Goal: Task Accomplishment & Management: Manage account settings

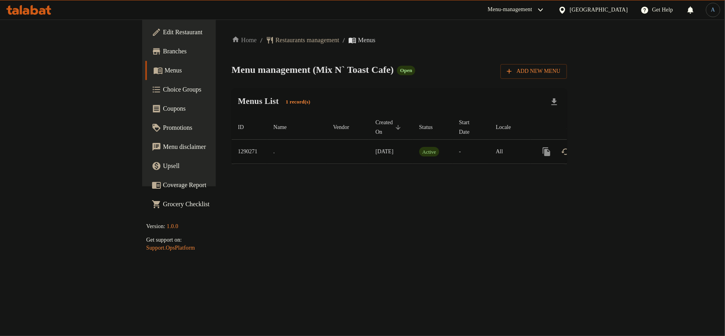
click at [413, 149] on td "Active" at bounding box center [433, 152] width 40 height 24
click at [609, 147] on icon "enhanced table" at bounding box center [604, 152] width 10 height 10
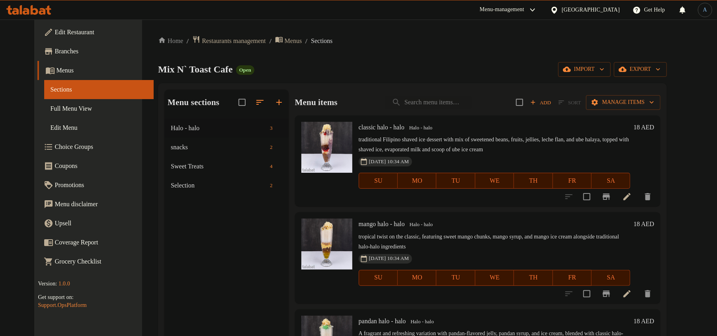
click at [368, 53] on div "Home / Restaurants management / Menus / Sections Mix N` Toast Cafe Open import …" at bounding box center [412, 233] width 509 height 396
drag, startPoint x: 45, startPoint y: 110, endPoint x: 53, endPoint y: 125, distance: 17.3
click at [51, 110] on span "Full Menu View" at bounding box center [99, 109] width 97 height 10
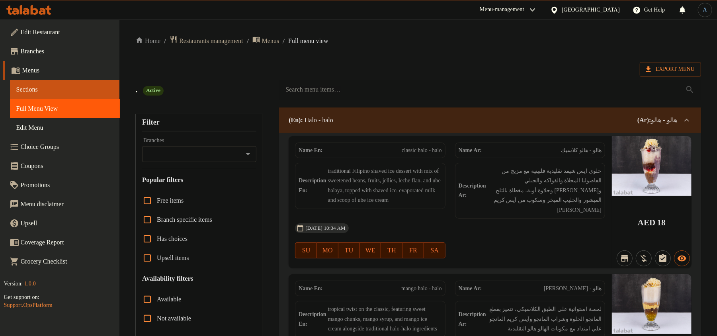
click at [446, 62] on div "Export Menu" at bounding box center [418, 69] width 566 height 15
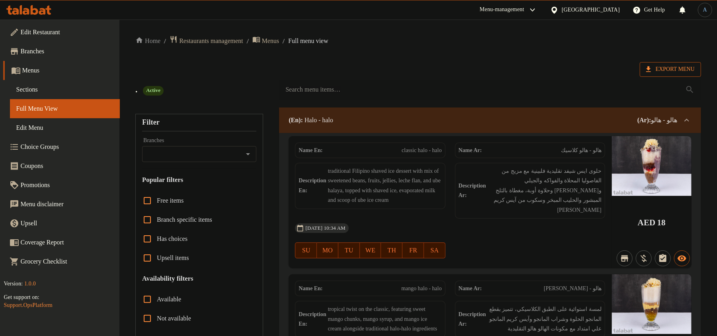
click at [661, 65] on span "Export Menu" at bounding box center [670, 69] width 49 height 10
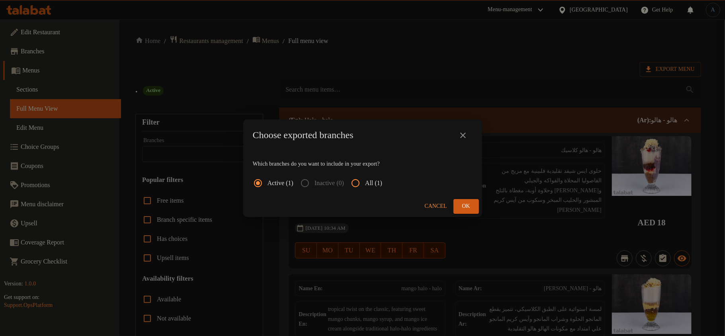
click at [362, 183] on input "All (1)" at bounding box center [355, 183] width 19 height 19
radio input "true"
click at [470, 201] on span "Ok" at bounding box center [466, 206] width 13 height 10
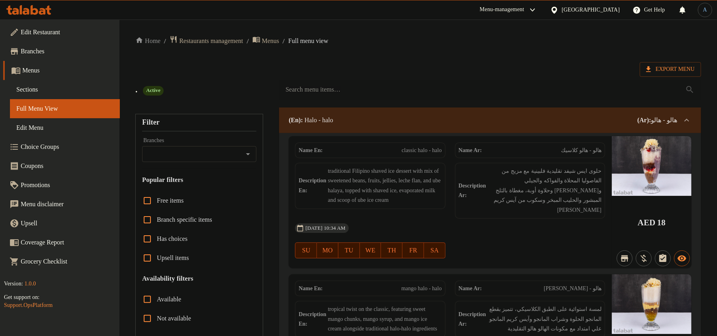
click at [50, 90] on span "Sections" at bounding box center [64, 90] width 97 height 10
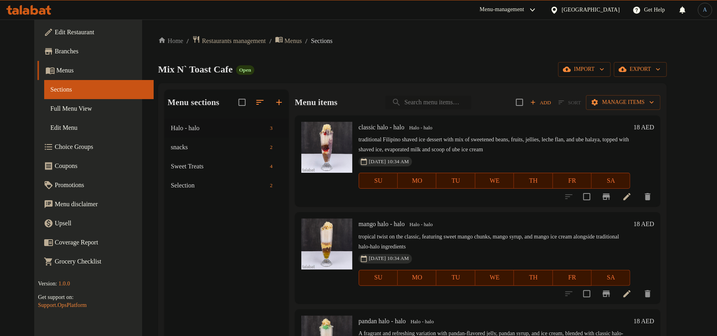
click at [458, 96] on input "search" at bounding box center [428, 103] width 86 height 14
paste input "Chicken Floss"
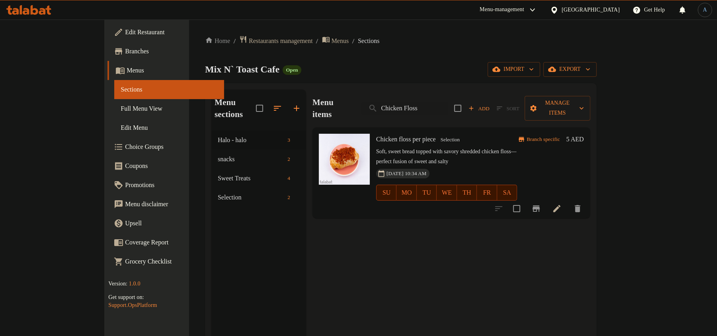
type input "Chicken Floss"
click at [562, 204] on icon at bounding box center [557, 209] width 10 height 10
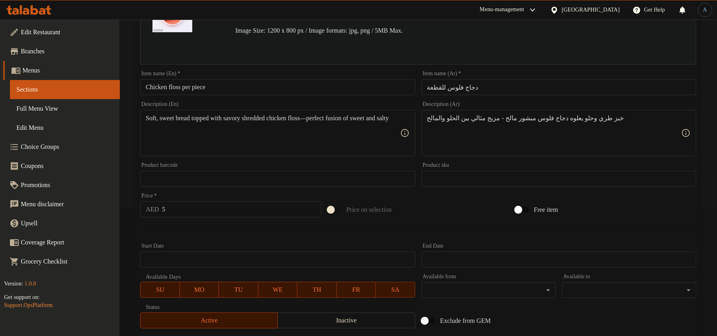
scroll to position [237, 0]
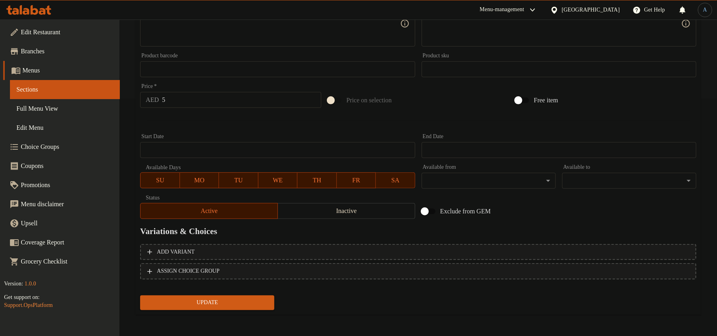
click at [357, 212] on span "Inactive" at bounding box center [346, 211] width 131 height 12
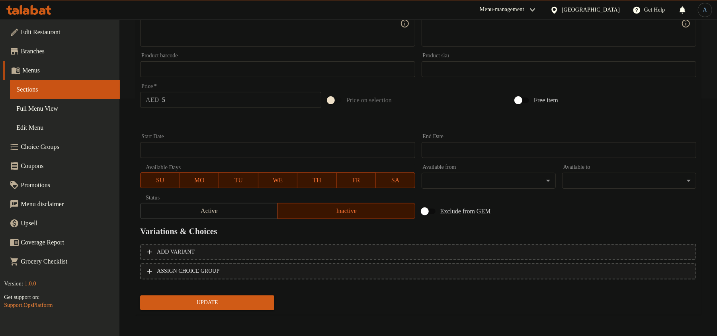
click at [252, 299] on span "Update" at bounding box center [206, 303] width 121 height 10
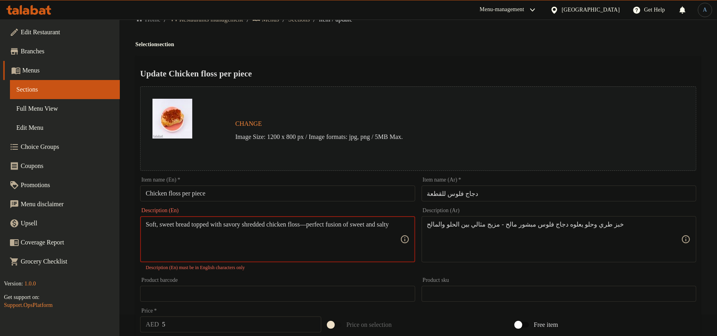
scroll to position [0, 0]
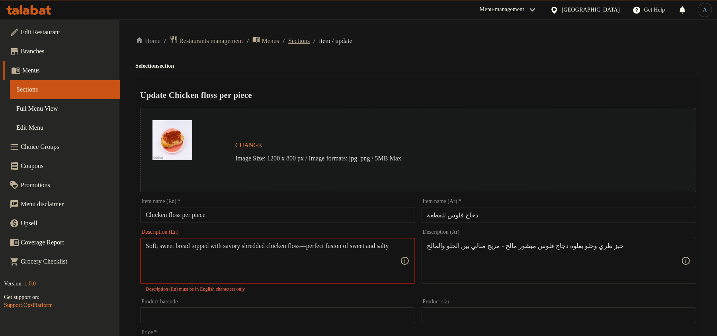
click at [303, 42] on span "Sections" at bounding box center [298, 41] width 21 height 10
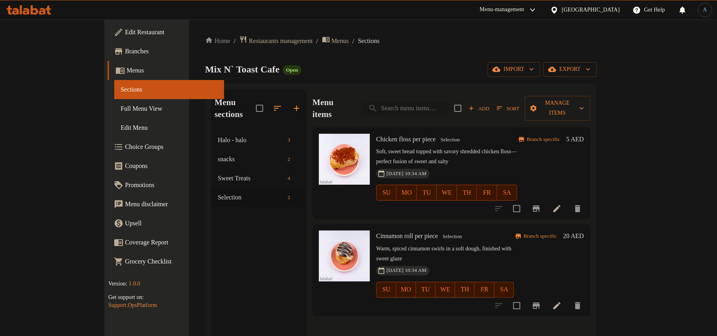
click at [448, 105] on input "search" at bounding box center [405, 108] width 86 height 14
paste input "Chicken Floss"
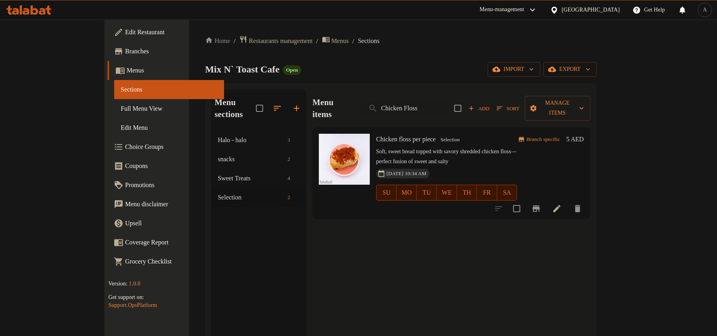
type input "Chicken Floss"
click at [525, 200] on input "checkbox" at bounding box center [516, 208] width 17 height 17
checkbox input "true"
click at [584, 98] on span "Manage items" at bounding box center [557, 108] width 53 height 20
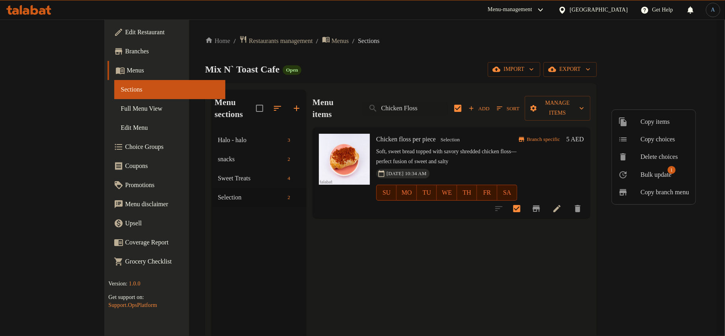
click at [648, 173] on span "Bulk update" at bounding box center [655, 175] width 31 height 10
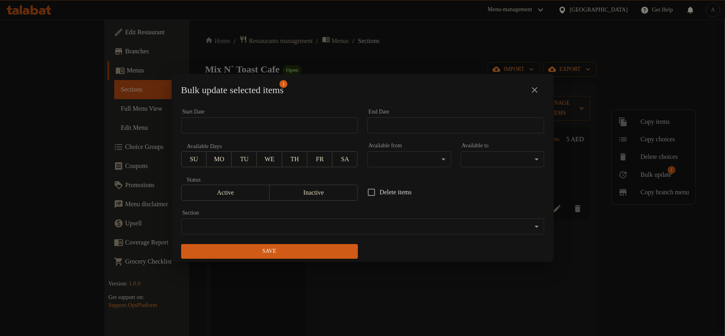
click at [306, 191] on span "Inactive" at bounding box center [314, 193] width 82 height 12
click at [295, 255] on span "Save" at bounding box center [269, 251] width 164 height 10
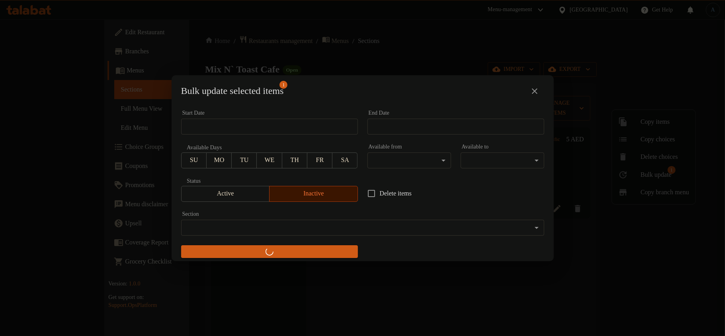
checkbox input "false"
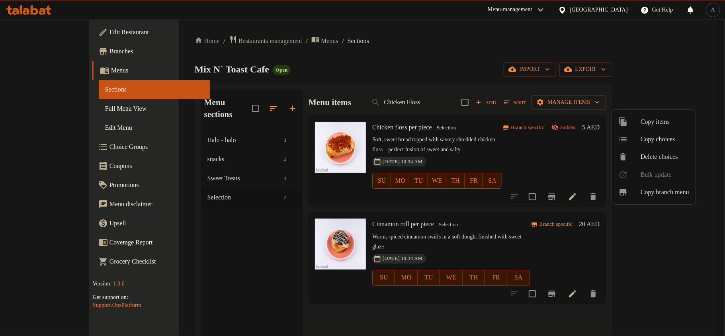
click at [421, 102] on div at bounding box center [362, 168] width 725 height 336
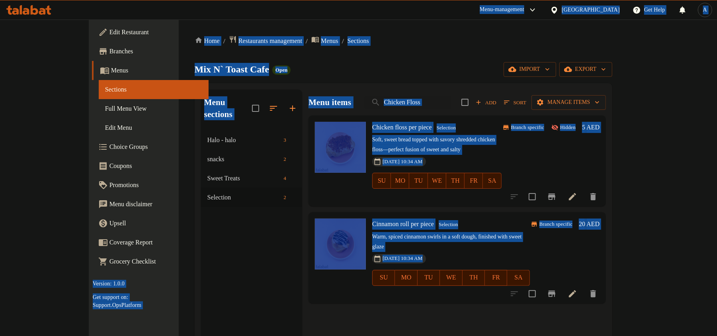
click at [449, 72] on div "Mix N` Toast Cafe Open import export" at bounding box center [404, 69] width 418 height 15
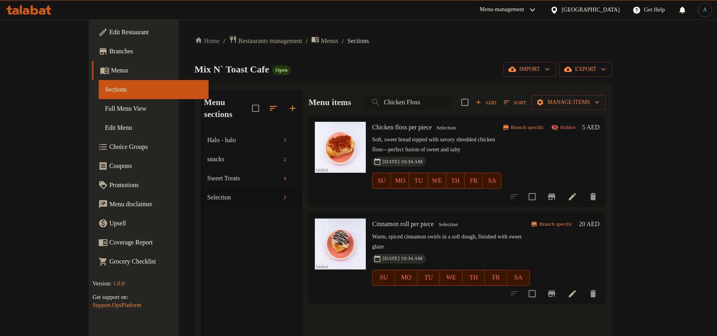
click at [447, 101] on input "Chicken Floss" at bounding box center [408, 103] width 86 height 14
paste input "innamon Roll"
type input "Cinnamon Roll"
click at [431, 107] on input "search" at bounding box center [408, 103] width 86 height 14
paste input "Cinnamon Roll"
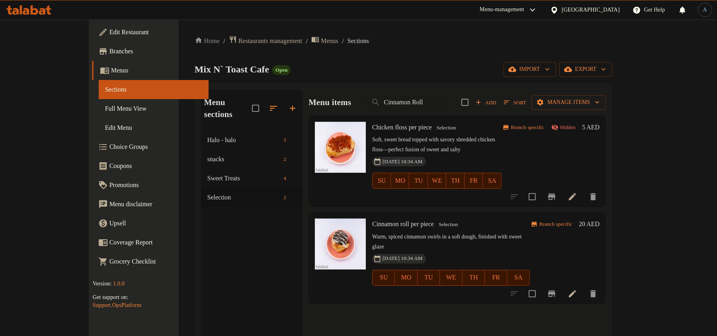
type input "Cinnamon Roll"
click at [441, 75] on div "Mix N` Toast Cafe Open import export" at bounding box center [404, 69] width 418 height 15
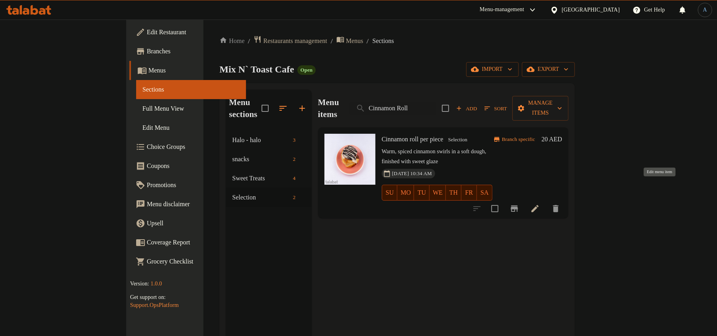
click at [539, 205] on icon at bounding box center [534, 208] width 7 height 7
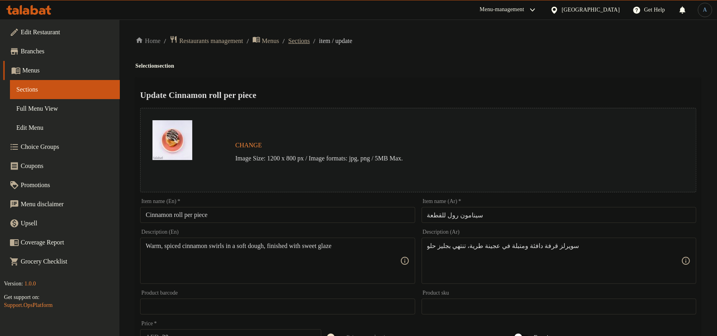
click at [310, 42] on span "Sections" at bounding box center [298, 41] width 21 height 10
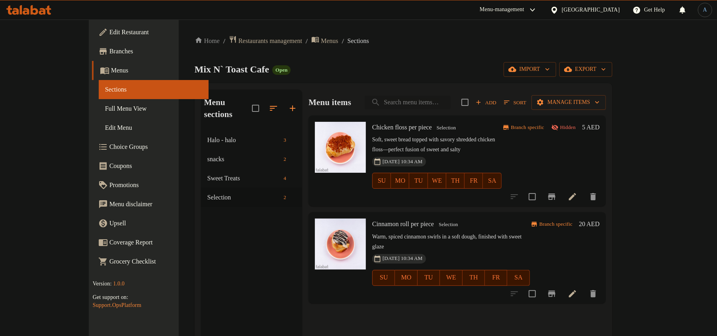
click at [427, 103] on input "search" at bounding box center [408, 103] width 86 height 14
paste input "Cinnamon Roll"
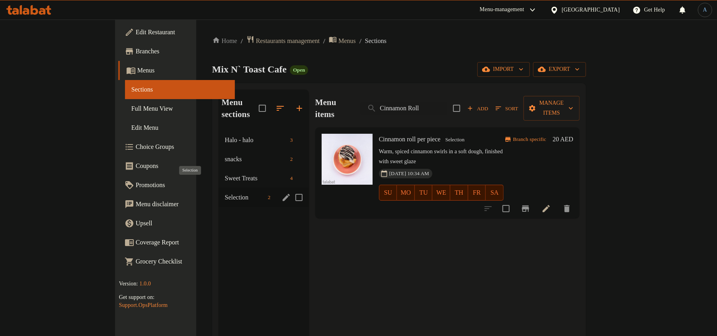
type input "Cinnamon Roll"
click at [225, 193] on span "Selection" at bounding box center [245, 198] width 40 height 10
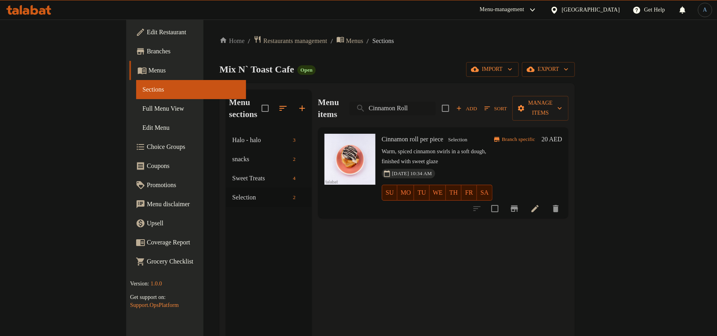
click at [432, 101] on input "Cinnamon Roll" at bounding box center [392, 108] width 86 height 14
click at [433, 69] on div "Mix N` Toast Cafe Open import export" at bounding box center [396, 69] width 355 height 15
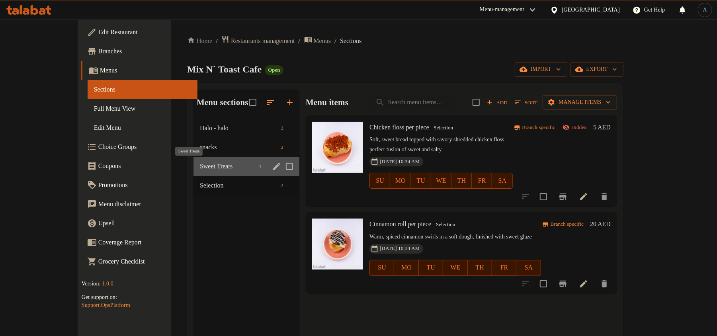
click at [200, 170] on span "Sweet Treats" at bounding box center [227, 167] width 55 height 10
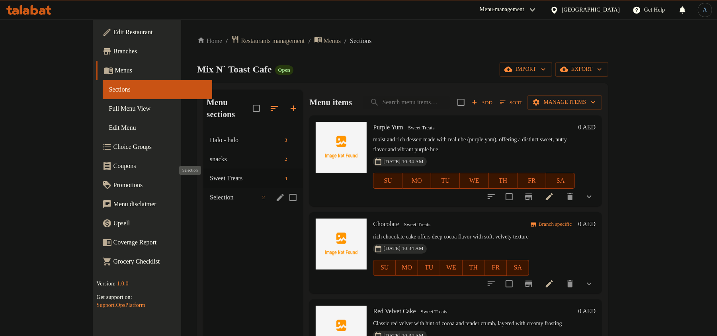
click at [210, 193] on span "Selection" at bounding box center [234, 198] width 49 height 10
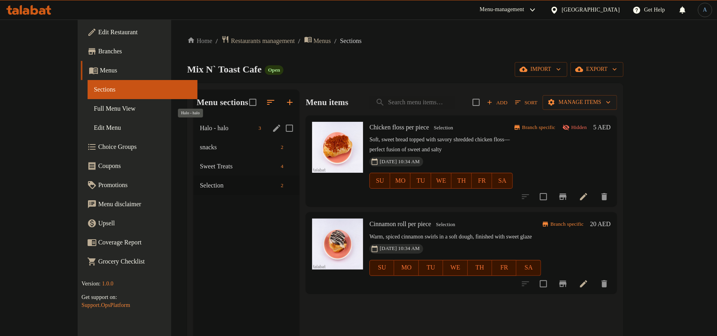
click at [200, 128] on span "Halo - halo" at bounding box center [227, 128] width 55 height 10
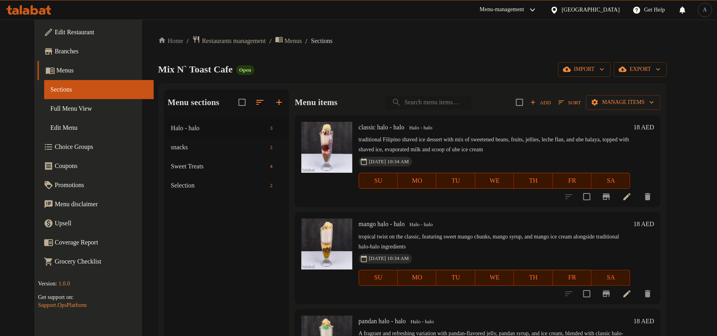
click at [443, 99] on input "search" at bounding box center [428, 103] width 86 height 14
paste input "Cinnamon Roll"
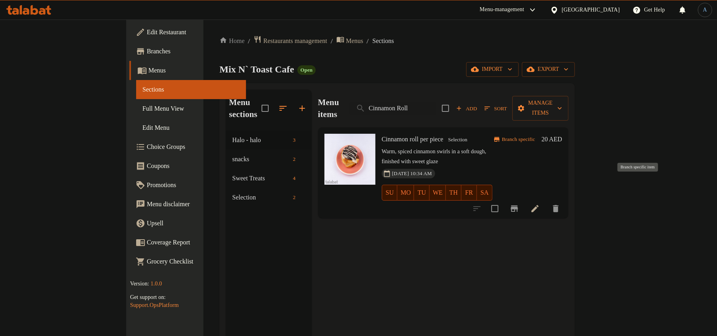
click at [519, 204] on icon "Branch-specific-item" at bounding box center [514, 209] width 10 height 10
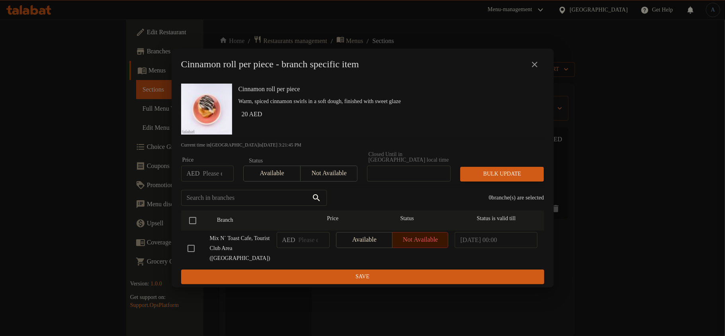
click at [531, 62] on icon "close" at bounding box center [535, 65] width 10 height 10
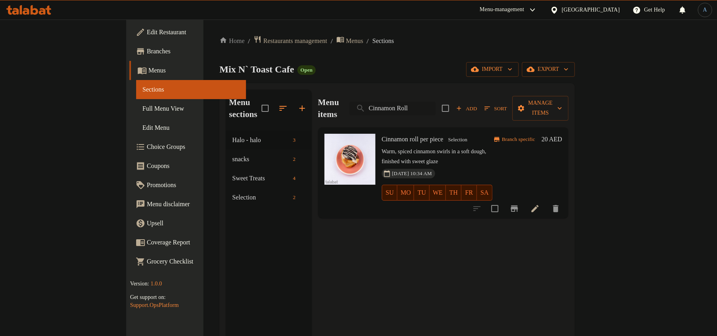
click at [435, 101] on input "Cinnamon Roll" at bounding box center [392, 108] width 86 height 14
paste input "Empanada"
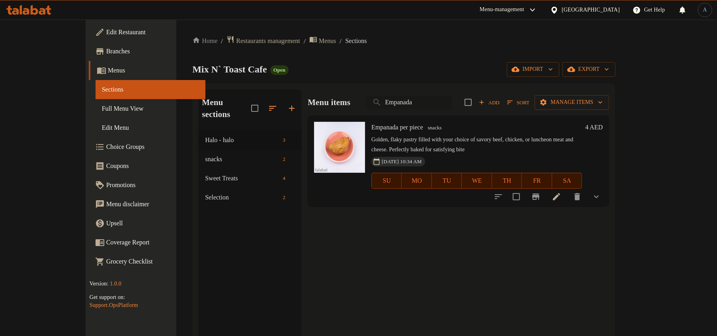
click at [445, 98] on input "Empanada" at bounding box center [409, 103] width 86 height 14
paste input "Toasted Siopao"
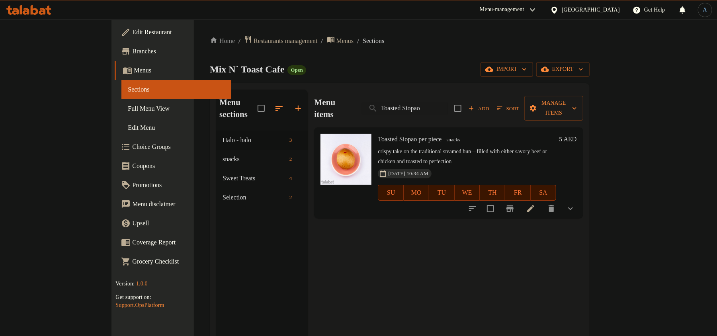
type input "Toasted Siopao"
click at [448, 103] on input "Toasted Siopao" at bounding box center [405, 108] width 86 height 14
paste input "Cinnamon Roll"
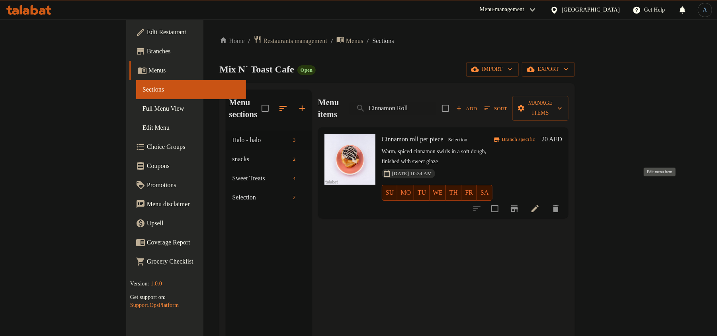
type input "Cinnamon Roll"
click at [540, 204] on icon at bounding box center [535, 209] width 10 height 10
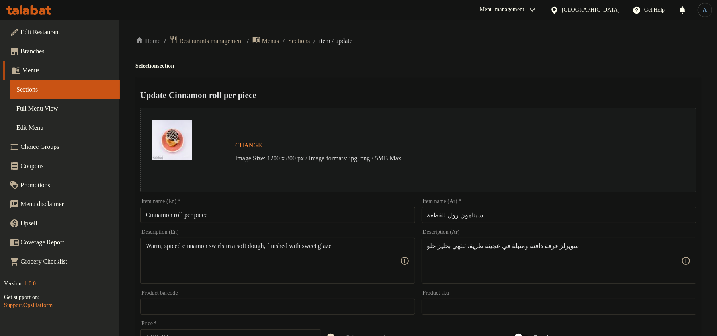
click at [246, 213] on input "Cinnamon roll per piece" at bounding box center [277, 215] width 275 height 16
paste input "Roll"
type input "Cinnamon Roll"
click at [310, 44] on span "Sections" at bounding box center [298, 41] width 21 height 10
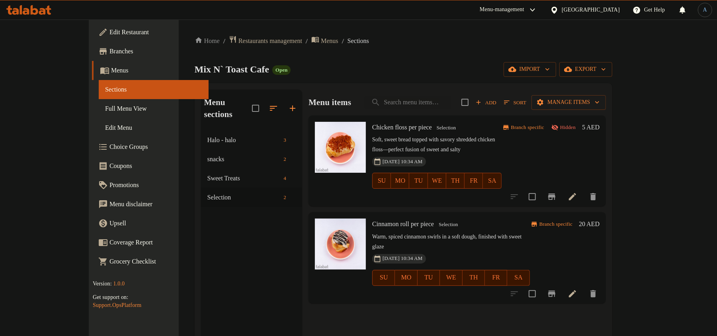
click at [392, 127] on span "Chicken floss per piece" at bounding box center [402, 127] width 60 height 7
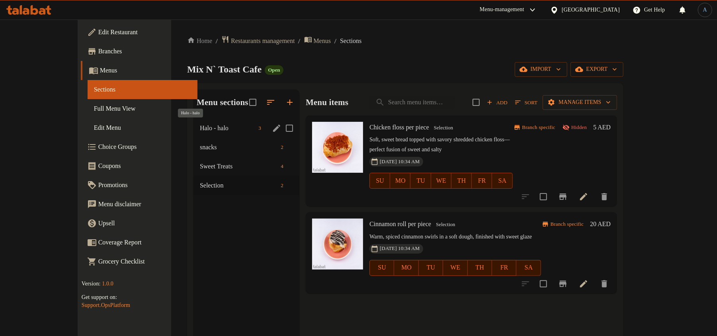
click at [200, 127] on span "Halo - halo" at bounding box center [227, 128] width 55 height 10
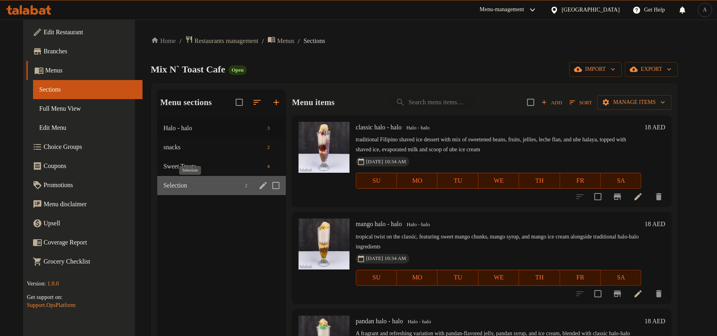
click at [176, 183] on span "Selection" at bounding box center [203, 186] width 78 height 10
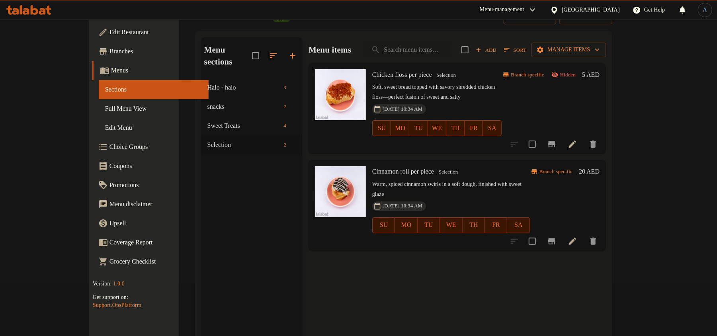
scroll to position [111, 0]
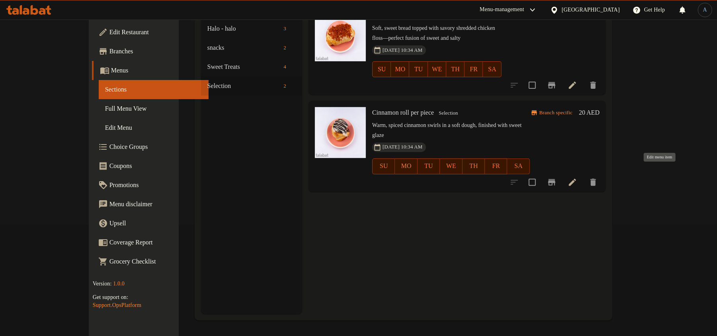
click at [576, 179] on icon at bounding box center [572, 182] width 7 height 7
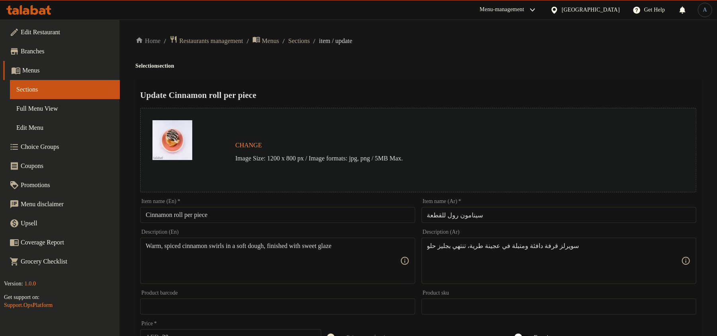
click at [242, 212] on input "Cinnamon roll per piece" at bounding box center [277, 215] width 275 height 16
paste input "Roll"
type input "Cinnamon Roll"
click at [488, 214] on input "سينامون رول للقطعة" at bounding box center [559, 215] width 275 height 16
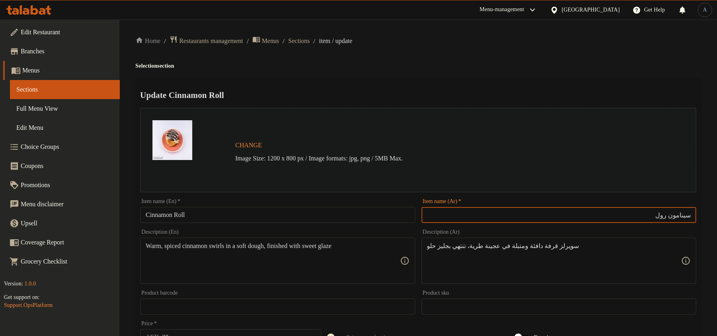
type input "سينامون رول"
drag, startPoint x: 416, startPoint y: 86, endPoint x: 405, endPoint y: 89, distance: 11.1
click at [416, 86] on div "Update Cinnamon Roll Change Image Size: 1200 x 800 px / Image formats: jpg, png…" at bounding box center [418, 315] width 566 height 475
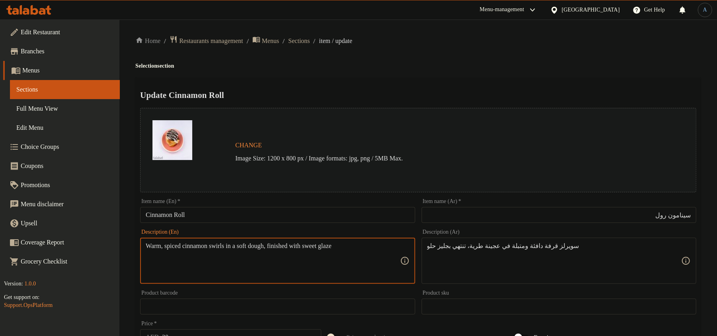
paste textarea "20AED (4 pcs)"
click at [172, 247] on textarea "20AED (4 pcs)" at bounding box center [273, 261] width 254 height 38
click at [224, 251] on textarea "4 pcs)" at bounding box center [273, 261] width 254 height 38
type textarea "4 pcs"
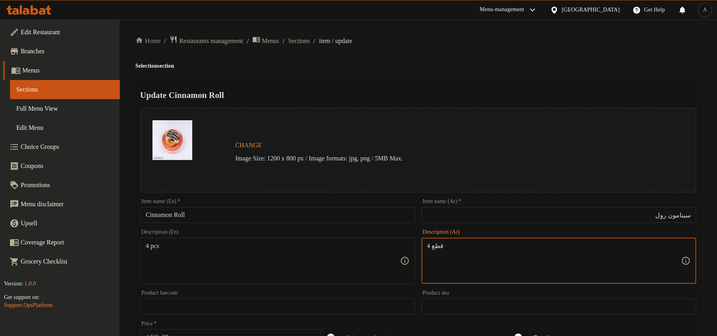
type textarea "4 قطع"
click at [429, 48] on div "Home / Restaurants management / Menus / Sections / item / update Selection sect…" at bounding box center [418, 296] width 566 height 523
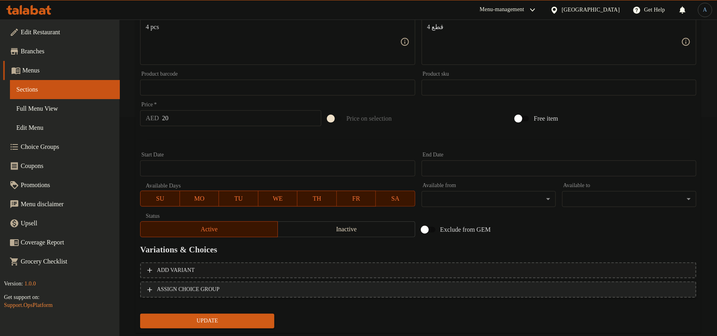
scroll to position [237, 0]
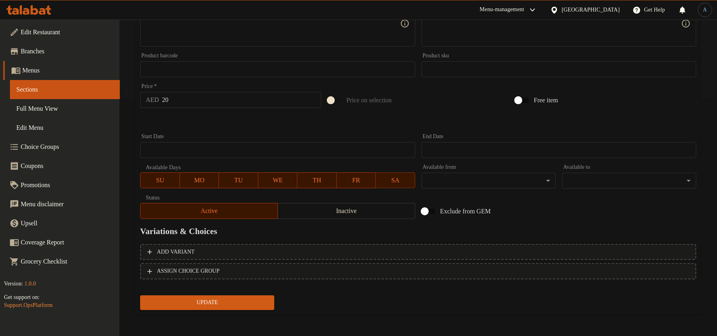
click at [228, 309] on div "Update" at bounding box center [207, 302] width 141 height 21
click at [248, 298] on span "Update" at bounding box center [206, 303] width 121 height 10
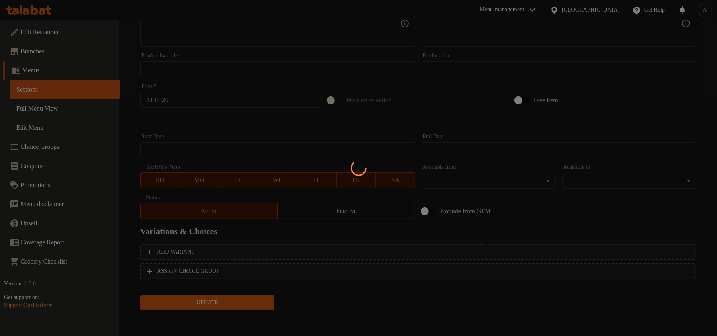
scroll to position [0, 0]
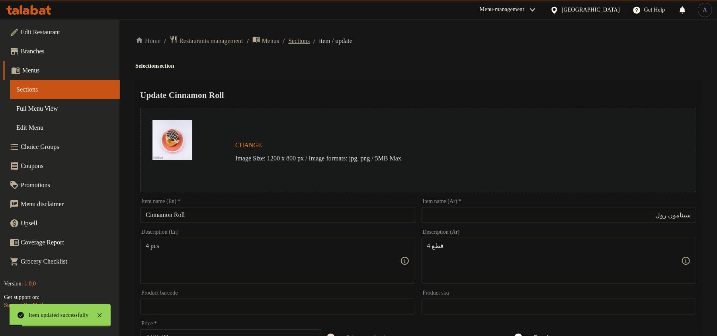
click at [301, 37] on span "Sections" at bounding box center [298, 41] width 21 height 10
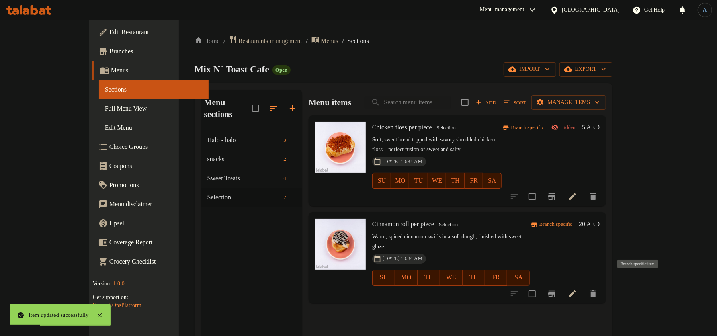
click at [555, 291] on icon "Branch-specific-item" at bounding box center [551, 294] width 7 height 6
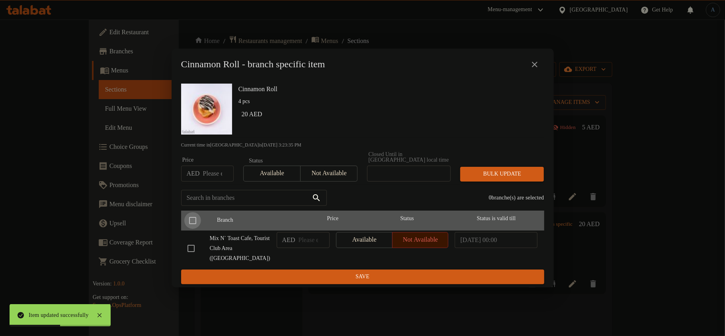
click at [190, 217] on input "checkbox" at bounding box center [192, 220] width 17 height 17
checkbox input "true"
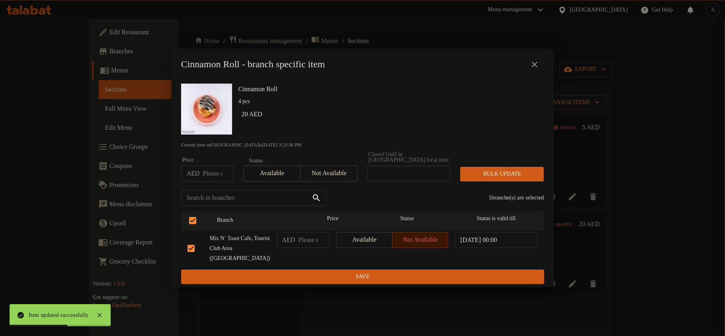
click at [308, 243] on input "number" at bounding box center [313, 240] width 31 height 16
type input "20"
click at [536, 57] on button "close" at bounding box center [534, 64] width 19 height 19
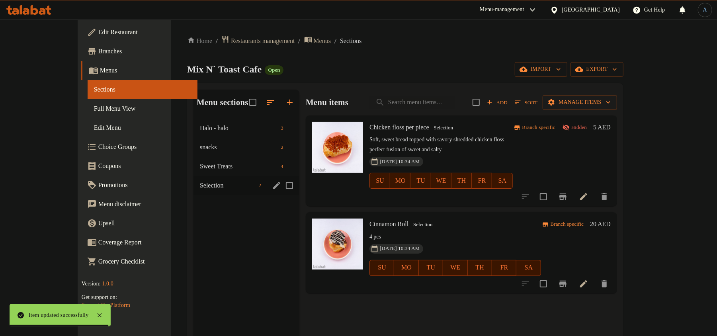
click at [200, 187] on span "Selection" at bounding box center [227, 186] width 55 height 10
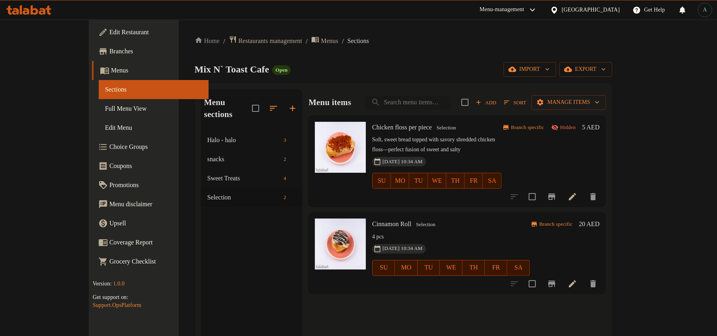
click at [440, 107] on input "search" at bounding box center [408, 103] width 86 height 14
paste input "Empanada"
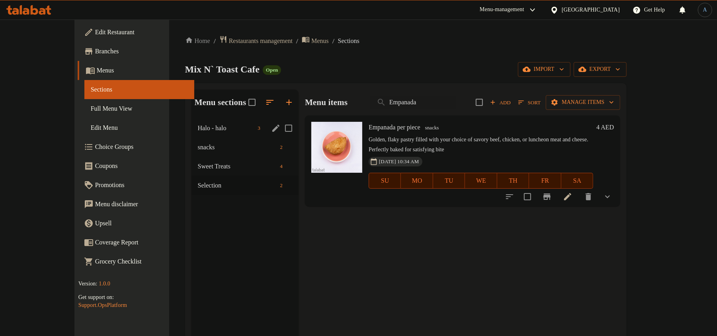
type input "Empanada"
click at [191, 135] on div "Halo - halo 3" at bounding box center [244, 128] width 107 height 19
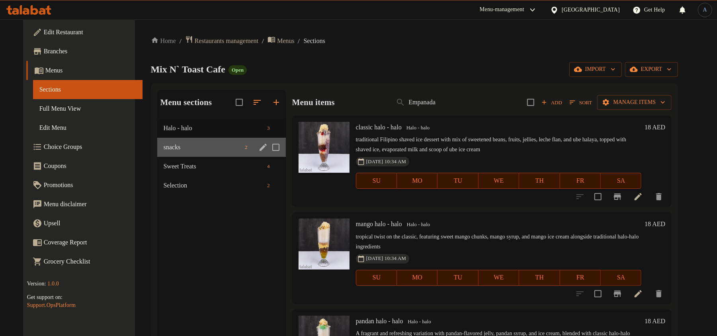
click at [157, 152] on div "snacks 2" at bounding box center [221, 147] width 129 height 19
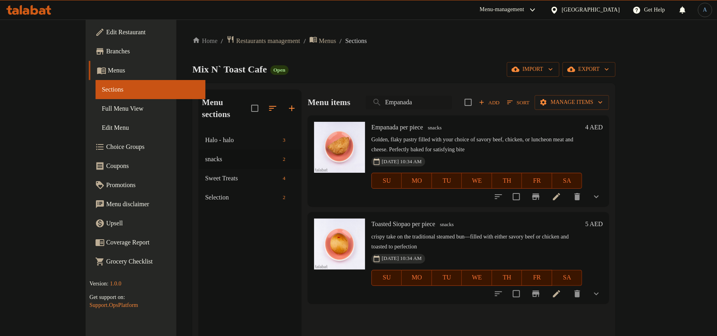
click at [427, 101] on input "Empanada" at bounding box center [409, 103] width 86 height 14
click at [456, 48] on div "Home / Restaurants management / Menus / Sections Mix N` Toast Cafe Open import …" at bounding box center [403, 233] width 423 height 396
click at [561, 196] on icon at bounding box center [557, 197] width 10 height 10
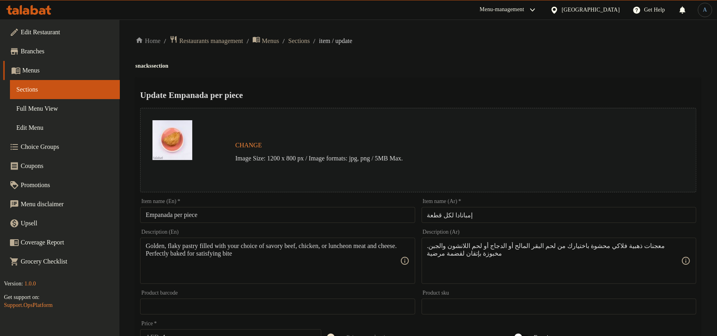
click at [233, 210] on input "Empanada per piece" at bounding box center [277, 215] width 275 height 16
paste input "text"
type input "Empanada"
click at [449, 63] on h4 "snacks section" at bounding box center [418, 66] width 566 height 8
click at [484, 215] on input "إمبانادا لكل قطعة" at bounding box center [559, 215] width 275 height 16
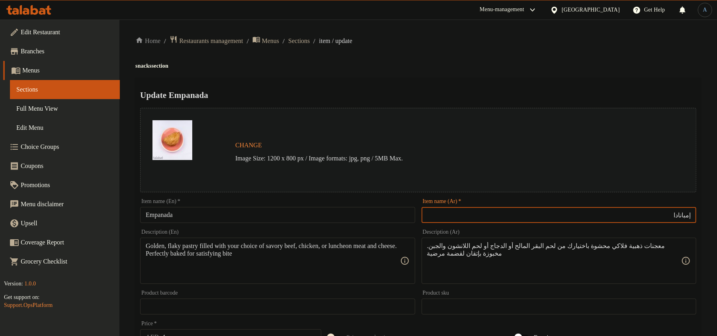
type input "إمبانادا"
click at [400, 92] on h2 "Update Empanada" at bounding box center [418, 95] width 556 height 12
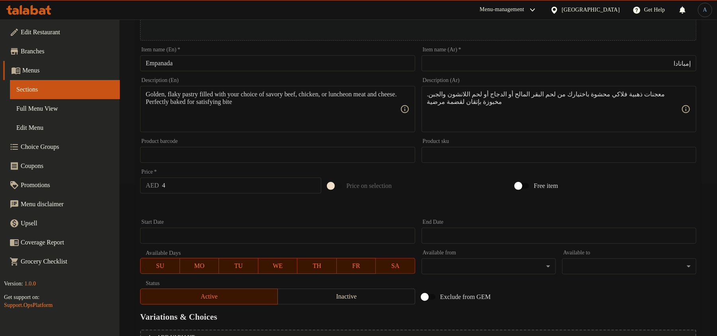
scroll to position [251, 0]
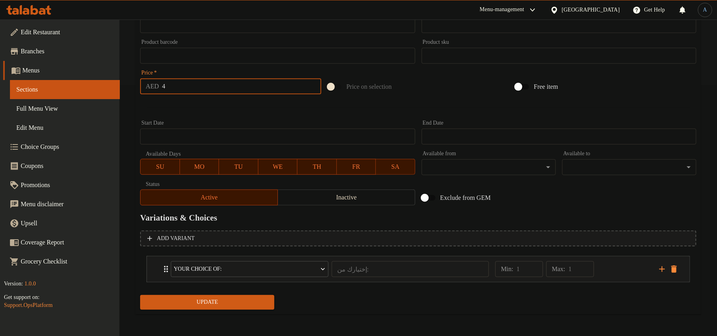
click at [194, 85] on input "4" at bounding box center [241, 86] width 159 height 16
paste input "number"
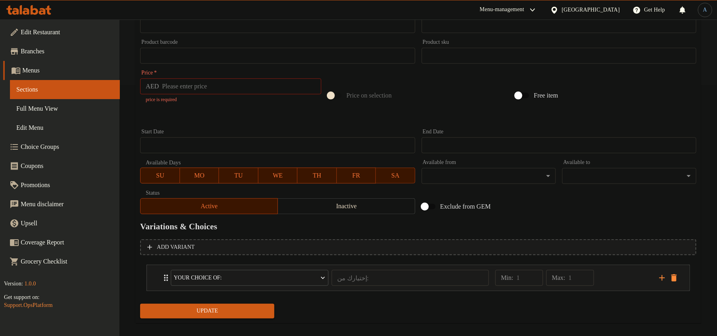
click at [192, 100] on div "Change Image Size: 1200 x 800 px / Image formats: jpg, png / 5MB Max. Item name…" at bounding box center [418, 35] width 562 height 363
click at [186, 80] on input "number" at bounding box center [241, 86] width 159 height 16
type input "4"
click at [231, 128] on div "Start Date Start Date" at bounding box center [277, 141] width 281 height 31
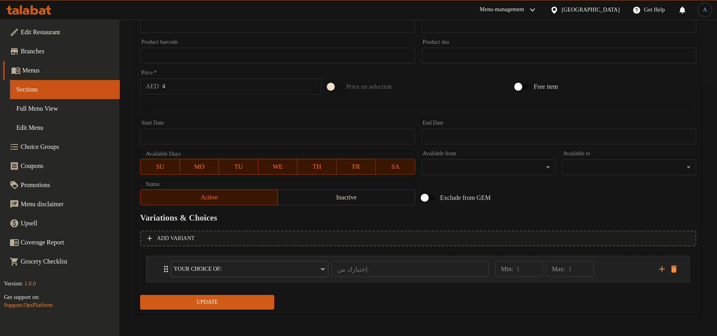
click at [602, 273] on div "Min: 1 ​ Max: 1 ​" at bounding box center [572, 268] width 164 height 25
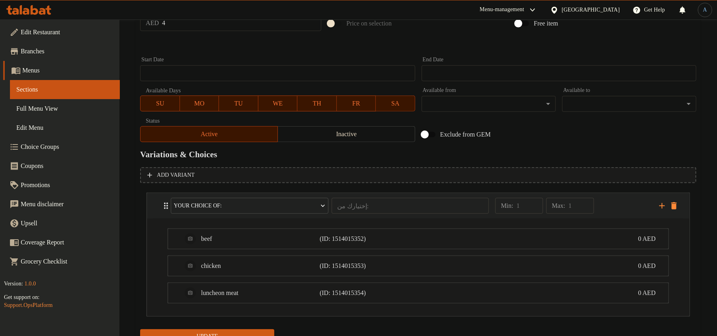
scroll to position [349, 0]
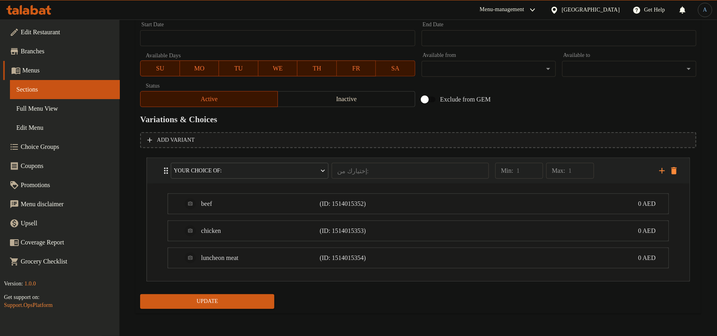
click at [613, 161] on div "Min: 1 ​ Max: 1 ​" at bounding box center [572, 170] width 164 height 25
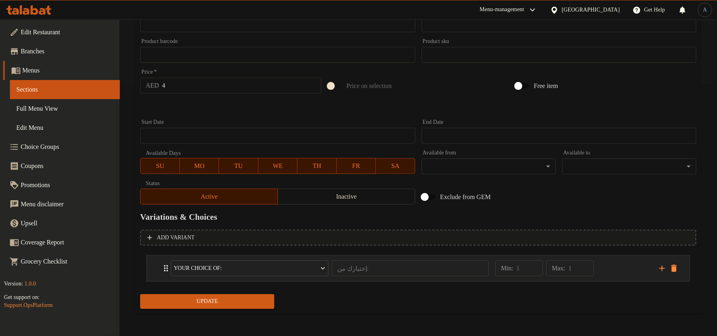
scroll to position [251, 0]
click at [617, 270] on div "Min: 1 ​ Max: 1 ​" at bounding box center [572, 268] width 164 height 25
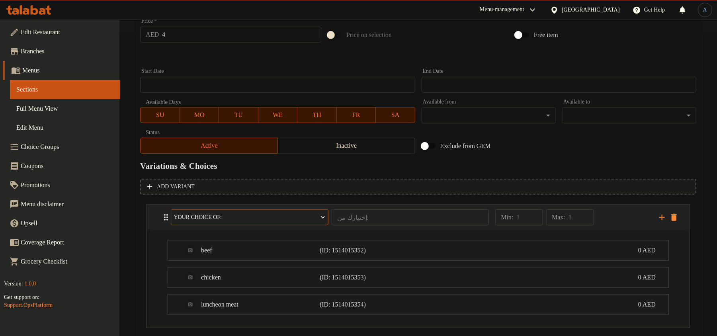
scroll to position [349, 0]
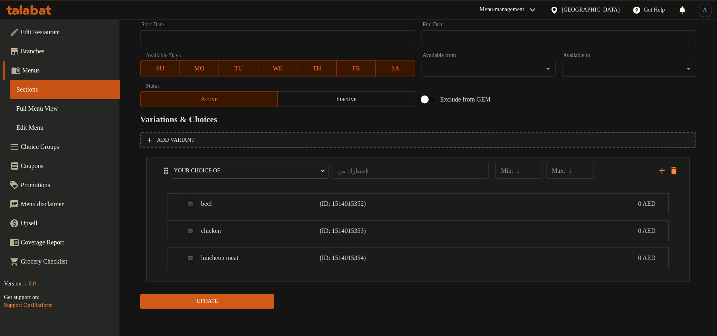
click at [206, 295] on button "Update" at bounding box center [207, 301] width 134 height 15
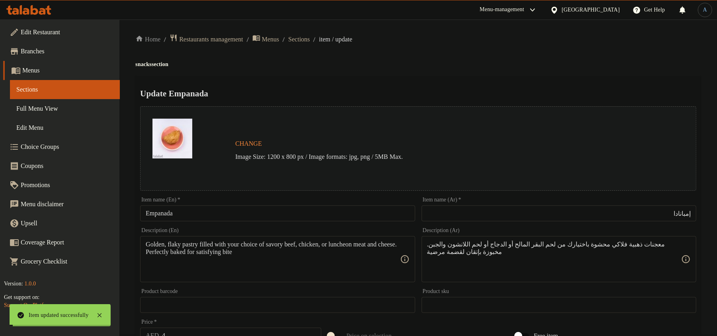
scroll to position [0, 0]
click at [309, 44] on span "Sections" at bounding box center [298, 41] width 21 height 10
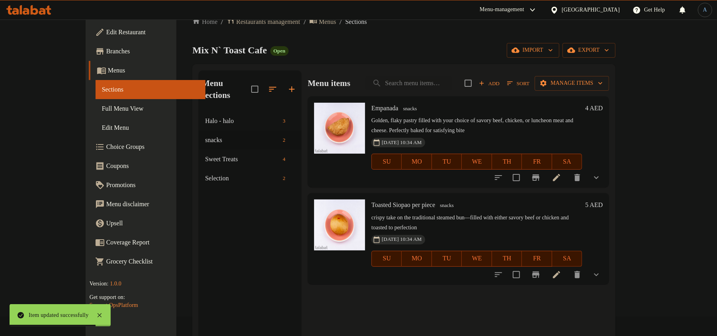
scroll to position [53, 0]
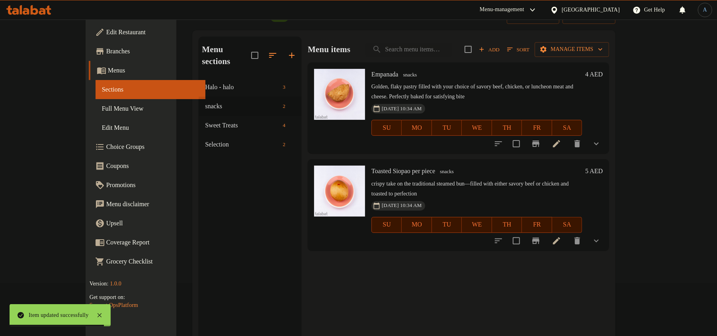
click at [561, 236] on icon at bounding box center [557, 241] width 10 height 10
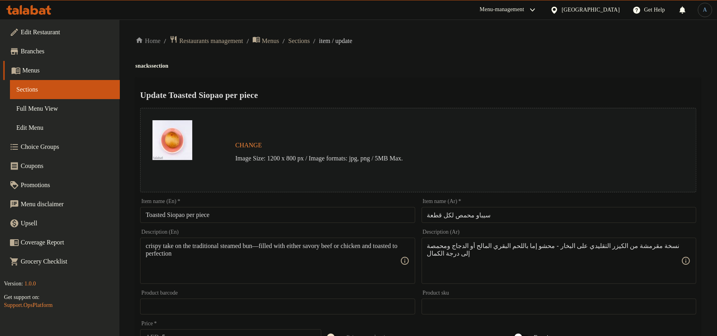
click at [305, 221] on input "Toasted Siopao per piece" at bounding box center [277, 215] width 275 height 16
paste input "text"
type input "Toasted Siopao"
click at [406, 78] on div "Update Toasted Siopao Change Image Size: 1200 x 800 px / Image formats: jpg, pn…" at bounding box center [418, 322] width 566 height 488
click at [500, 214] on input "سيباو محمص لكل قطعة" at bounding box center [559, 215] width 275 height 16
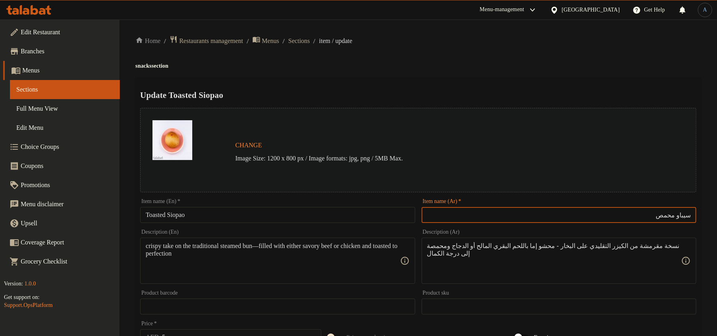
type input "سيباو محمص"
click at [456, 58] on div "Home / Restaurants management / Menus / Sections / item / update snacks section…" at bounding box center [418, 303] width 566 height 536
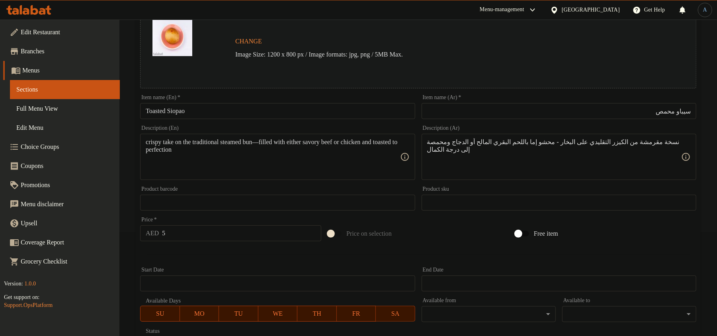
scroll to position [251, 0]
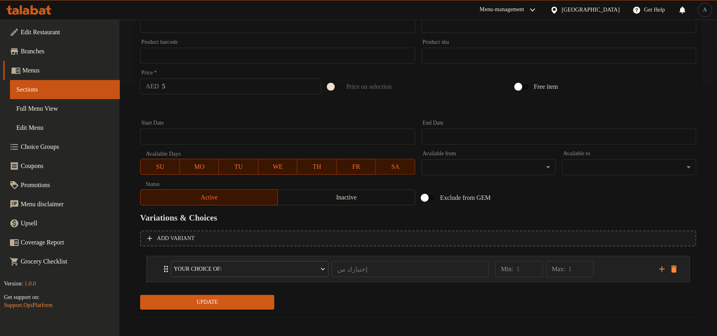
click at [631, 274] on div "Min: 1 ​ Max: 1 ​" at bounding box center [572, 268] width 164 height 25
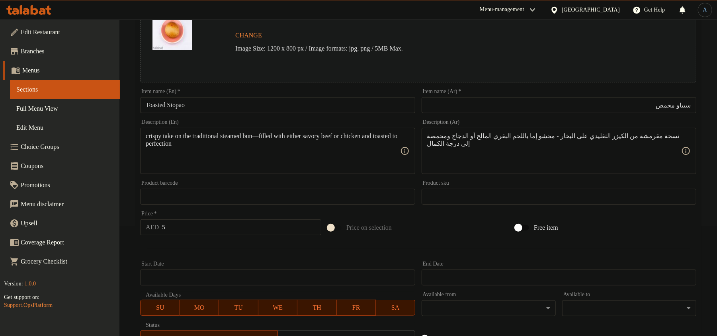
scroll to position [322, 0]
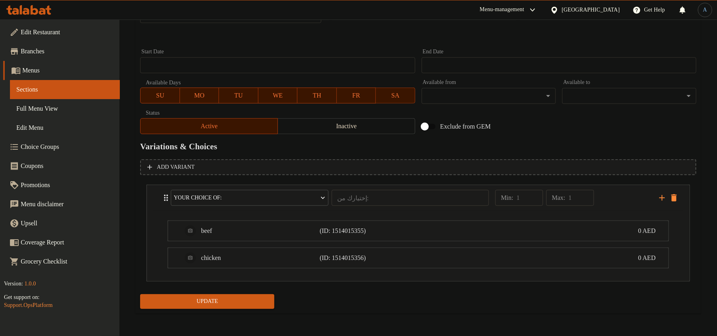
click at [555, 136] on div "Exclude from GEM" at bounding box center [511, 126] width 187 height 21
click at [408, 147] on h2 "Variations & Choices" at bounding box center [418, 147] width 556 height 12
click at [226, 309] on div "Update" at bounding box center [207, 301] width 141 height 21
click at [240, 300] on span "Update" at bounding box center [206, 302] width 121 height 10
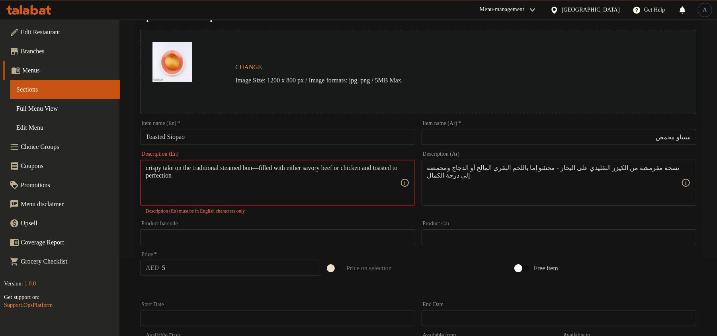
scroll to position [0, 0]
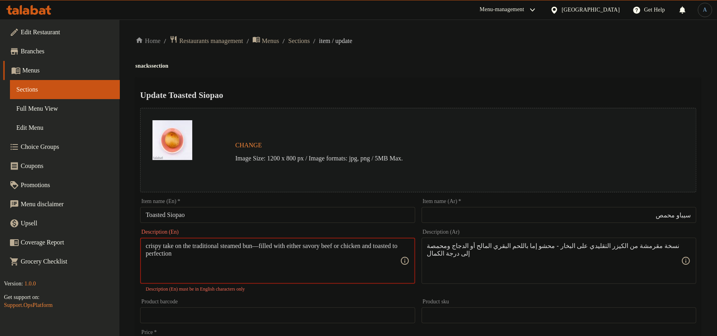
click at [147, 244] on textarea "crispy take on the traditional steamed bun—filled with either savory beef or ch…" at bounding box center [273, 261] width 254 height 38
click at [276, 247] on textarea "crispy take on the traditional steamed bun—filled with either savory beef or ch…" at bounding box center [273, 261] width 254 height 38
type textarea "crispy take on the traditional steamed bun - filled with either savory beef or …"
click at [381, 75] on div "Home / Restaurants management / Menus / Sections / item / update snacks section…" at bounding box center [418, 338] width 566 height 607
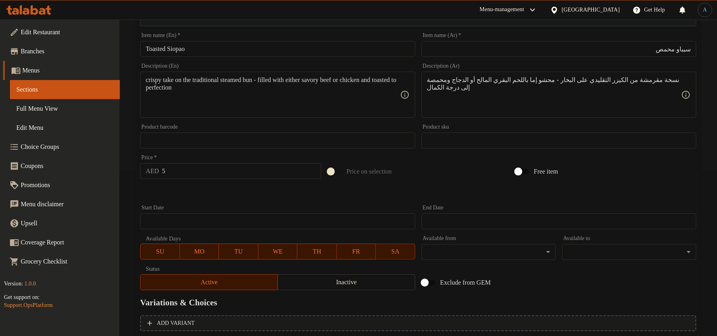
scroll to position [322, 0]
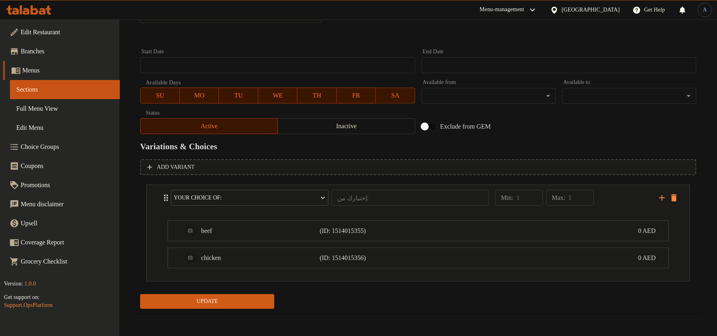
click at [241, 301] on span "Update" at bounding box center [206, 302] width 121 height 10
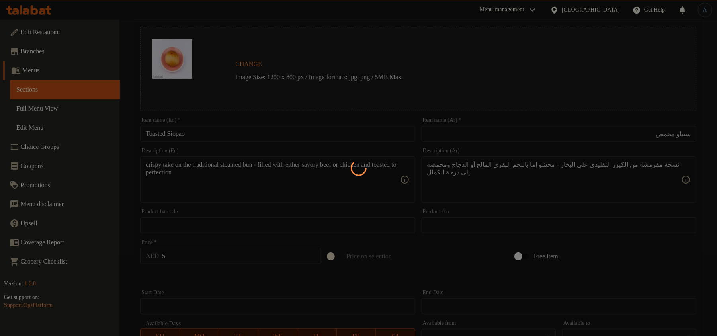
scroll to position [0, 0]
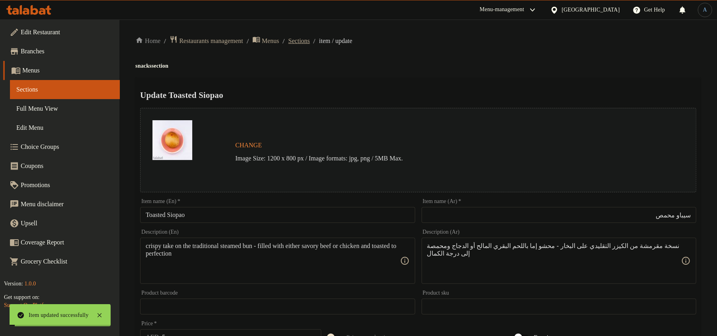
click at [310, 41] on span "Sections" at bounding box center [298, 41] width 21 height 10
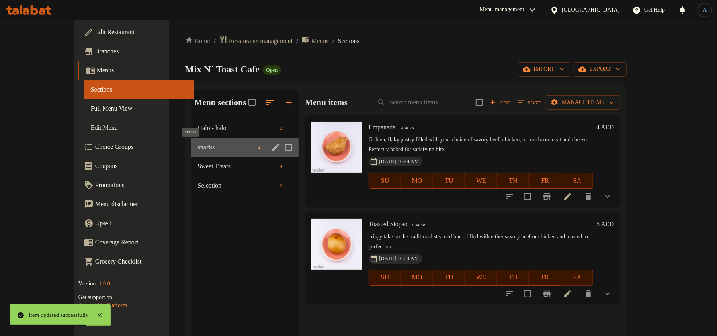
click at [198, 145] on span "snacks" at bounding box center [226, 147] width 57 height 10
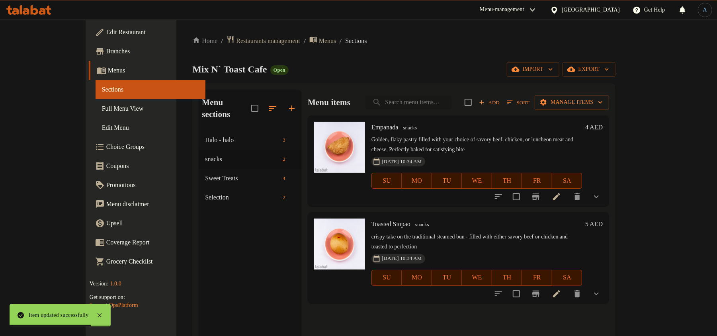
click at [427, 98] on input "search" at bounding box center [409, 103] width 86 height 14
paste input "Ube Cake"
type input "Ube Cake"
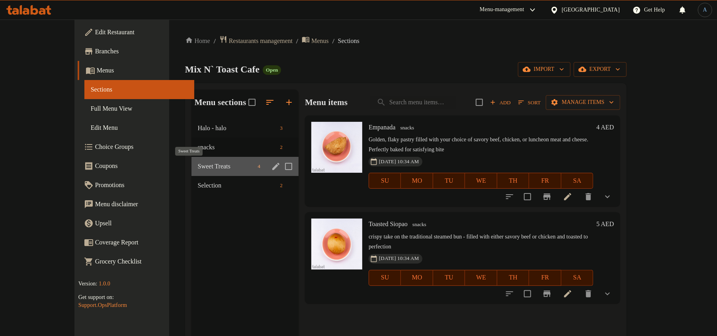
click at [198, 165] on span "Sweet Treats" at bounding box center [226, 167] width 57 height 10
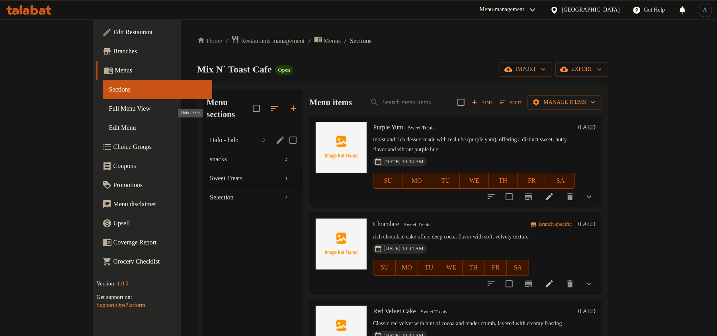
click at [210, 135] on span "Halo - halo" at bounding box center [234, 140] width 49 height 10
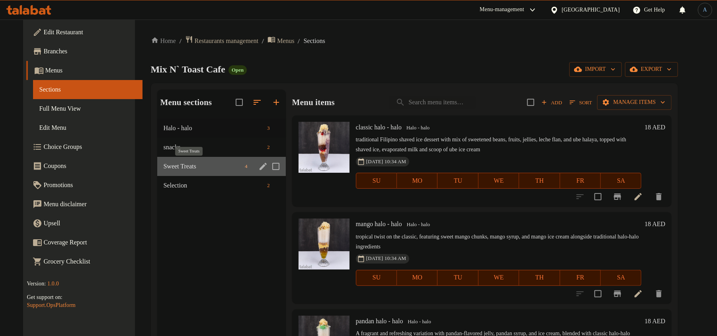
click at [177, 168] on span "Sweet Treats" at bounding box center [203, 167] width 78 height 10
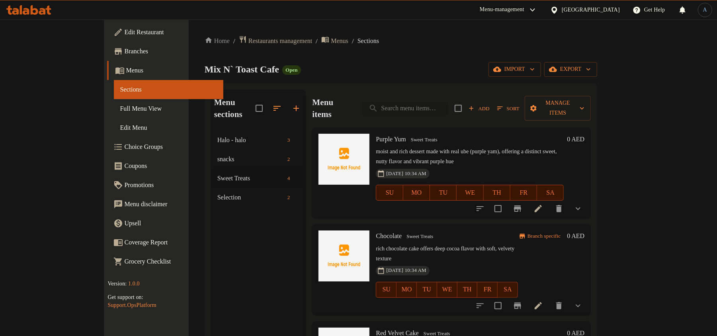
click at [421, 104] on input "search" at bounding box center [405, 108] width 86 height 14
paste input "Red Velvet Cake"
type input "Red Velvet Cake"
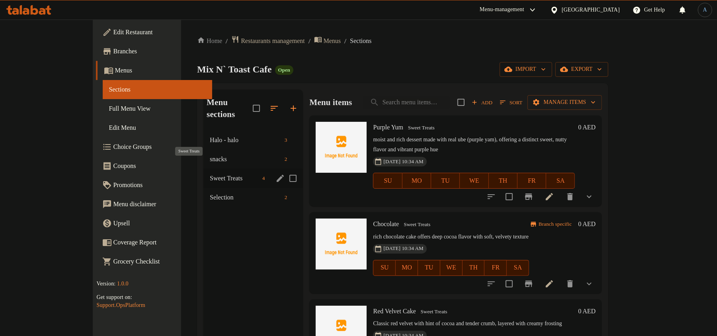
click at [210, 174] on span "Sweet Treats" at bounding box center [234, 179] width 49 height 10
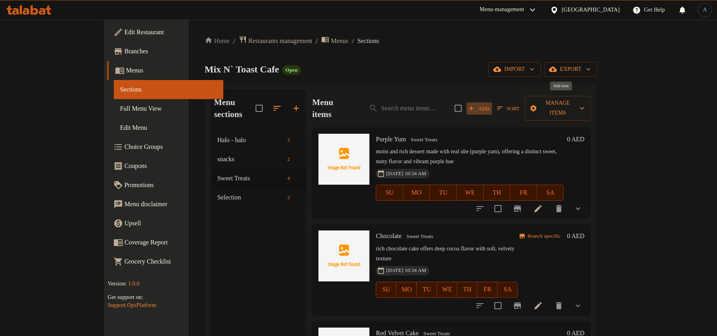
click at [490, 104] on span "Add" at bounding box center [478, 108] width 21 height 9
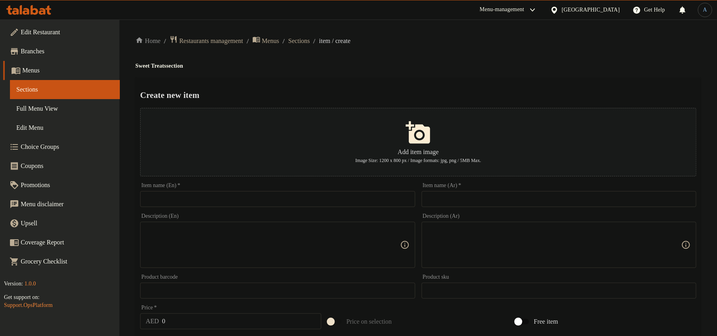
click at [464, 205] on input "text" at bounding box center [559, 199] width 275 height 16
paste input "Ube Cake"
type input "Ube Cake"
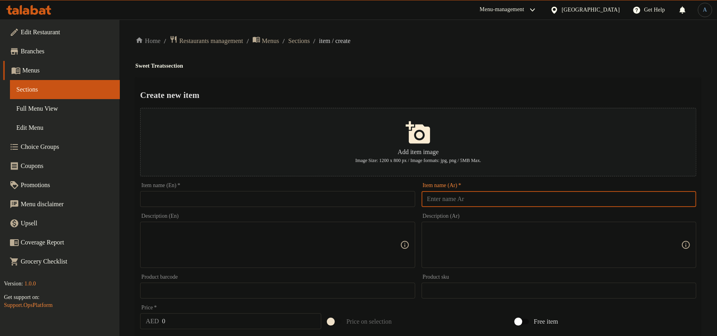
click at [377, 197] on input "text" at bounding box center [277, 199] width 275 height 16
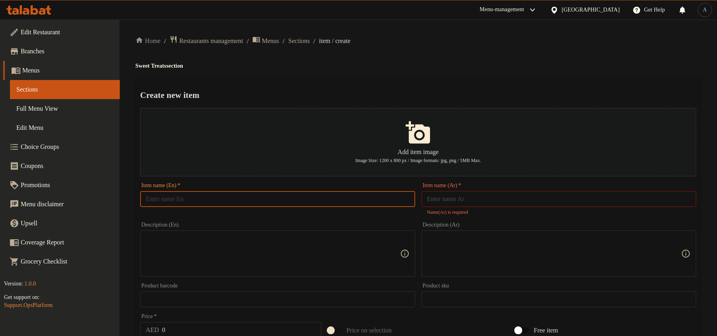
paste input "Ube Cake"
type input "Ube Cake"
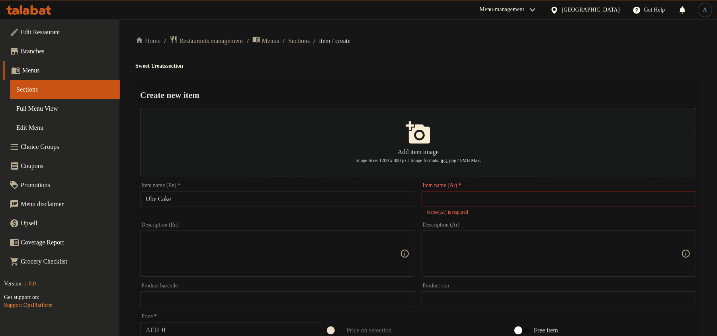
click at [400, 76] on div "Home / Restaurants management / Menus / Sections / item / create Sweet Treats s…" at bounding box center [418, 293] width 566 height 516
click at [193, 199] on input "Ube Cake" at bounding box center [277, 199] width 275 height 16
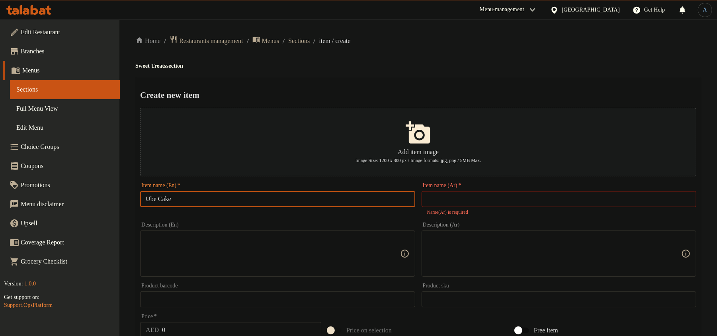
click at [341, 204] on input "Ube Cake" at bounding box center [277, 199] width 275 height 16
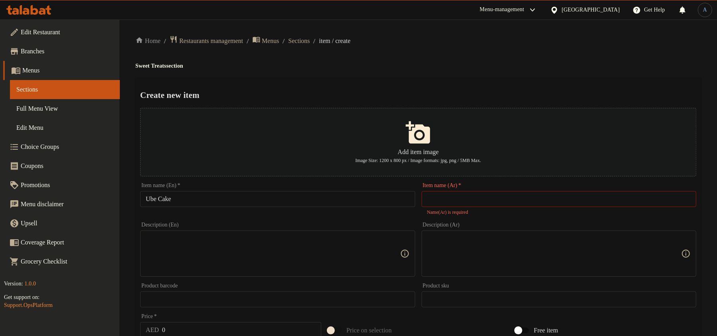
paste input "كعكة أوبي"
click at [435, 198] on input "كعكة أوبي" at bounding box center [559, 199] width 275 height 16
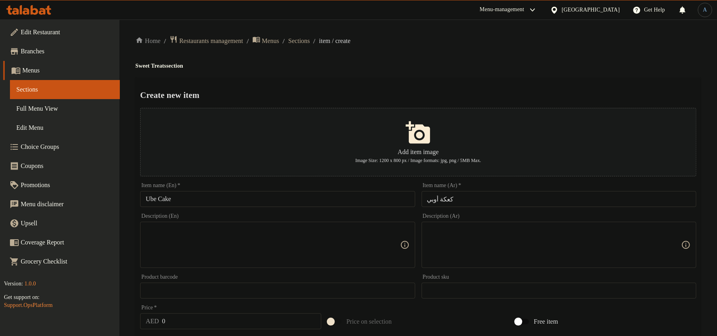
click at [440, 94] on h2 "Create new item" at bounding box center [418, 95] width 556 height 12
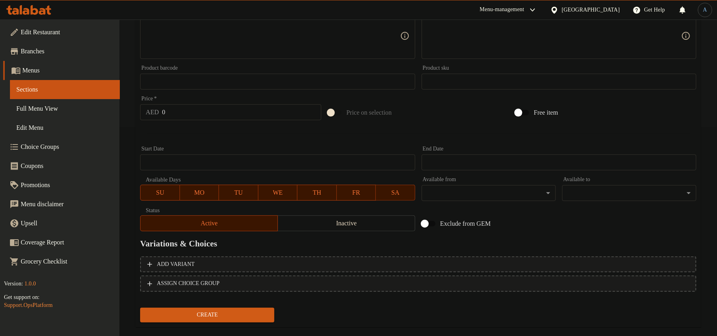
scroll to position [106, 0]
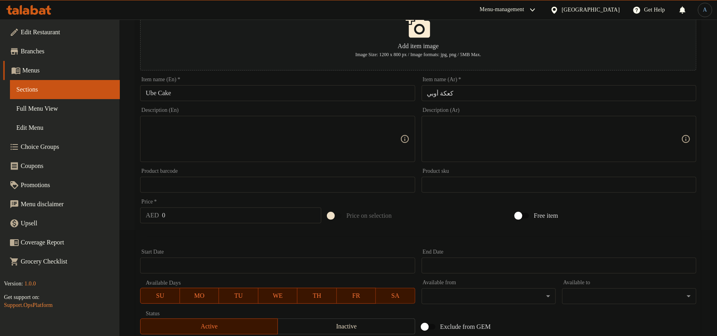
click at [479, 89] on input "كعكة أوبي" at bounding box center [559, 93] width 275 height 16
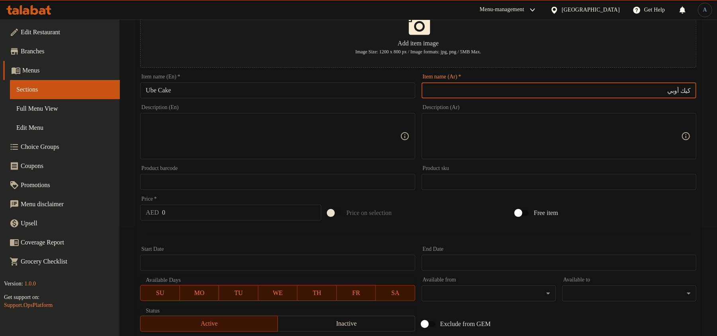
scroll to position [0, 0]
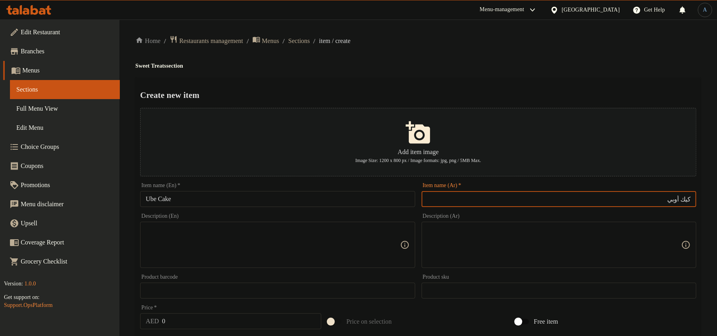
click at [673, 203] on input "كيك أوبي" at bounding box center [559, 199] width 275 height 16
paste input "أوبي"
type input "أوبي كيك"
click at [613, 81] on div "Create new item Add item image Image Size: 1200 x 800 px / Image formats: jpg, …" at bounding box center [418, 307] width 566 height 459
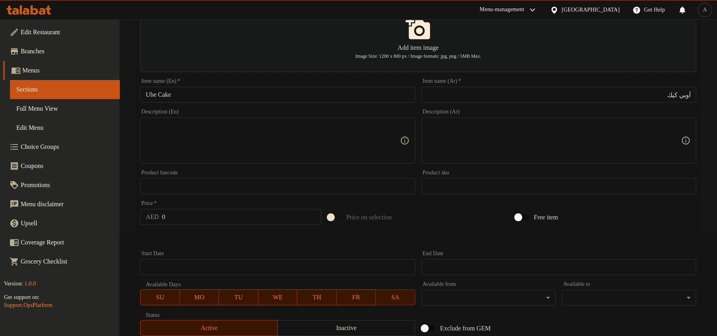
scroll to position [222, 0]
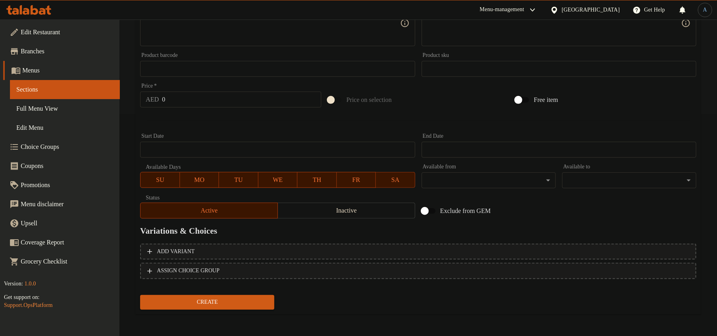
click at [189, 109] on div "Price   * AED 0 Price *" at bounding box center [230, 95] width 187 height 31
click at [237, 101] on input "0" at bounding box center [241, 100] width 159 height 16
type input "12"
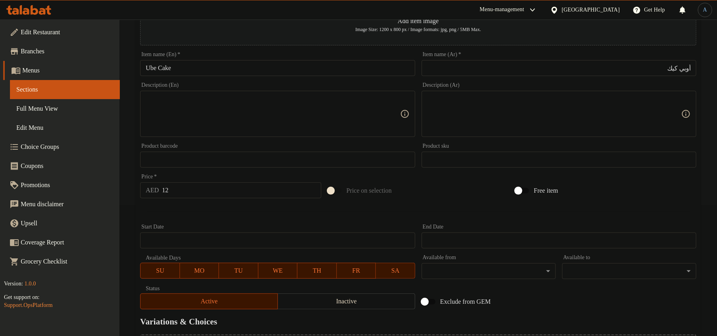
scroll to position [0, 0]
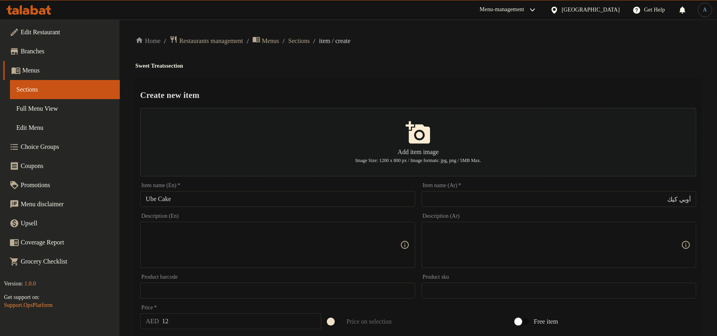
click at [277, 246] on textarea at bounding box center [273, 245] width 254 height 38
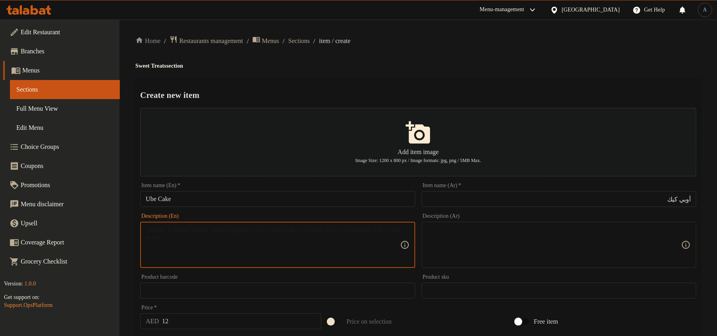
paste textarea "Individual"
type textarea "Individual"
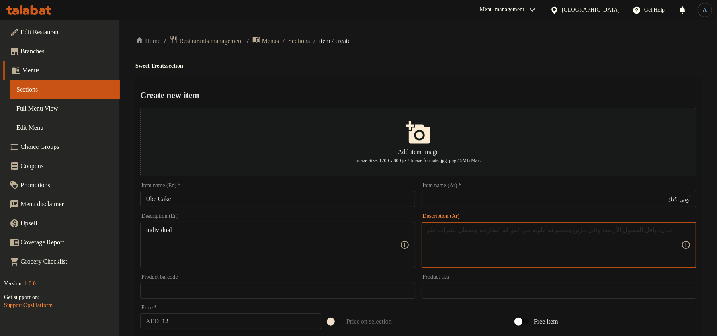
click at [491, 248] on textarea at bounding box center [554, 245] width 254 height 38
paste textarea "فردي"
click at [508, 56] on div "Home / Restaurants management / Menus / Sections / item / create Sweet Treats s…" at bounding box center [418, 288] width 566 height 507
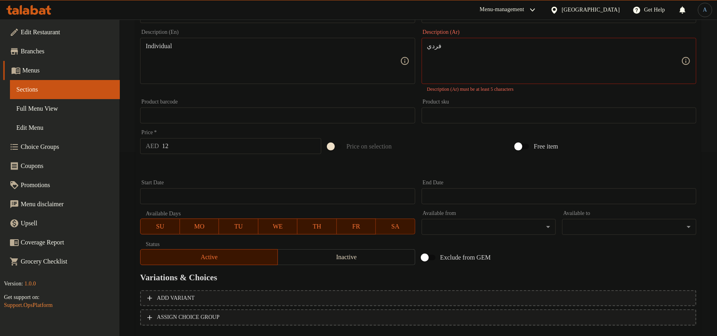
scroll to position [124, 0]
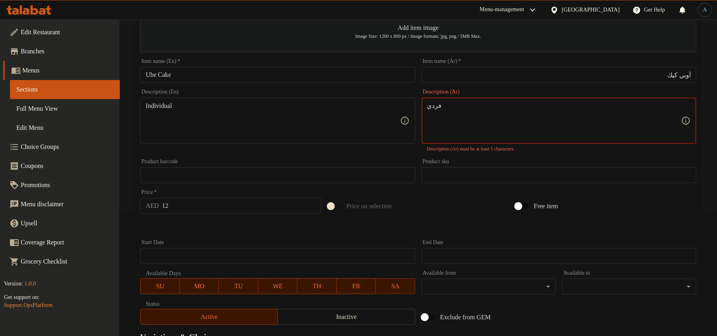
type textarea "فردي"
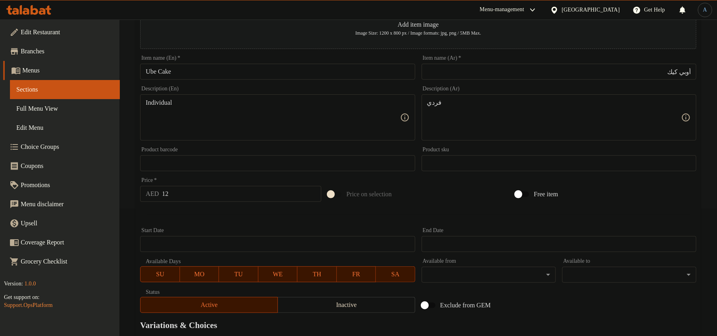
scroll to position [222, 0]
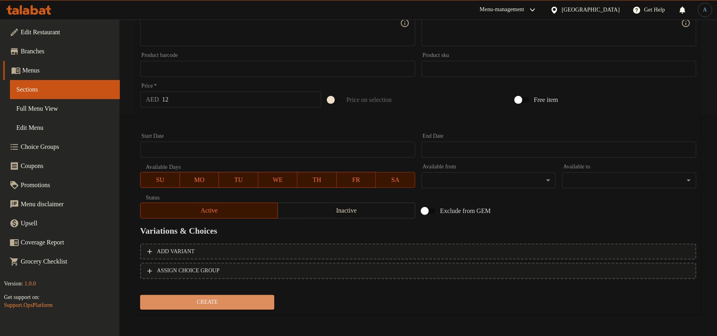
click at [230, 301] on span "Create" at bounding box center [206, 302] width 121 height 10
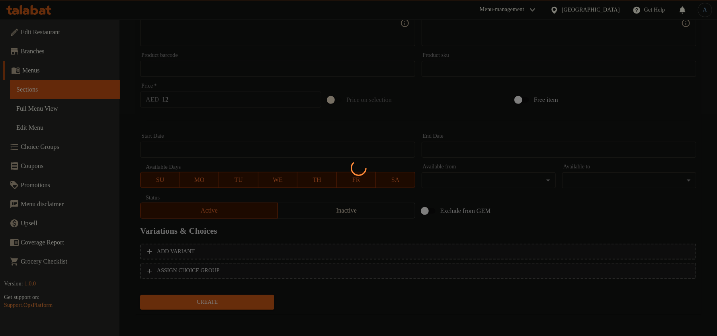
type input "0"
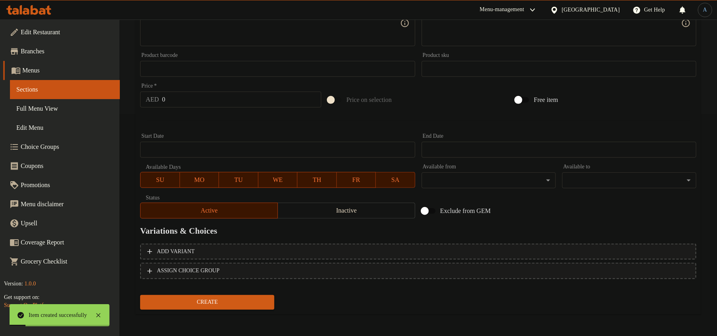
scroll to position [0, 0]
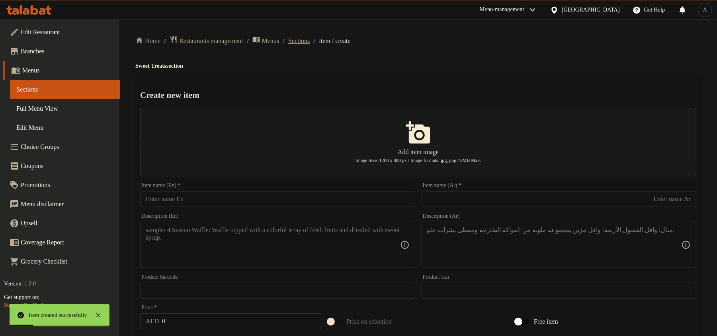
click at [310, 40] on span "Sections" at bounding box center [298, 41] width 21 height 10
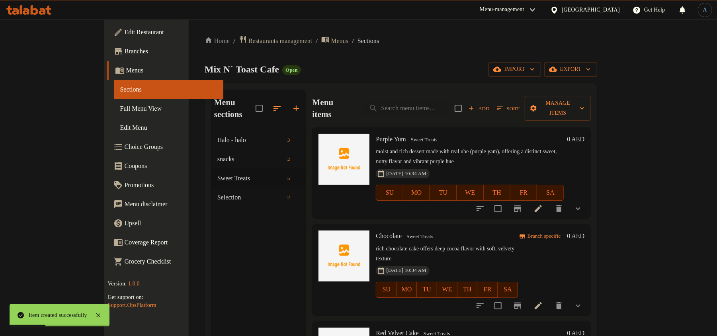
click at [458, 147] on p "moist and rich dessert made with real ube (purple yam), offering a distinct swe…" at bounding box center [470, 157] width 188 height 20
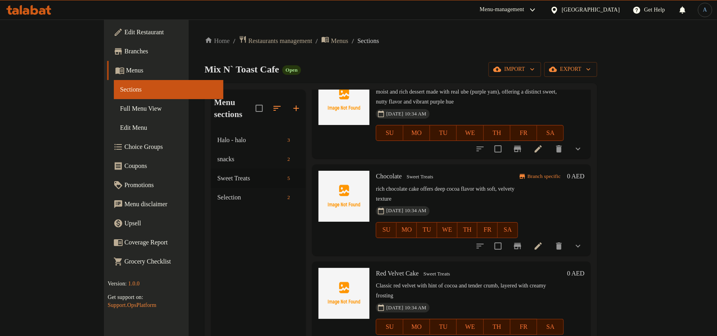
scroll to position [119, 0]
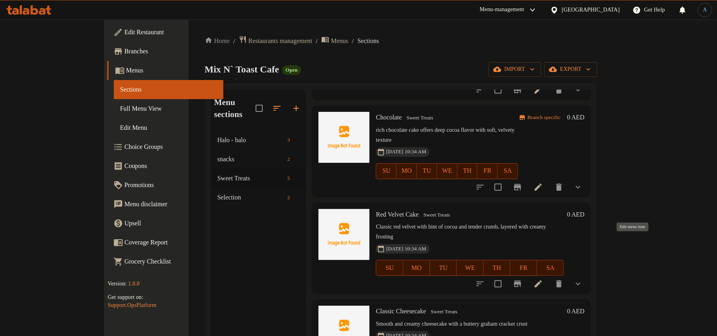
click at [543, 279] on icon at bounding box center [538, 284] width 10 height 10
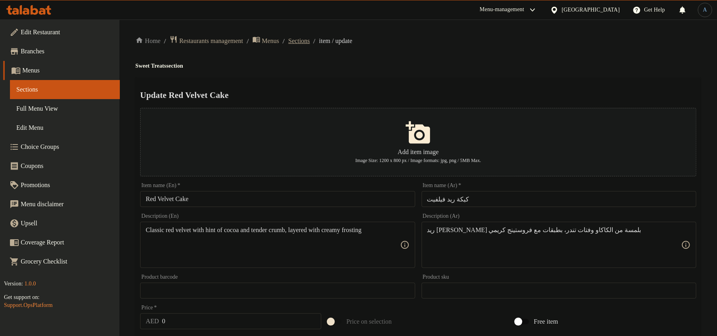
click at [310, 40] on span "Sections" at bounding box center [298, 41] width 21 height 10
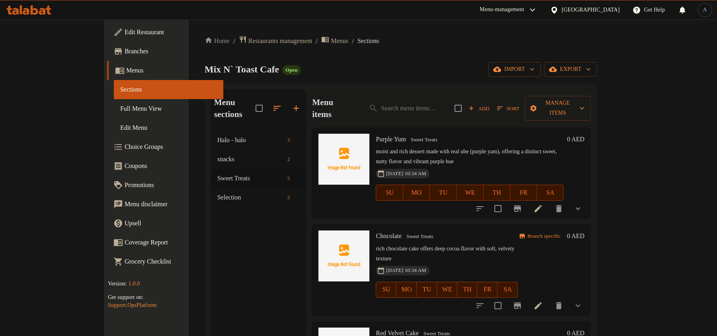
click at [352, 62] on div "Mix N` Toast Cafe Open import export" at bounding box center [401, 69] width 393 height 15
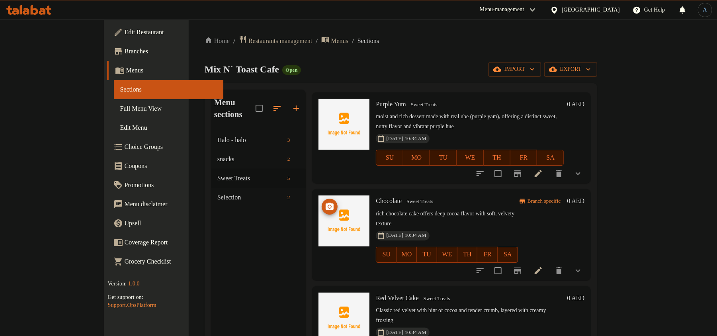
scroll to position [53, 0]
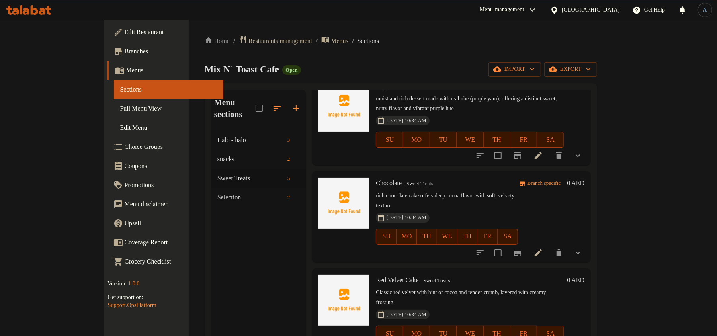
click at [549, 246] on li at bounding box center [538, 253] width 22 height 14
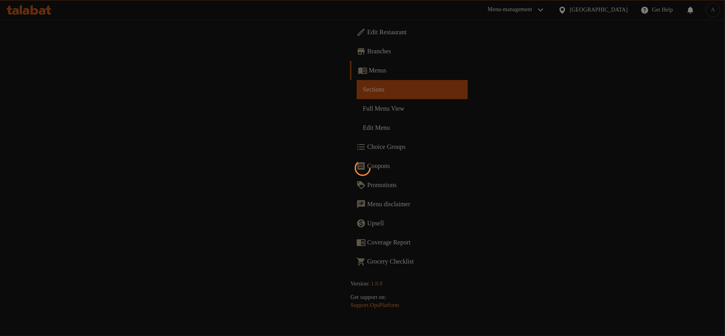
drag, startPoint x: 466, startPoint y: 96, endPoint x: 490, endPoint y: 52, distance: 50.2
click at [467, 96] on div at bounding box center [362, 168] width 725 height 336
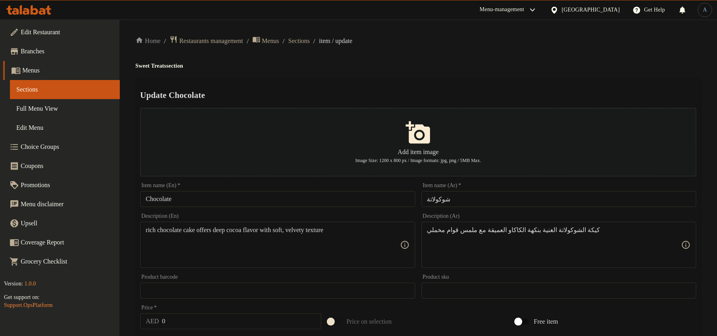
click at [208, 204] on input "Chocolate" at bounding box center [277, 199] width 275 height 16
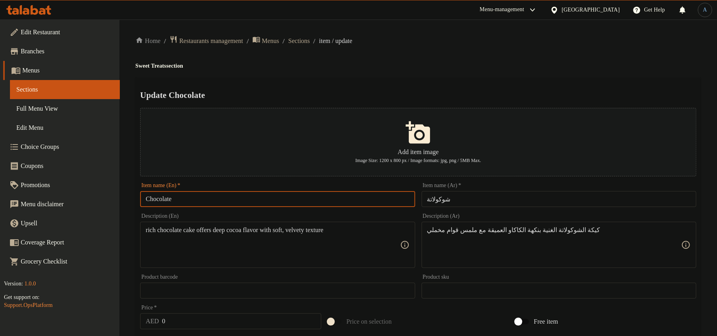
paste input "Cake"
type input "Chocolate Cake"
click at [416, 96] on h2 "Update Chocolate Cake" at bounding box center [418, 95] width 556 height 12
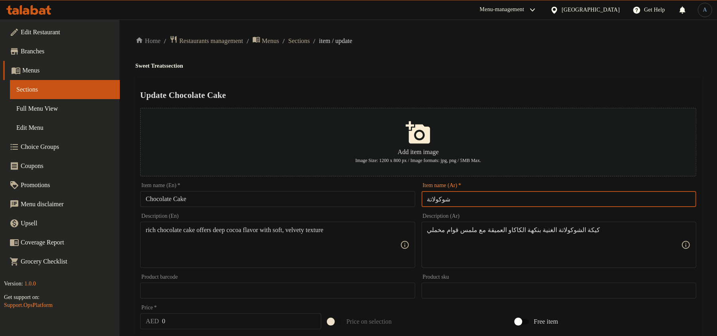
drag, startPoint x: 492, startPoint y: 206, endPoint x: 502, endPoint y: 204, distance: 9.7
click at [492, 206] on input "شوكولاتة" at bounding box center [559, 199] width 275 height 16
type input "كيك شوكولاتة"
click at [433, 40] on ol "Home / Restaurants management / Menus / Sections / item / update" at bounding box center [418, 40] width 566 height 11
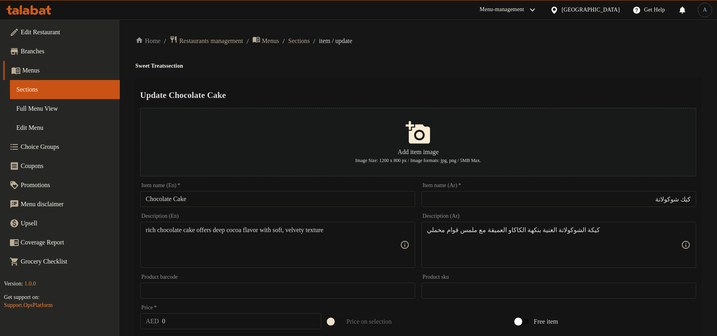
click at [217, 195] on input "Chocolate Cake" at bounding box center [277, 199] width 275 height 16
click at [308, 39] on span "Sections" at bounding box center [298, 41] width 21 height 10
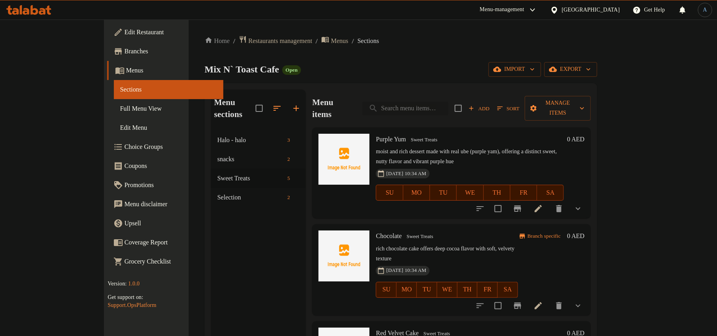
click at [432, 105] on input "search" at bounding box center [405, 108] width 86 height 14
paste input "Classic Cheesecake"
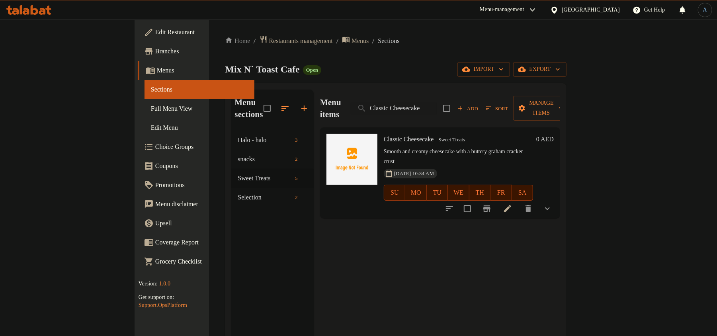
type input "Classic Cheesecake"
click at [550, 207] on icon "show more" at bounding box center [547, 208] width 5 height 3
click at [420, 256] on span "individual" at bounding box center [433, 261] width 26 height 10
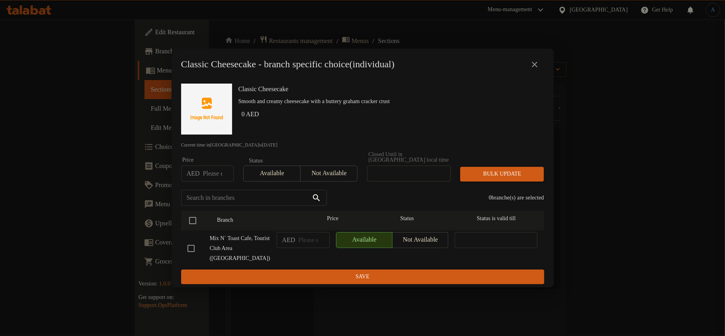
click at [534, 64] on icon "close" at bounding box center [535, 65] width 10 height 10
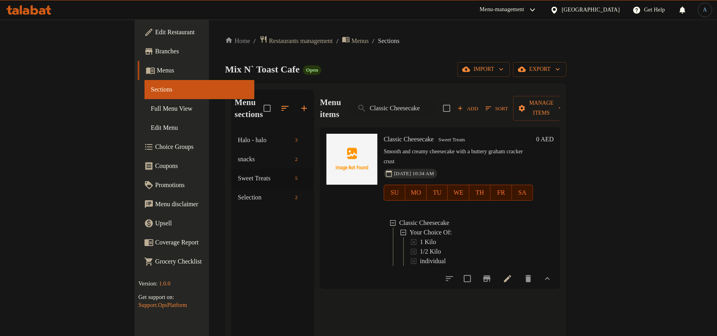
click at [512, 274] on icon at bounding box center [508, 279] width 10 height 10
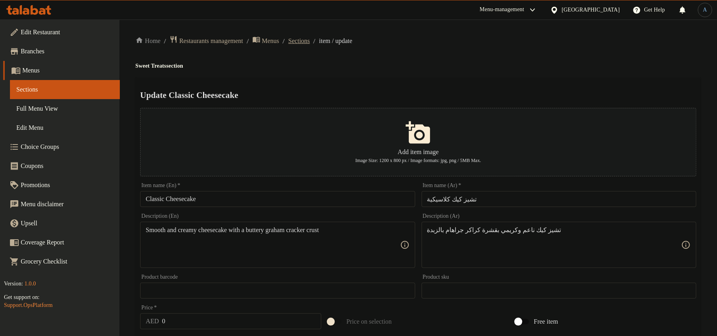
click at [306, 39] on span "Sections" at bounding box center [298, 41] width 21 height 10
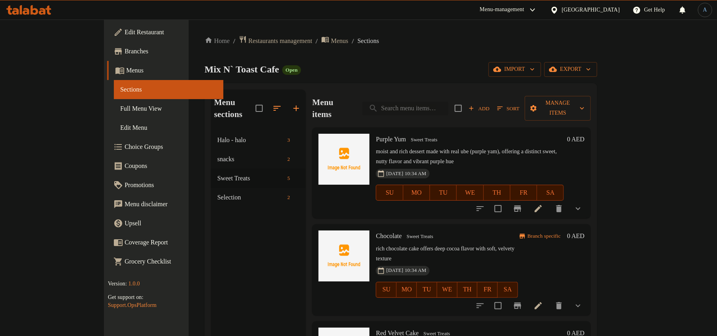
click at [433, 101] on input "search" at bounding box center [405, 108] width 86 height 14
paste input "[PERSON_NAME]"
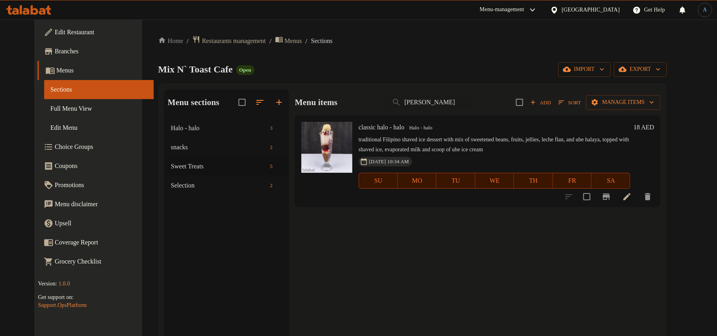
type input "[PERSON_NAME]"
click at [455, 125] on h6 "classic halo - halo Halo - halo" at bounding box center [495, 127] width 272 height 11
click at [424, 101] on input "[PERSON_NAME]" at bounding box center [428, 103] width 86 height 14
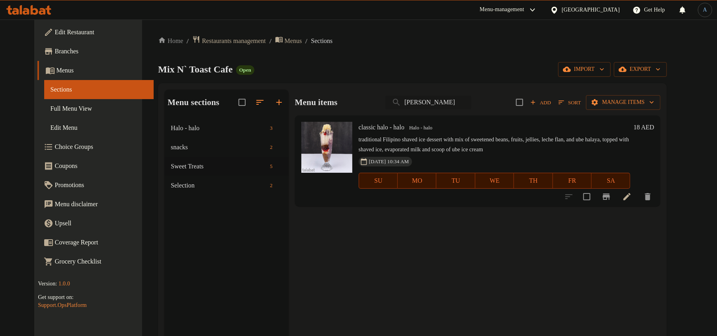
click at [424, 101] on input "[PERSON_NAME]" at bounding box center [428, 103] width 86 height 14
click at [540, 132] on h6 "classic halo - halo Halo - halo" at bounding box center [495, 127] width 272 height 11
click at [451, 101] on input "[PERSON_NAME]" at bounding box center [428, 103] width 86 height 14
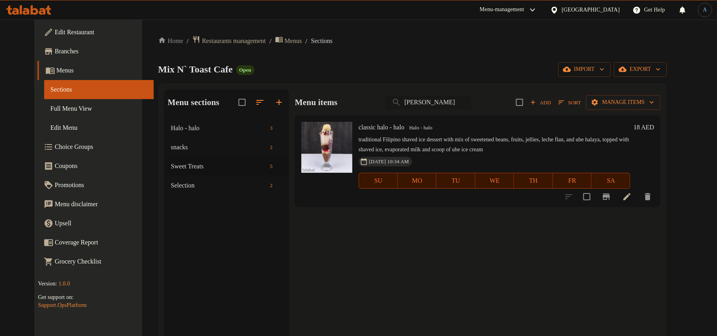
click at [451, 101] on input "[PERSON_NAME]" at bounding box center [428, 103] width 86 height 14
click at [463, 67] on div "Mix N` Toast Cafe Open import export" at bounding box center [412, 69] width 509 height 15
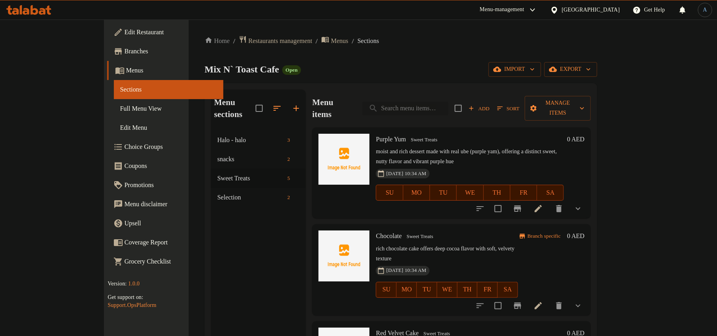
click at [448, 103] on input "search" at bounding box center [405, 108] width 86 height 14
paste input "Korean Garlic Bread"
type input "Korean Garlic Bread"
click at [448, 106] on input "search" at bounding box center [405, 108] width 86 height 14
paste input "Chocolate Cake 1kg"
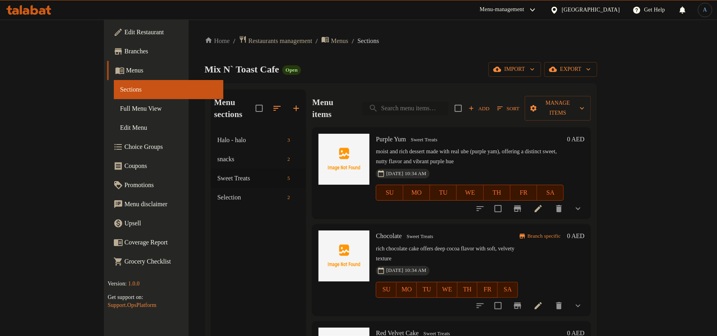
type input "Chocolate Cake 1kg"
click at [431, 102] on input "search" at bounding box center [405, 108] width 86 height 14
paste input "[PERSON_NAME]"
type input "[PERSON_NAME]"
click at [420, 101] on input "search" at bounding box center [405, 108] width 86 height 14
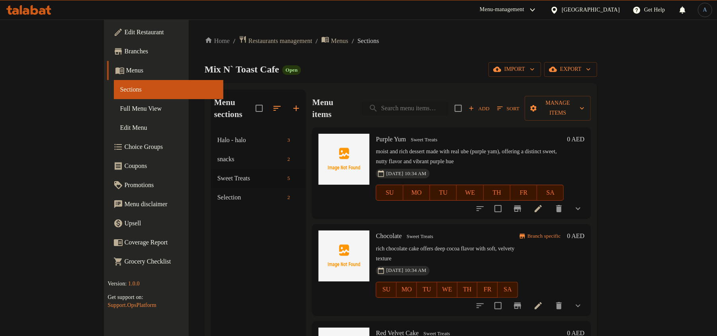
paste input "[PERSON_NAME]"
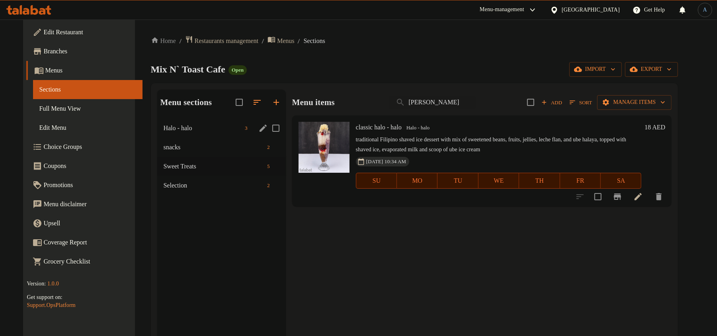
type input "[PERSON_NAME]"
click at [185, 131] on span "Halo - halo" at bounding box center [203, 128] width 78 height 10
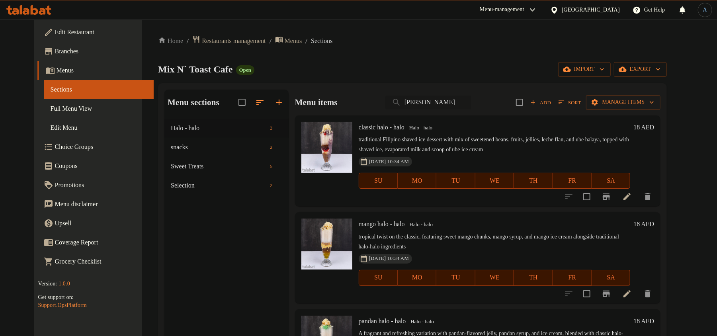
click at [439, 96] on input "[PERSON_NAME]" at bounding box center [428, 103] width 86 height 14
click at [457, 68] on div "Mix N` Toast Cafe Open import export" at bounding box center [412, 69] width 509 height 15
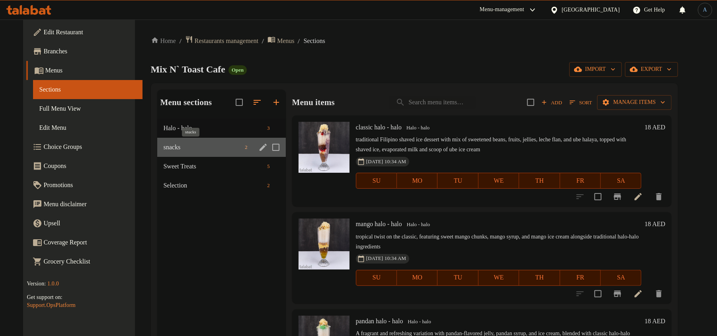
click at [169, 142] on span "snacks" at bounding box center [203, 147] width 78 height 10
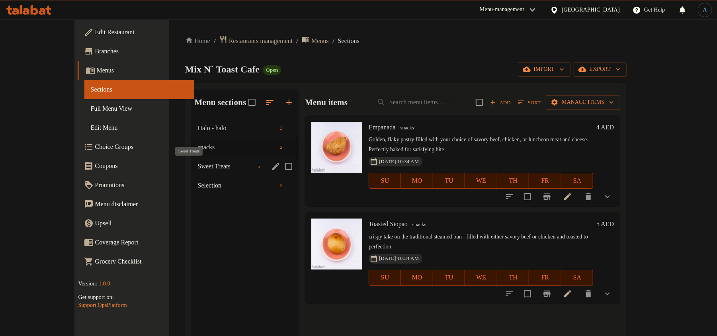
click at [198, 164] on span "Sweet Treats" at bounding box center [226, 167] width 57 height 10
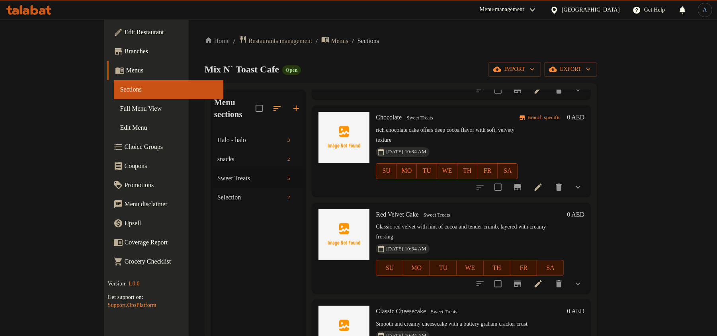
scroll to position [13, 0]
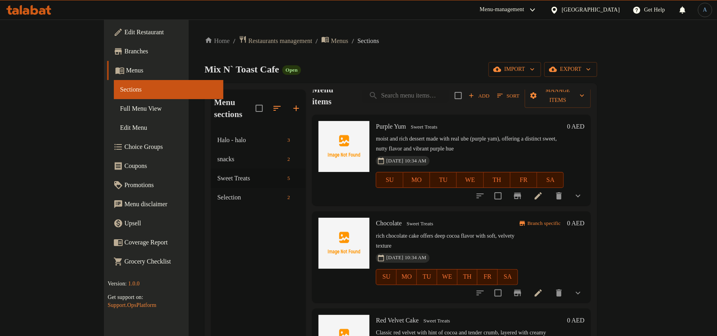
click at [549, 286] on li at bounding box center [538, 293] width 22 height 14
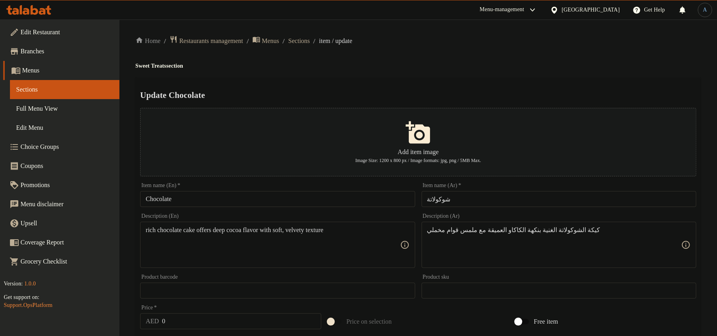
click at [259, 195] on input "Chocolate" at bounding box center [277, 199] width 275 height 16
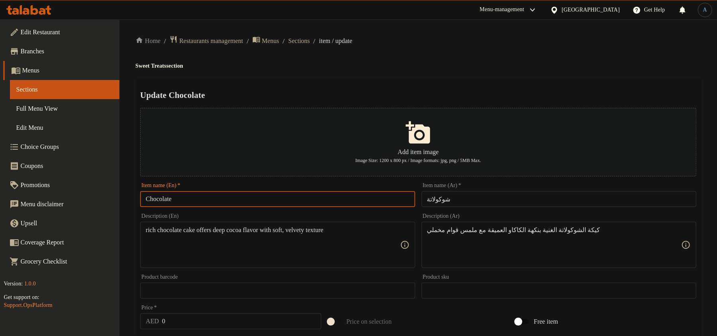
paste input "Cake"
type input "Chocolate Cake"
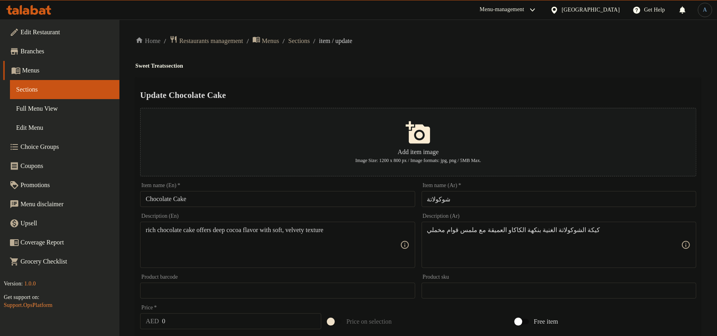
click at [450, 90] on h2 "Update Chocolate Cake" at bounding box center [418, 95] width 556 height 12
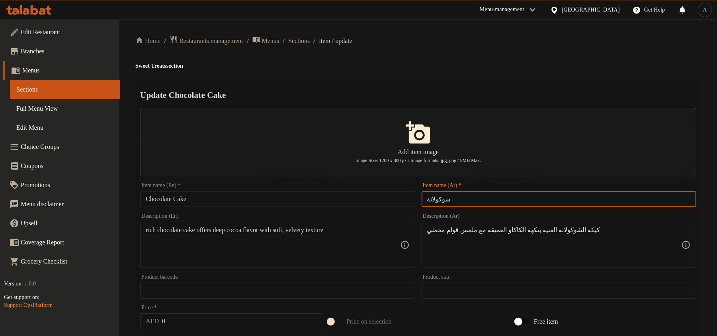
click at [494, 202] on input "شوكولاتة" at bounding box center [559, 199] width 275 height 16
type input "شوكولاتة كيك"
click at [485, 47] on div "Home / Restaurants management / Menus / Sections / item / update Sweet Treats s…" at bounding box center [418, 309] width 566 height 548
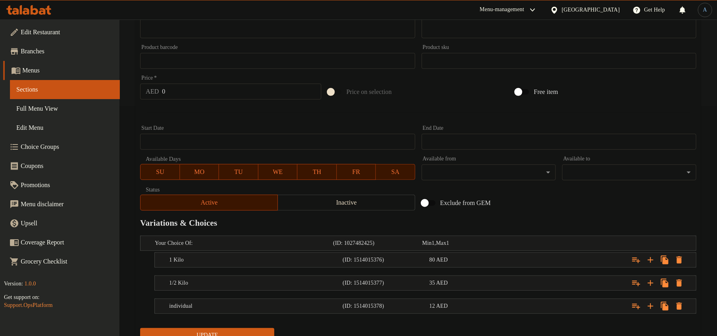
scroll to position [264, 0]
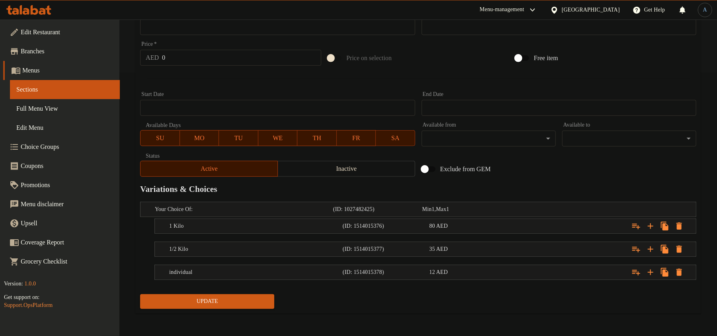
click at [220, 303] on span "Update" at bounding box center [206, 302] width 121 height 10
click at [492, 224] on div "80 AED" at bounding box center [471, 226] width 84 height 8
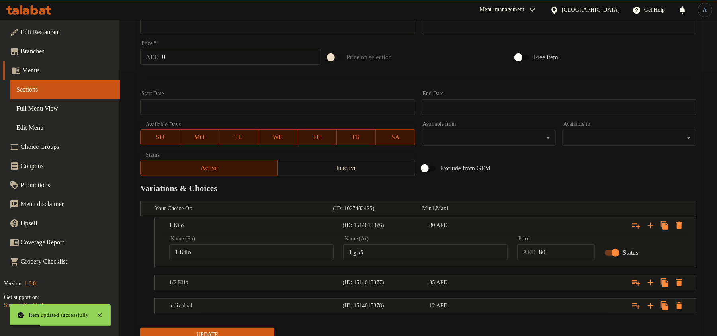
click at [560, 254] on input "80" at bounding box center [567, 252] width 56 height 16
type input "90"
click at [580, 220] on div "Expand" at bounding box center [601, 226] width 174 height 18
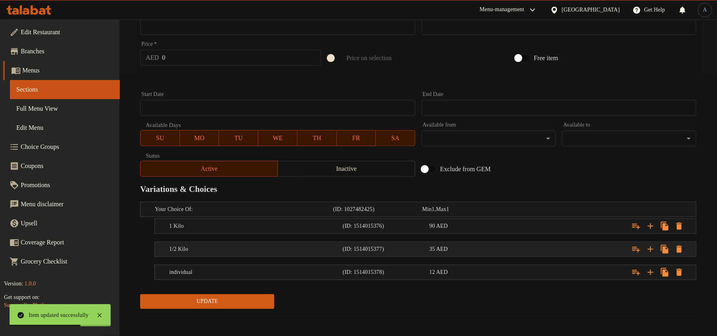
click at [456, 250] on div "35 AED" at bounding box center [471, 249] width 84 height 8
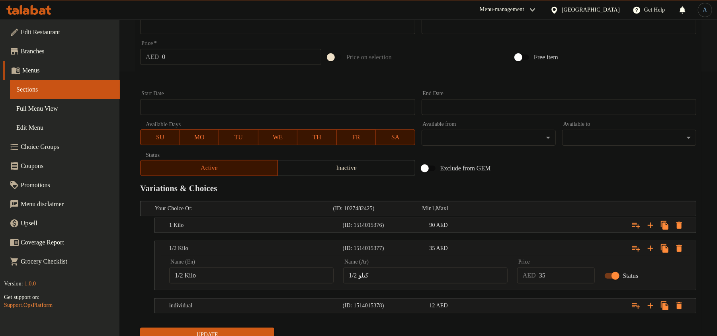
click at [564, 279] on input "35" at bounding box center [567, 275] width 56 height 16
type input "40"
click at [140, 328] on button "Update" at bounding box center [207, 335] width 134 height 15
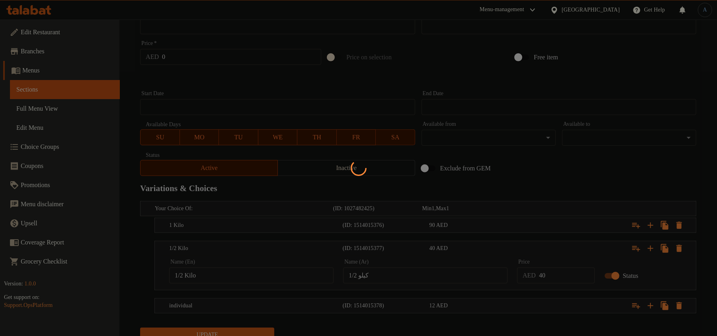
click at [532, 160] on div at bounding box center [358, 168] width 717 height 336
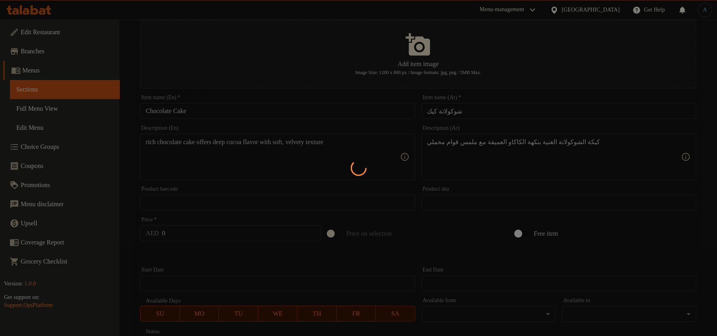
scroll to position [0, 0]
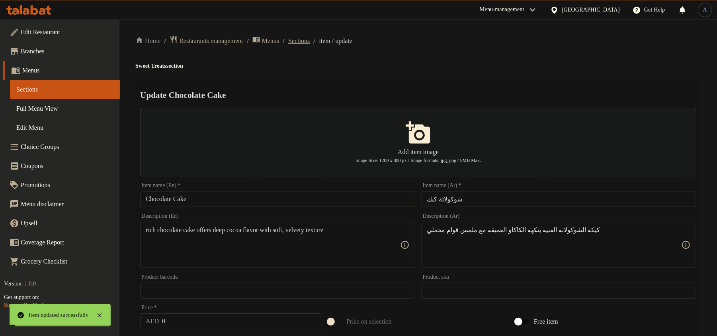
click at [306, 40] on span "Sections" at bounding box center [298, 41] width 21 height 10
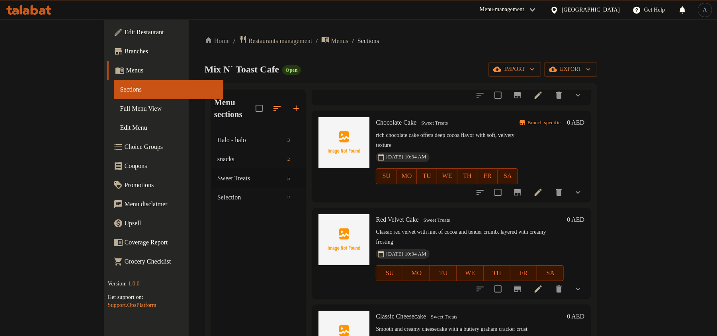
scroll to position [119, 0]
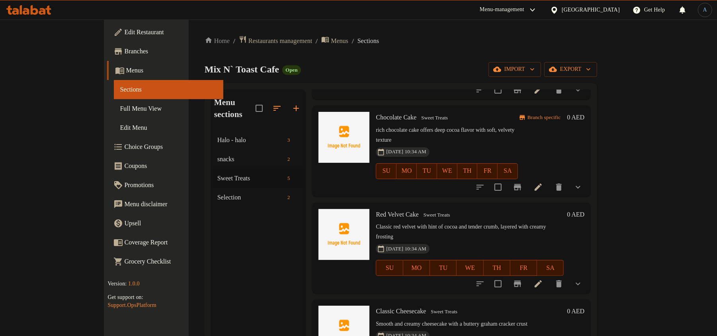
click at [543, 279] on icon at bounding box center [538, 284] width 10 height 10
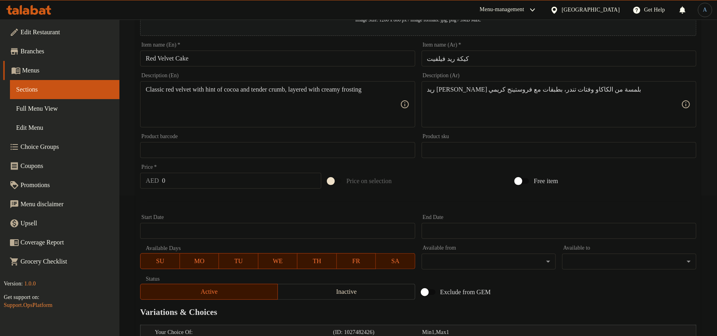
scroll to position [264, 0]
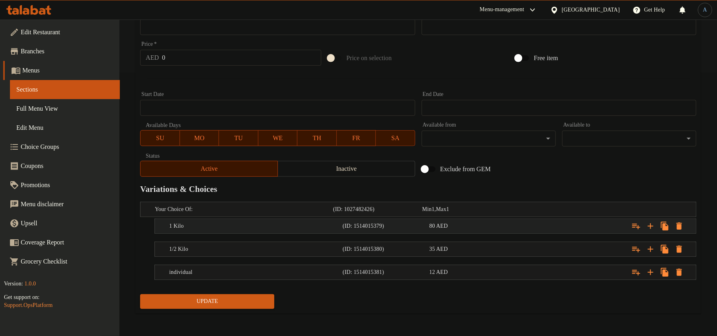
drag, startPoint x: 479, startPoint y: 225, endPoint x: 492, endPoint y: 234, distance: 16.0
click at [479, 225] on div "80 AED" at bounding box center [471, 226] width 84 height 8
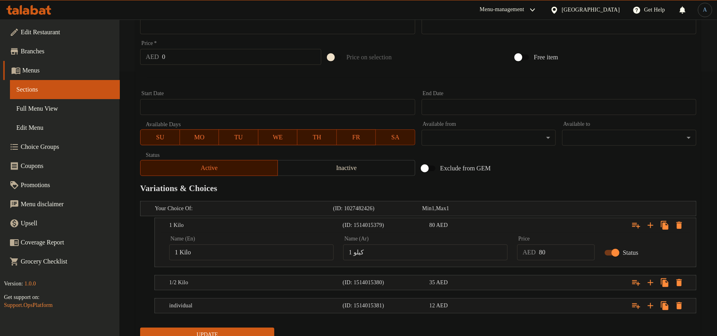
click at [560, 256] on input "80" at bounding box center [567, 252] width 56 height 16
type input "90"
click at [502, 285] on div "35 AED" at bounding box center [471, 283] width 84 height 8
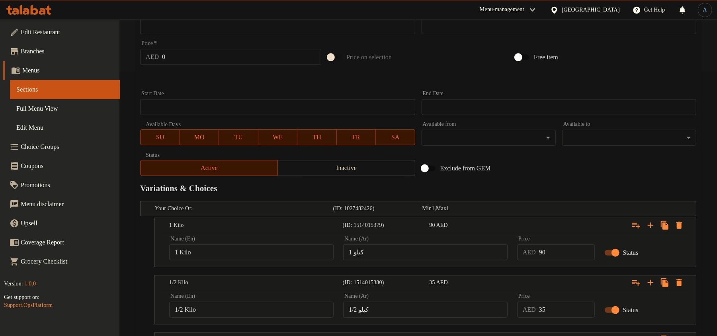
click at [564, 317] on input "35" at bounding box center [567, 310] width 56 height 16
type input "40"
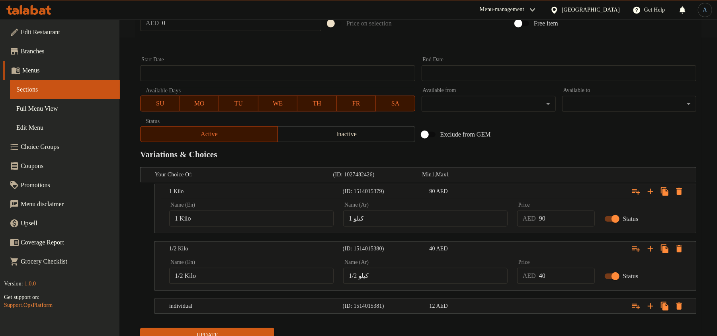
scroll to position [333, 0]
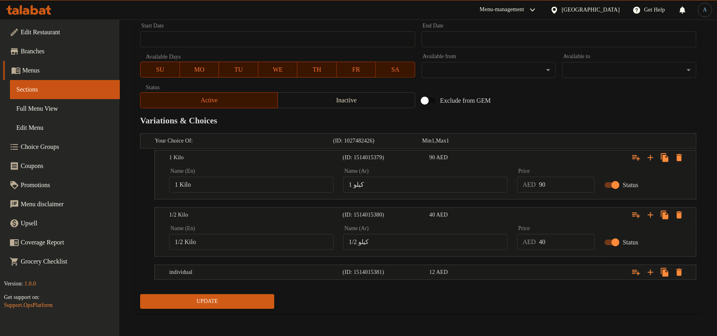
click at [185, 303] on span "Update" at bounding box center [206, 302] width 121 height 10
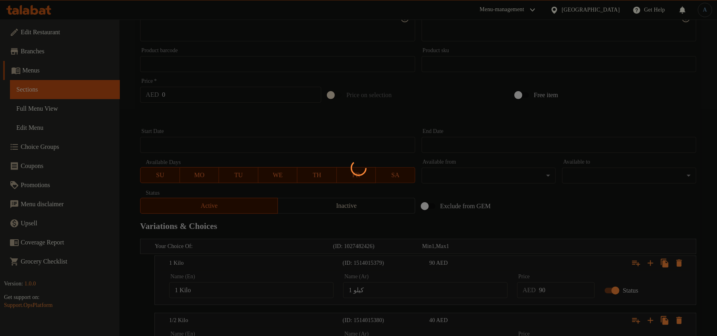
scroll to position [0, 0]
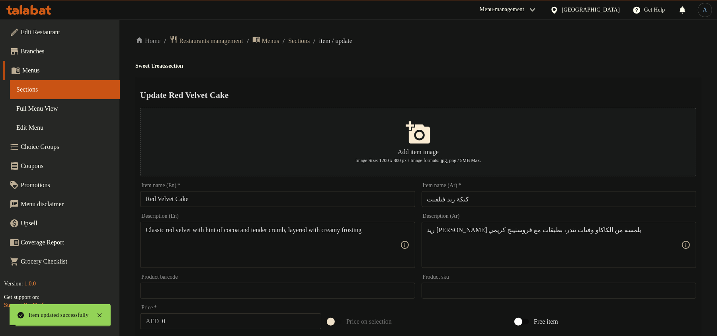
click at [310, 39] on span "Sections" at bounding box center [298, 41] width 21 height 10
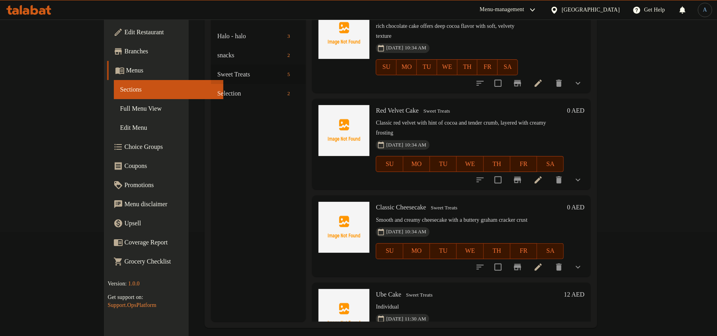
scroll to position [106, 0]
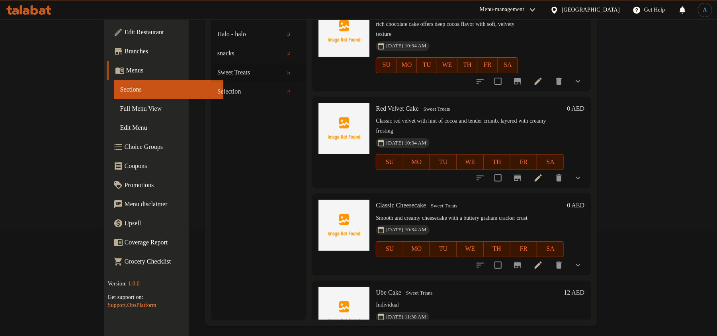
click at [542, 262] on icon at bounding box center [538, 265] width 7 height 7
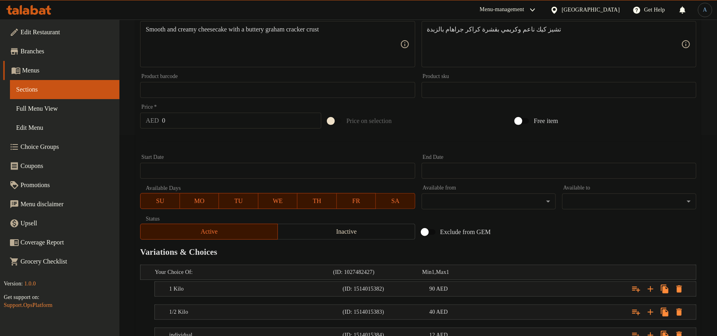
scroll to position [264, 0]
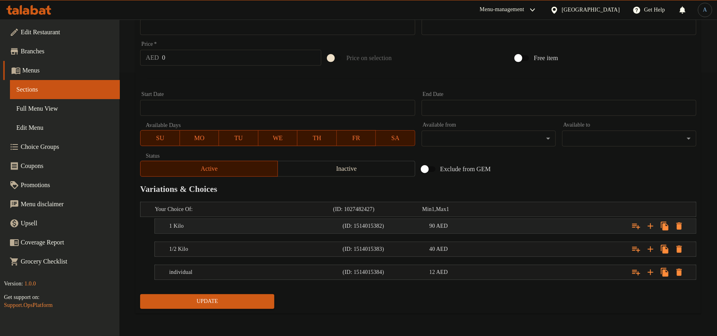
click at [234, 231] on div "1 Kilo" at bounding box center [255, 226] width 174 height 11
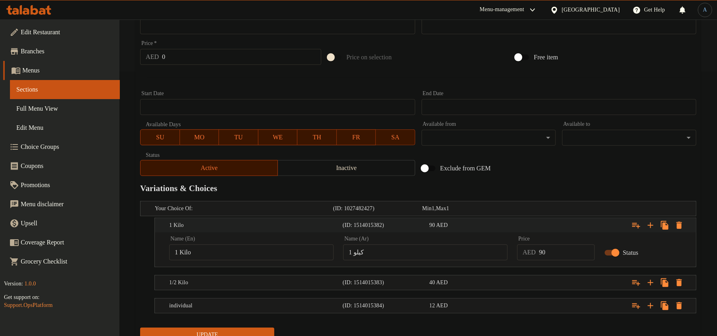
click at [303, 231] on div "1 Kilo" at bounding box center [255, 225] width 174 height 11
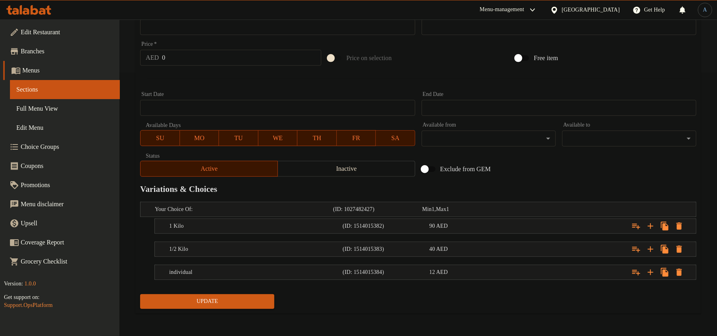
scroll to position [0, 0]
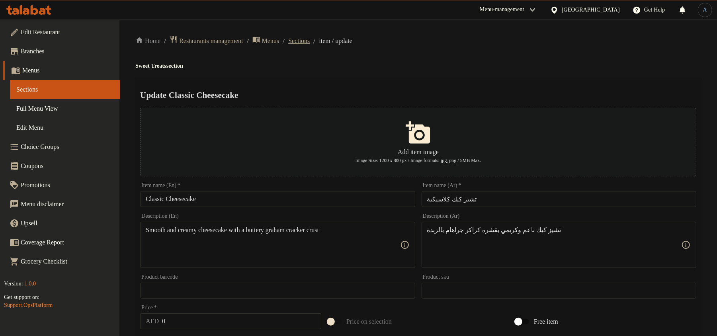
click at [307, 40] on span "Sections" at bounding box center [298, 41] width 21 height 10
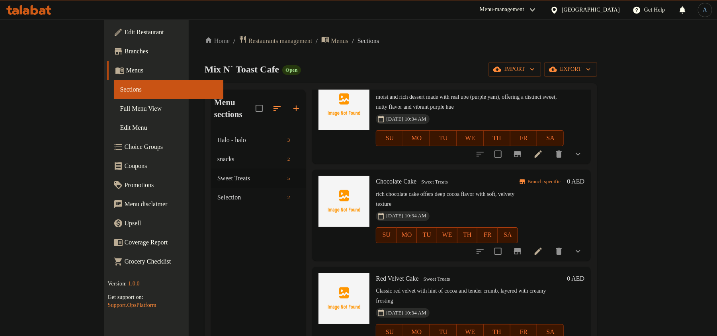
scroll to position [106, 0]
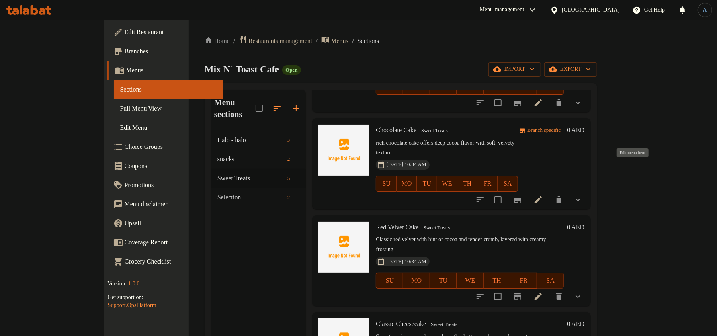
click at [543, 195] on icon at bounding box center [538, 200] width 10 height 10
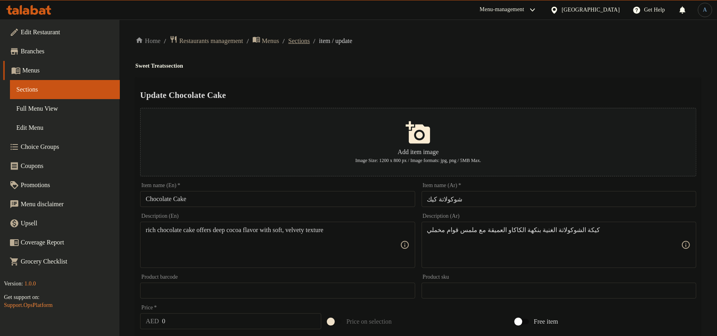
click at [310, 38] on span "Sections" at bounding box center [298, 41] width 21 height 10
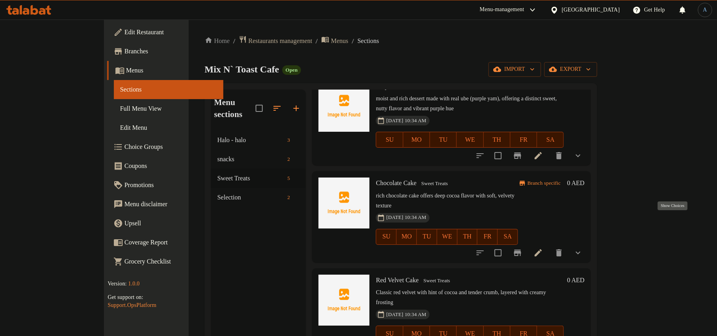
click at [583, 248] on icon "show more" at bounding box center [578, 253] width 10 height 10
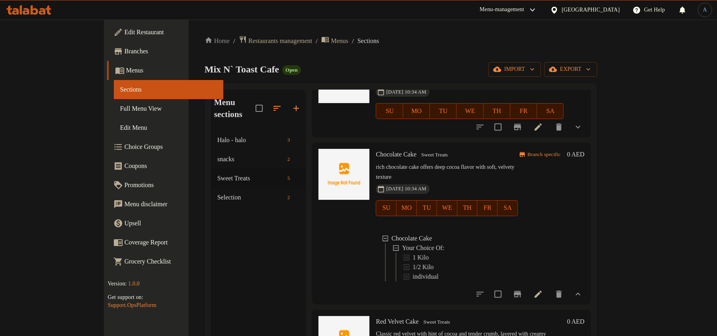
scroll to position [106, 0]
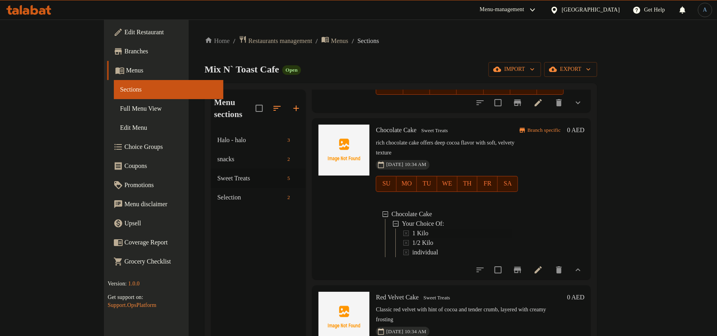
click at [412, 228] on span "1 Kilo" at bounding box center [420, 233] width 16 height 10
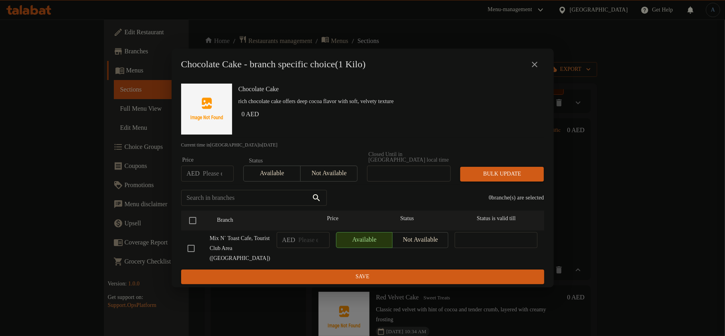
click at [530, 61] on icon "close" at bounding box center [535, 65] width 10 height 10
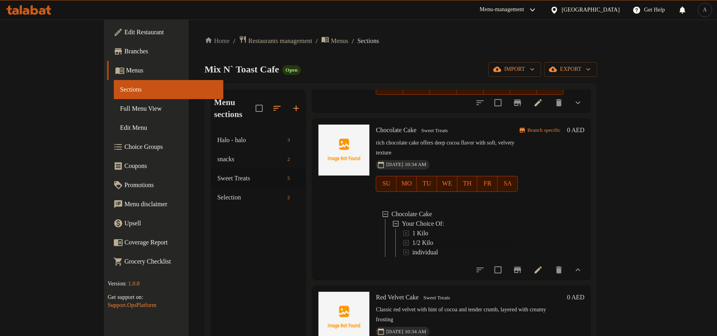
click at [412, 238] on span "1/2 Kilo" at bounding box center [422, 243] width 21 height 10
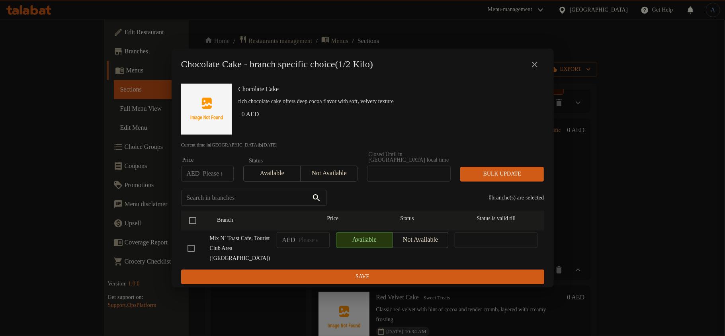
click at [548, 68] on div "Chocolate Cake - branch specific choice(1/2 Kilo)" at bounding box center [363, 65] width 382 height 32
click at [535, 62] on icon "close" at bounding box center [535, 65] width 10 height 10
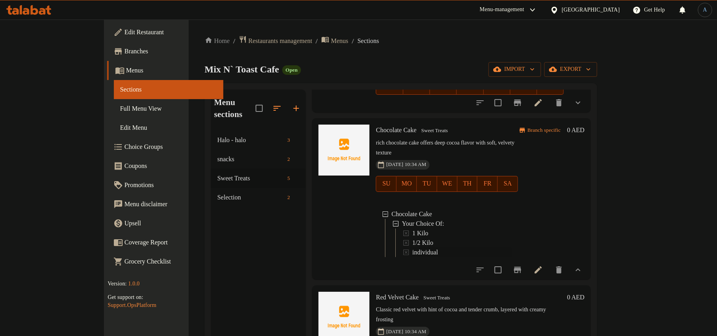
click at [412, 248] on span "individual" at bounding box center [425, 253] width 26 height 10
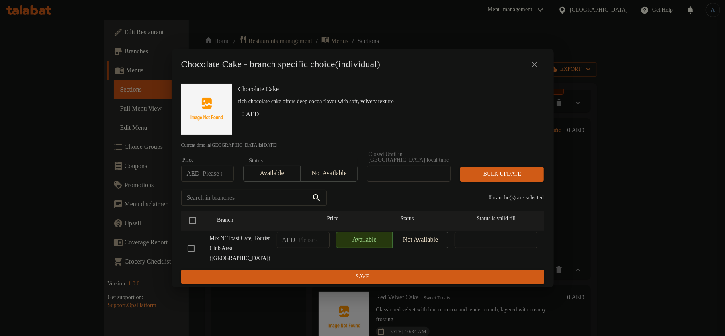
drag, startPoint x: 531, startPoint y: 63, endPoint x: 526, endPoint y: 79, distance: 16.6
click at [532, 63] on icon "close" at bounding box center [535, 65] width 10 height 10
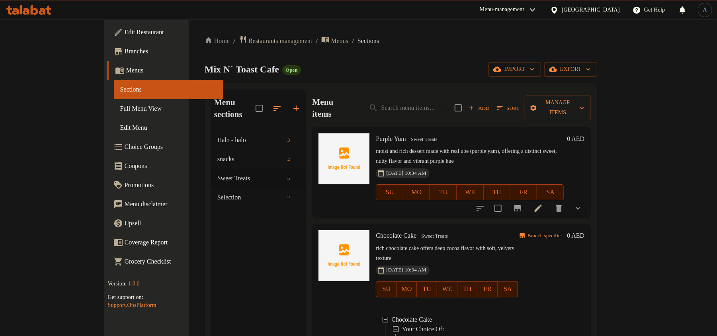
scroll to position [0, 0]
click at [440, 101] on input "search" at bounding box center [405, 108] width 86 height 14
paste input "[PERSON_NAME]"
type input "[PERSON_NAME]"
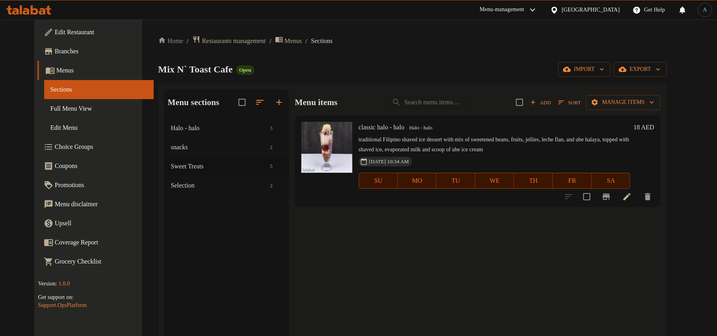
click at [446, 45] on ol "Home / Restaurants management / Menus / Sections" at bounding box center [412, 40] width 509 height 11
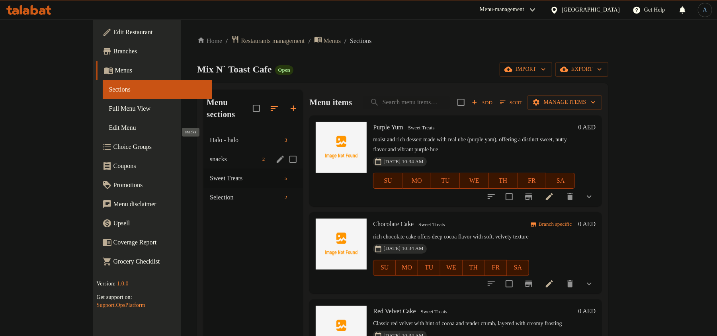
click at [210, 154] on span "snacks" at bounding box center [234, 159] width 49 height 10
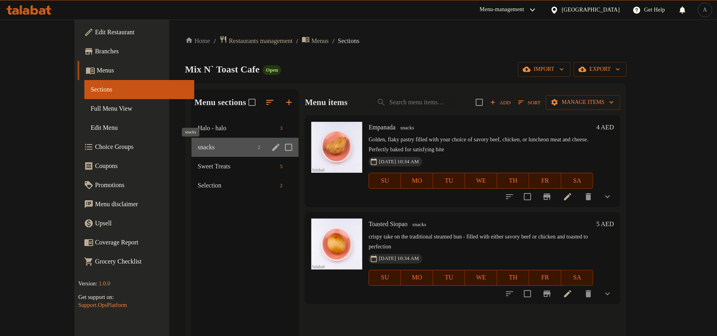
click at [198, 148] on span "snacks" at bounding box center [226, 147] width 57 height 10
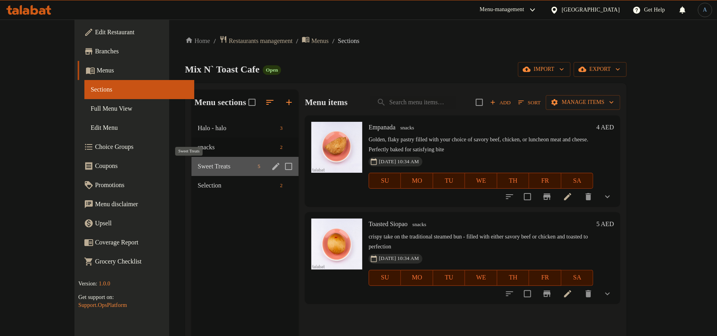
click at [198, 168] on span "Sweet Treats" at bounding box center [226, 167] width 57 height 10
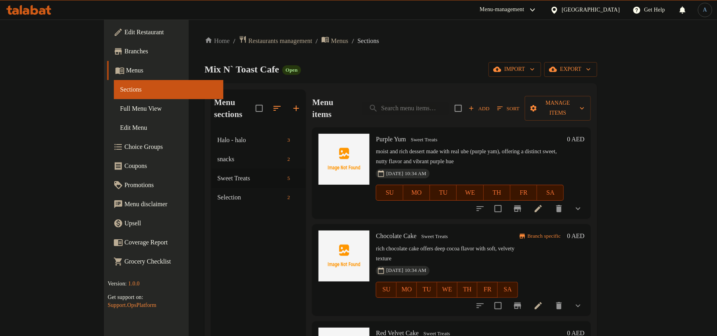
click at [504, 105] on icon "button" at bounding box center [499, 108] width 7 height 7
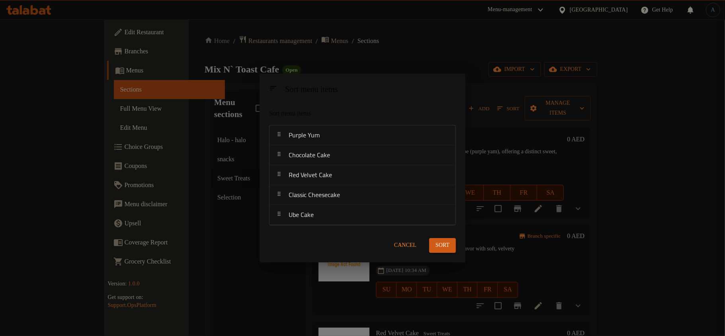
click at [407, 241] on span "Cancel" at bounding box center [405, 245] width 22 height 10
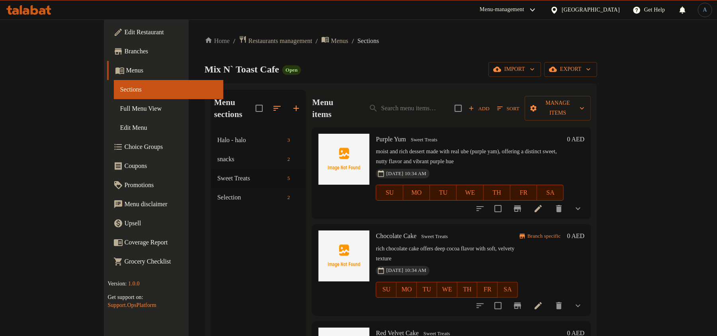
click at [561, 113] on div "Menu items Add Sort Manage items" at bounding box center [451, 109] width 279 height 38
click at [490, 104] on span "Add" at bounding box center [478, 108] width 21 height 9
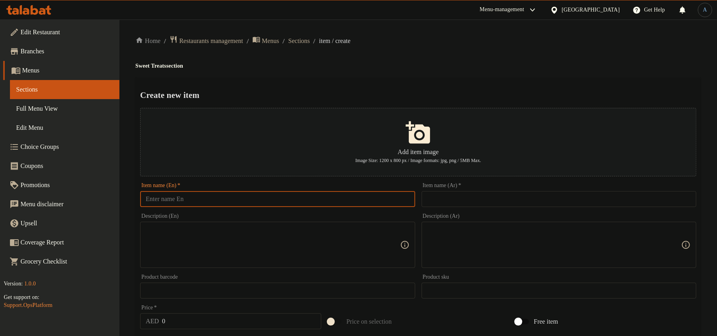
click at [281, 200] on input "text" at bounding box center [277, 199] width 275 height 16
paste input "[PERSON_NAME]"
type input "[PERSON_NAME]"
click at [502, 62] on h4 "Sweet Treats section" at bounding box center [418, 66] width 566 height 8
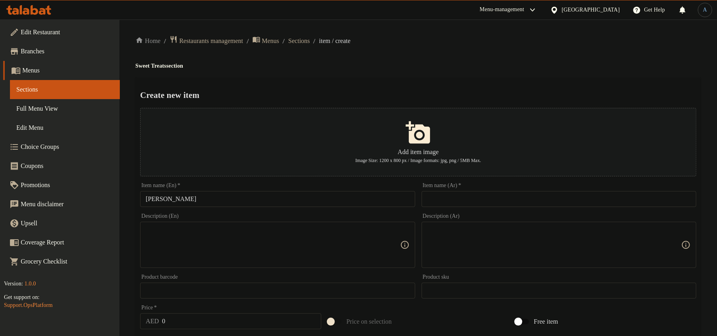
click at [473, 201] on input "text" at bounding box center [559, 199] width 275 height 16
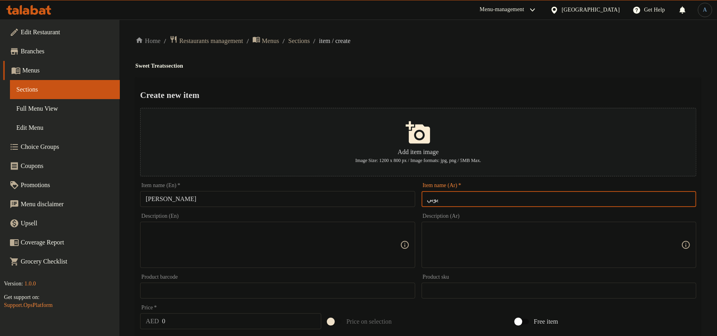
paste input "الحلايا"
click at [436, 201] on input "يوبي الحلايا" at bounding box center [559, 199] width 275 height 16
type input "يوبي حلايا"
click at [421, 64] on h4 "Sweet Treats section" at bounding box center [418, 66] width 566 height 8
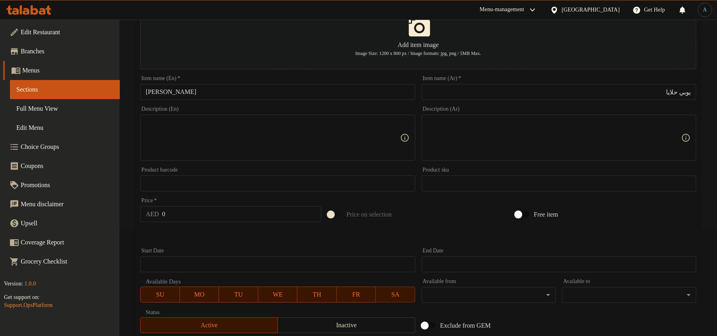
scroll to position [106, 0]
click at [334, 147] on textarea at bounding box center [273, 139] width 254 height 38
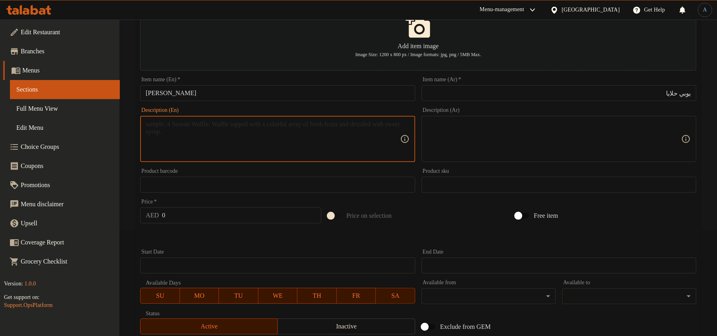
paste textarea "Jar"
type textarea "Jar"
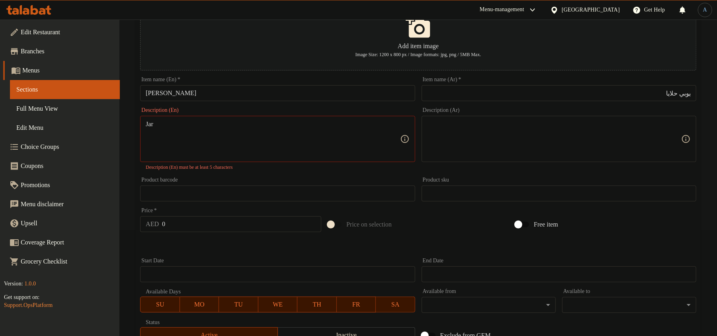
drag, startPoint x: 590, startPoint y: 146, endPoint x: 470, endPoint y: 154, distance: 119.7
click at [591, 146] on textarea at bounding box center [554, 139] width 254 height 38
paste textarea "جرة"
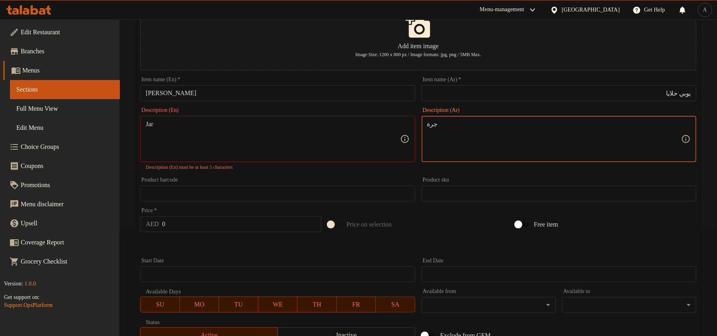
type textarea "جرة"
click at [295, 120] on textarea "Jar" at bounding box center [273, 139] width 254 height 38
type textarea "Jar"
click at [517, 85] on input "يوبي حلايا" at bounding box center [559, 93] width 275 height 16
type textarea "جرة"
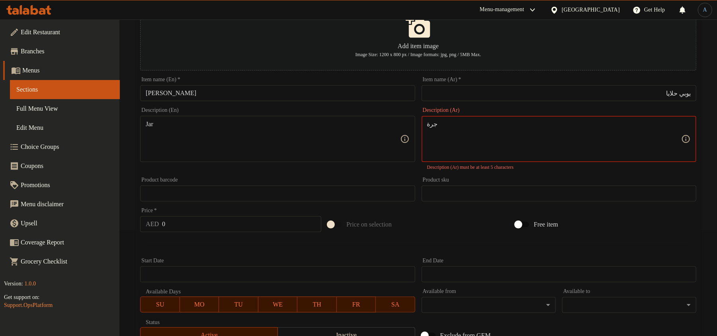
click at [502, 93] on input "يوبي حلايا" at bounding box center [559, 93] width 275 height 16
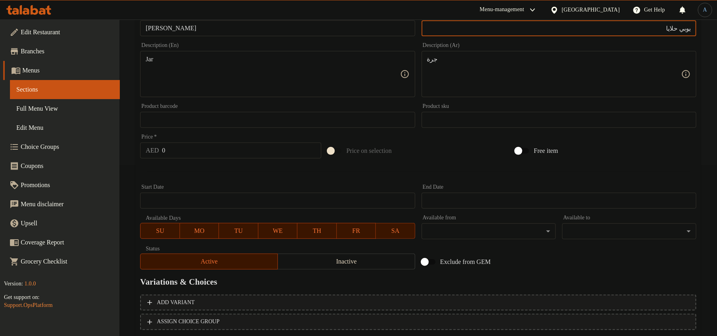
scroll to position [222, 0]
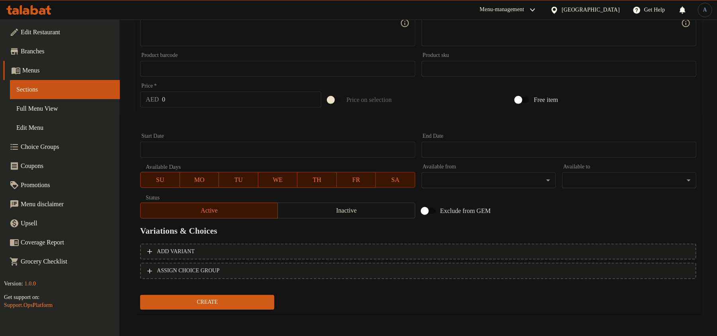
click at [243, 104] on input "0" at bounding box center [241, 100] width 159 height 16
click at [217, 101] on input "0" at bounding box center [241, 100] width 159 height 16
type input "16"
click at [140, 295] on button "Create" at bounding box center [207, 302] width 134 height 15
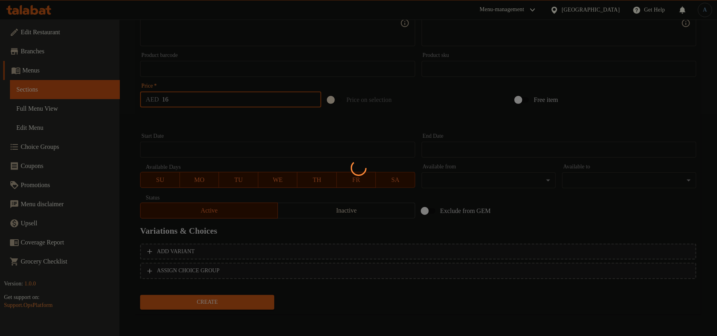
type input "0"
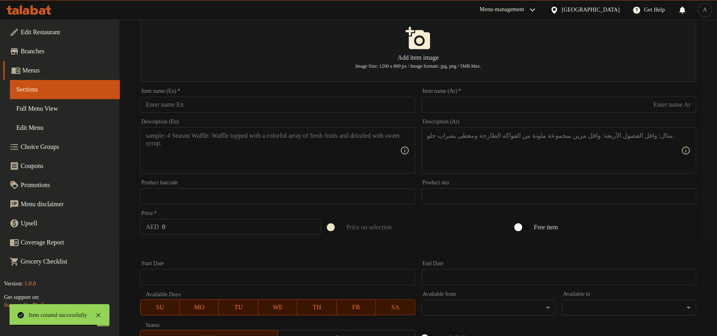
scroll to position [0, 0]
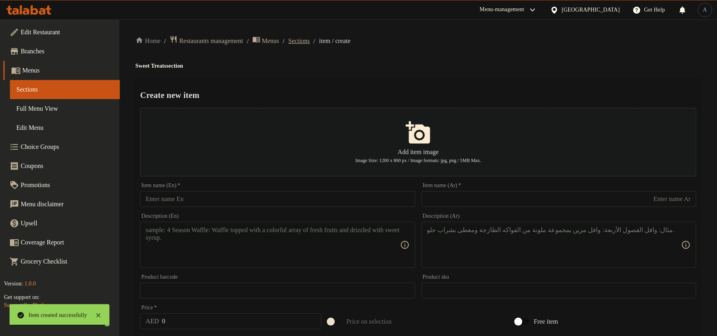
click at [310, 39] on span "Sections" at bounding box center [298, 41] width 21 height 10
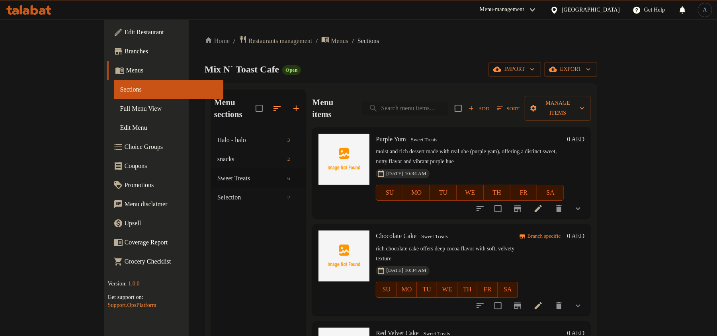
click at [444, 104] on input "search" at bounding box center [405, 108] width 86 height 14
paste input "Ubecake 1kg"
type input "Ubecake 1kg"
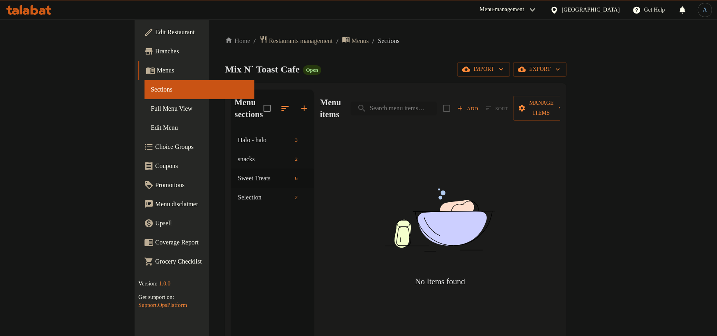
paste input "Ubecake 1kg"
click at [419, 101] on input "Ubecake 1kg" at bounding box center [394, 108] width 86 height 14
click at [421, 101] on input "Ubecake 1kg" at bounding box center [394, 108] width 86 height 14
click at [437, 102] on input "Ube cake 1kg" at bounding box center [394, 108] width 86 height 14
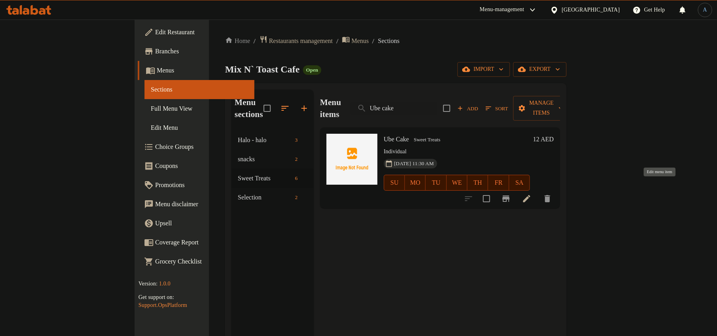
type input "Ube cake"
click at [531, 194] on icon at bounding box center [527, 199] width 10 height 10
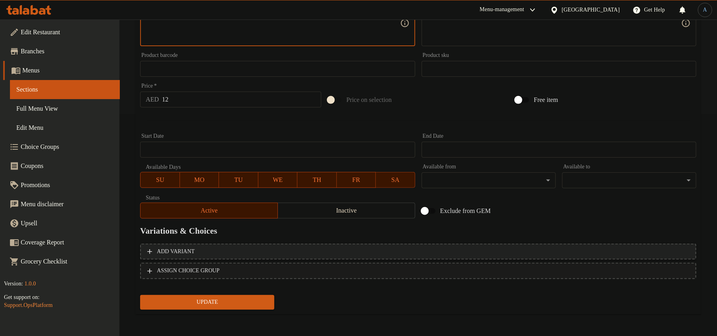
click at [231, 247] on span "Add variant" at bounding box center [418, 252] width 542 height 10
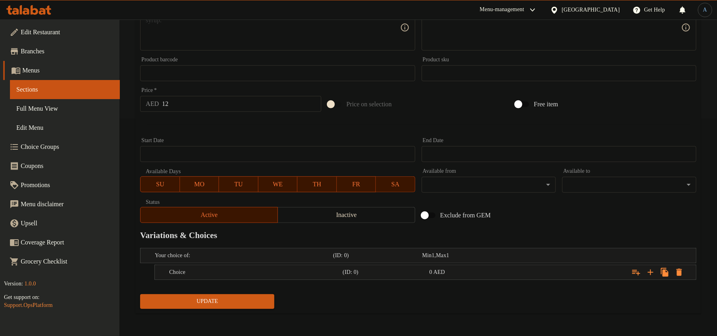
scroll to position [217, 0]
click at [519, 273] on div "Expand" at bounding box center [601, 272] width 174 height 18
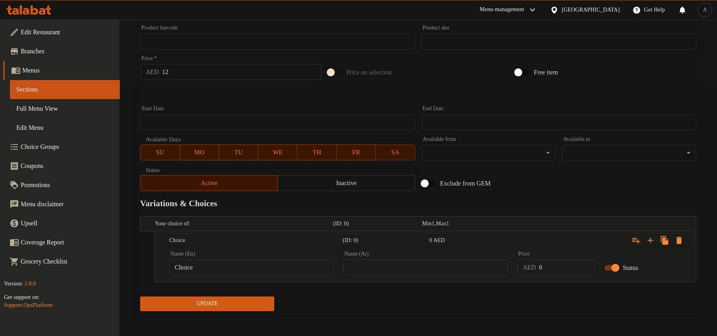
scroll to position [250, 0]
click at [295, 271] on input "Choice" at bounding box center [251, 266] width 164 height 16
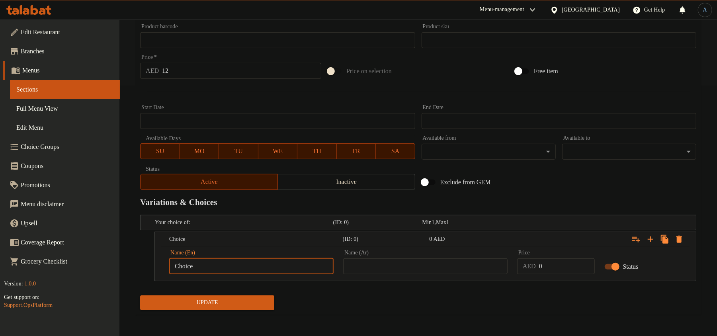
paste input "Individual"
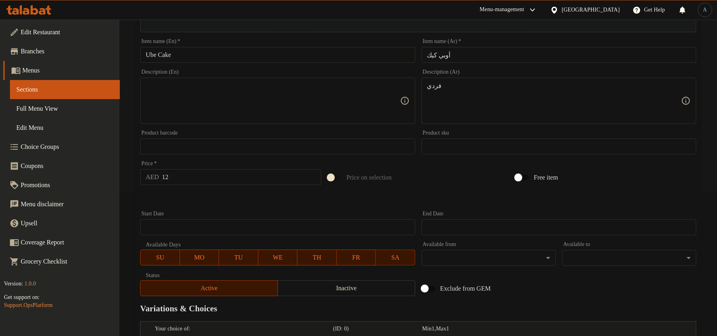
type input "Individual"
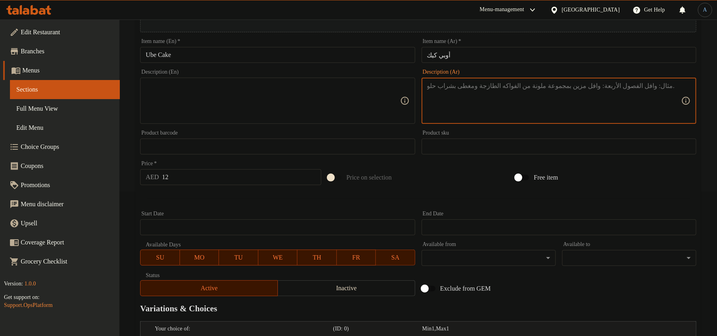
scroll to position [252, 0]
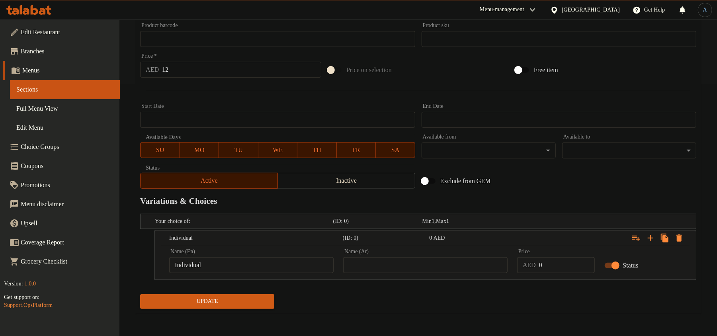
click at [431, 260] on input "text" at bounding box center [425, 265] width 164 height 16
paste input "فردي"
type input "فردي"
click at [546, 267] on input "0" at bounding box center [567, 265] width 56 height 16
type input "12"
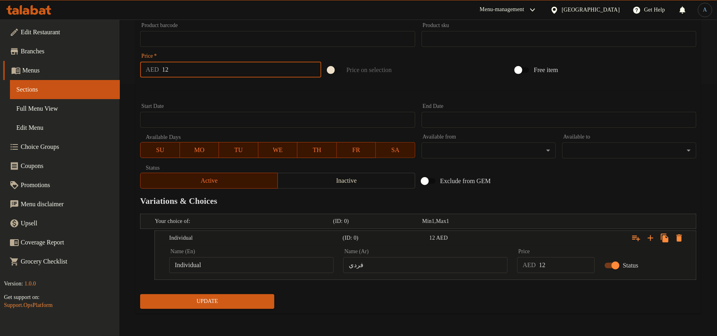
click at [228, 68] on input "12" at bounding box center [241, 70] width 159 height 16
type input "0"
click at [651, 238] on icon "Expand" at bounding box center [651, 238] width 10 height 10
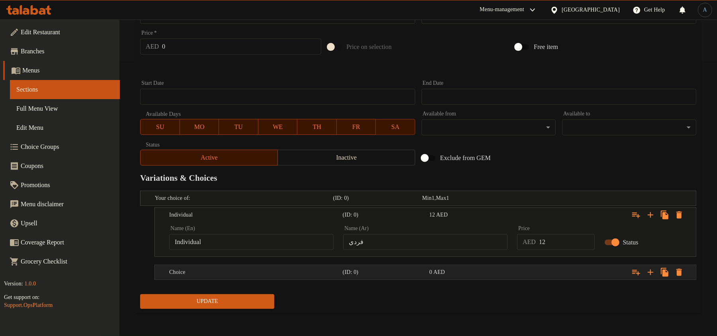
click at [497, 266] on div "Choice (ID: 0) 0 AED" at bounding box center [428, 272] width 520 height 18
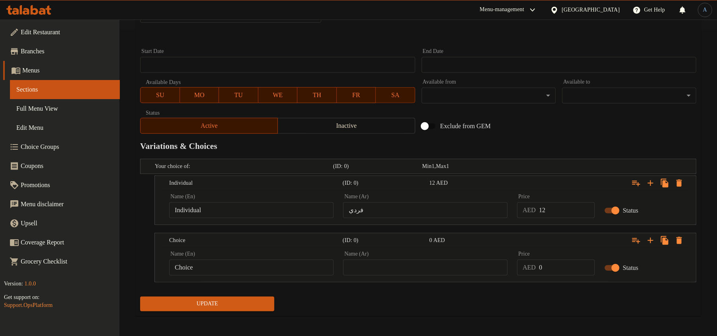
scroll to position [309, 0]
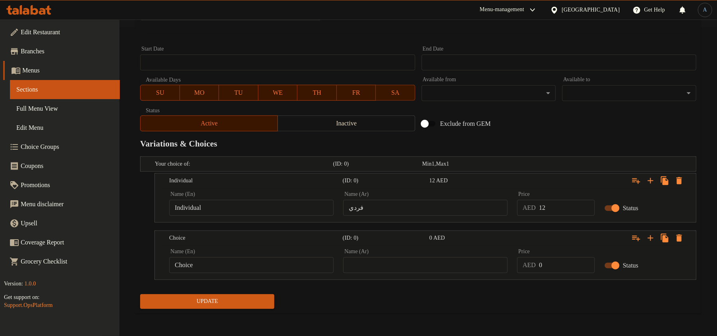
click at [257, 263] on input "Choice" at bounding box center [251, 265] width 164 height 16
click at [177, 266] on input "1Kg" at bounding box center [251, 265] width 164 height 16
click at [201, 263] on input "1 Kg" at bounding box center [251, 265] width 164 height 16
type input "1 Kg"
click at [390, 263] on input "text" at bounding box center [425, 265] width 164 height 16
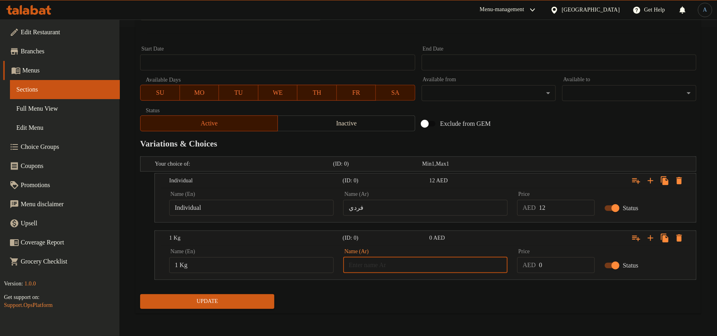
paste input "1 كجم"
type input "1 كجم"
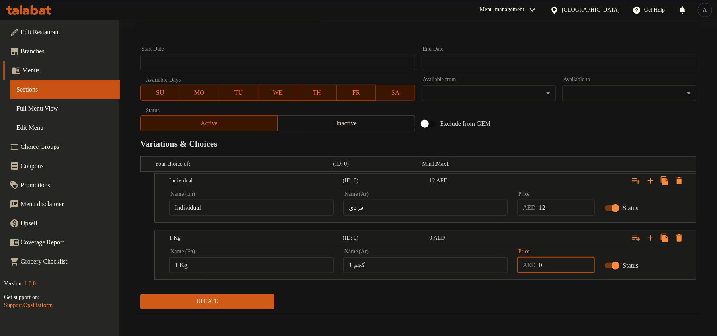
click at [566, 264] on input "0" at bounding box center [567, 265] width 56 height 16
type input "90"
drag, startPoint x: 647, startPoint y: 239, endPoint x: 623, endPoint y: 246, distance: 25.3
click at [647, 239] on icon "Expand" at bounding box center [651, 238] width 10 height 10
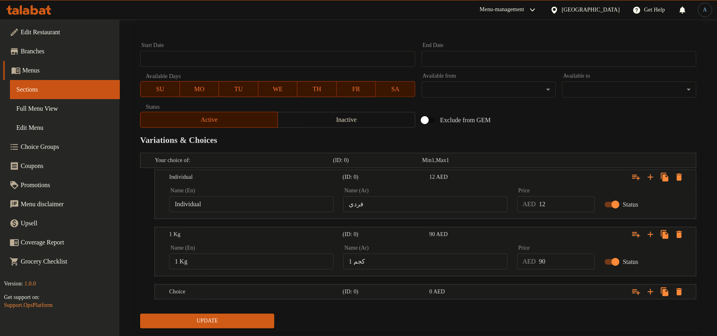
scroll to position [333, 0]
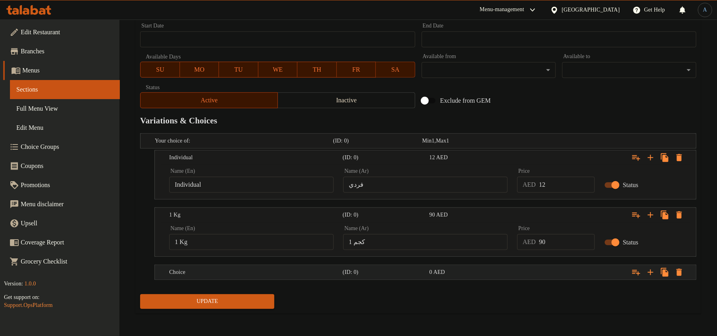
click at [274, 271] on h5 "Choice" at bounding box center [254, 272] width 170 height 8
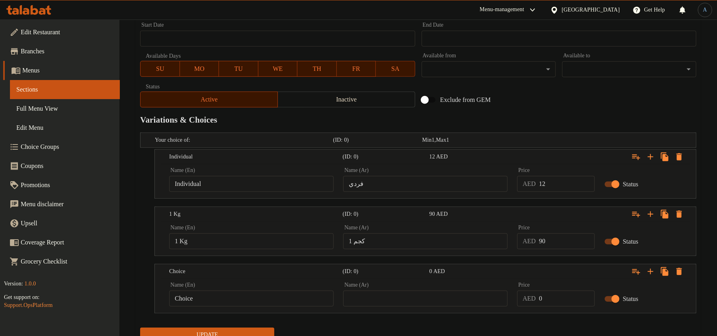
click at [222, 306] on input "Choice" at bounding box center [251, 299] width 164 height 16
type input "1/2 Kg"
click at [383, 297] on input "text" at bounding box center [425, 299] width 164 height 16
paste input "نصف كجم"
type input "1/2 كجم"
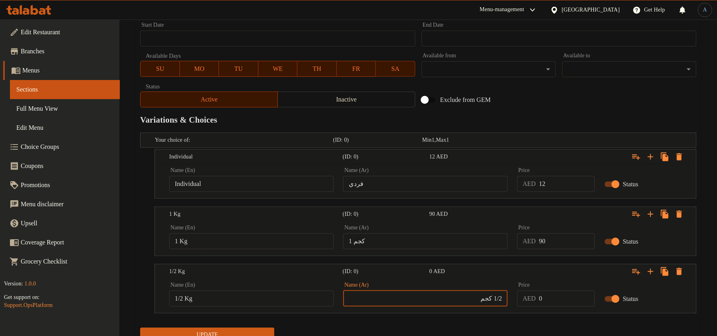
click at [140, 328] on button "Update" at bounding box center [207, 335] width 134 height 15
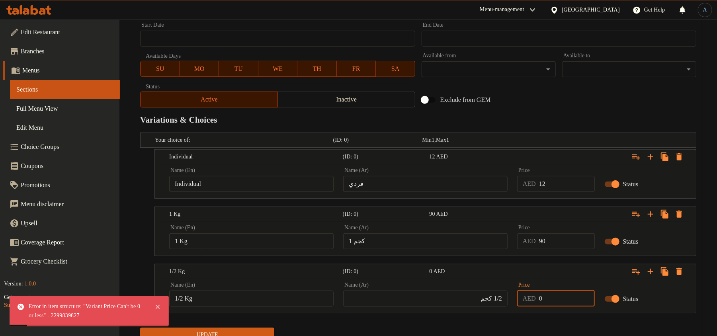
click at [546, 292] on input "0" at bounding box center [567, 299] width 56 height 16
type input "40"
click at [140, 328] on button "Update" at bounding box center [207, 335] width 134 height 15
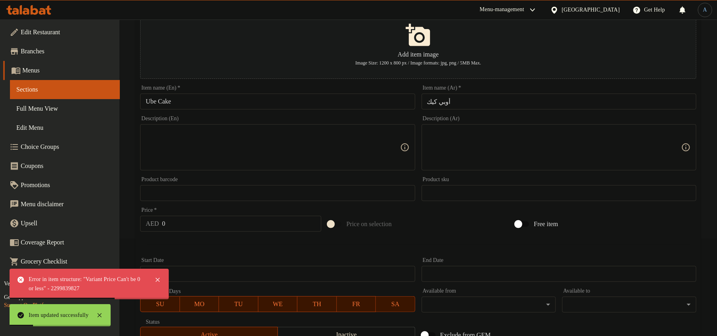
scroll to position [0, 0]
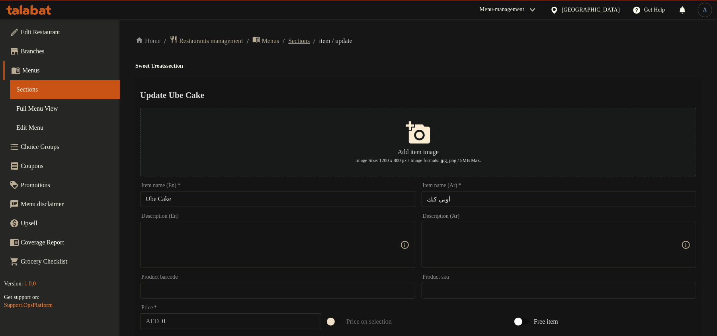
click at [310, 40] on span "Sections" at bounding box center [298, 41] width 21 height 10
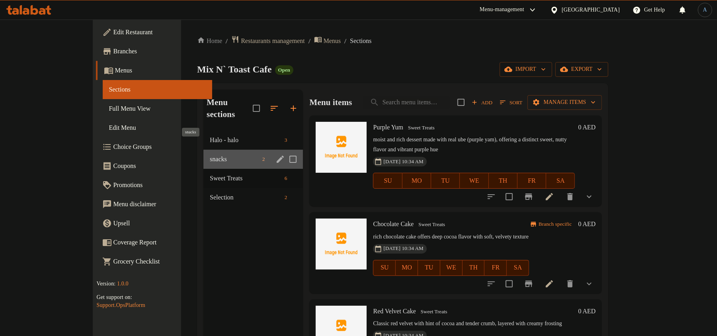
click at [210, 154] on span "snacks" at bounding box center [234, 159] width 49 height 10
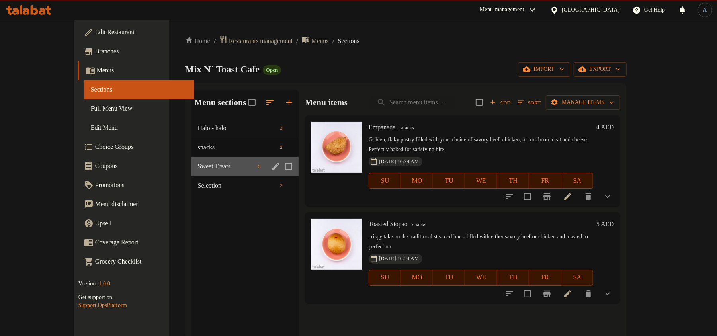
click at [191, 171] on div "Sweet Treats 6" at bounding box center [244, 166] width 107 height 19
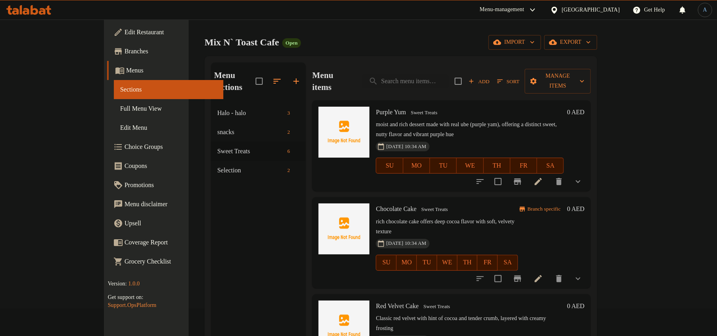
scroll to position [53, 0]
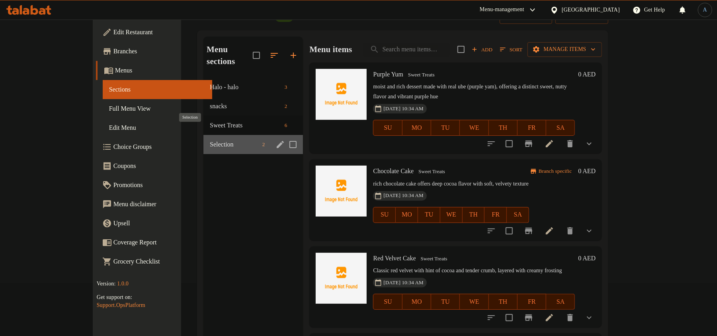
click at [210, 140] on span "Selection" at bounding box center [234, 145] width 49 height 10
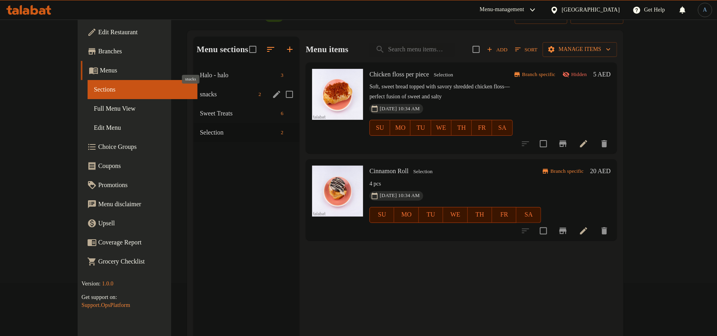
click at [193, 85] on div "snacks 2" at bounding box center [246, 94] width 106 height 19
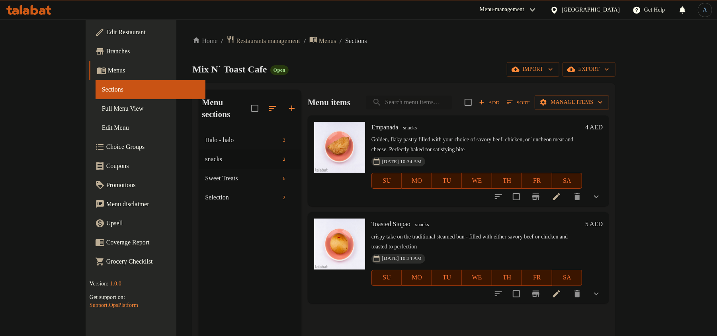
click at [428, 96] on input "search" at bounding box center [409, 103] width 86 height 14
paste input "Korean Garlic Bread"
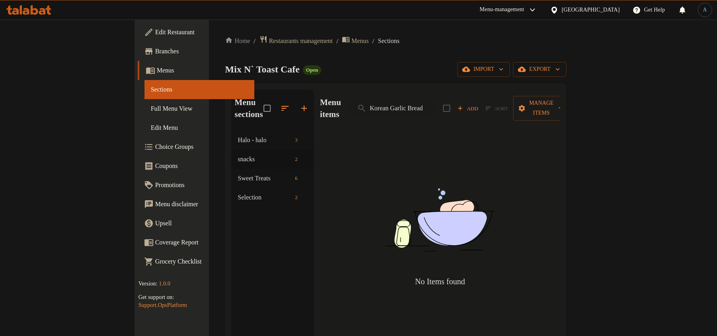
drag, startPoint x: 451, startPoint y: 101, endPoint x: 503, endPoint y: 101, distance: 51.7
click at [503, 101] on div "Menu items Korean Garlic Bread Add Sort Manage items" at bounding box center [440, 109] width 240 height 38
click at [433, 103] on input "Korean Garlic" at bounding box center [394, 108] width 86 height 14
click at [437, 101] on input "Garlic" at bounding box center [394, 108] width 86 height 14
paste input "Korean Garlic Bread"
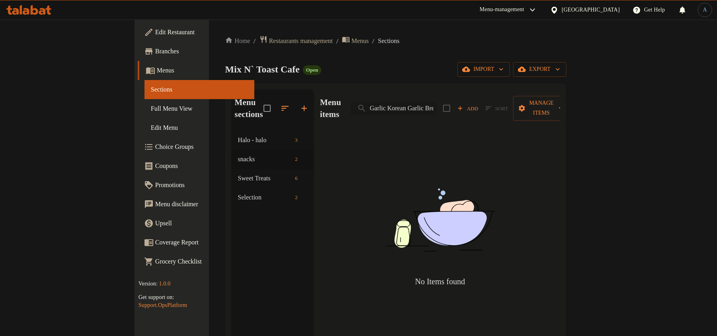
scroll to position [0, 1]
paste input "search"
click at [432, 101] on input "Korean Garlic Bread" at bounding box center [394, 108] width 86 height 14
click at [437, 103] on input "Garlic Bread" at bounding box center [394, 108] width 86 height 14
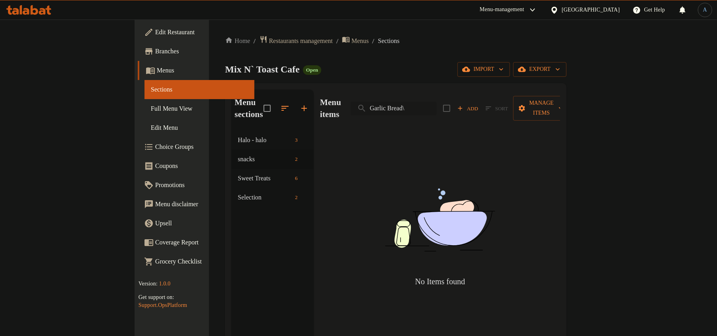
type input "Garlic Bread"
click at [409, 101] on input "Garlic Bread" at bounding box center [394, 108] width 86 height 14
click at [432, 72] on div "Mix N` Toast Cafe Open import export" at bounding box center [396, 69] width 342 height 15
click at [437, 105] on input "Garlic Bread" at bounding box center [394, 108] width 86 height 14
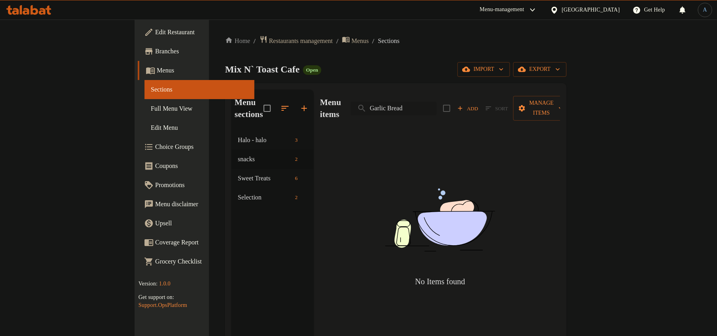
click at [437, 105] on input "Garlic Bread" at bounding box center [394, 108] width 86 height 14
click at [447, 62] on div "Mix N` Toast Cafe Open import export" at bounding box center [396, 69] width 342 height 15
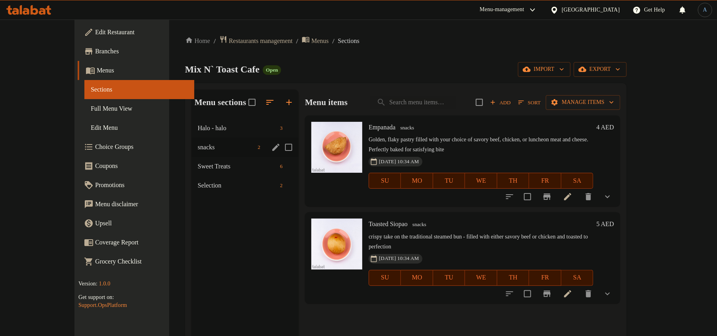
click at [198, 145] on span "snacks" at bounding box center [226, 147] width 57 height 10
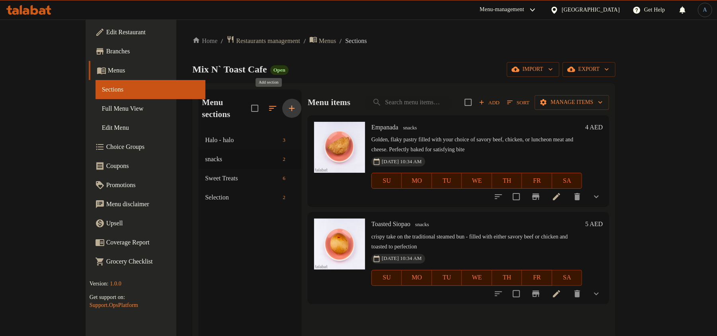
click at [287, 103] on icon "button" at bounding box center [292, 108] width 10 height 10
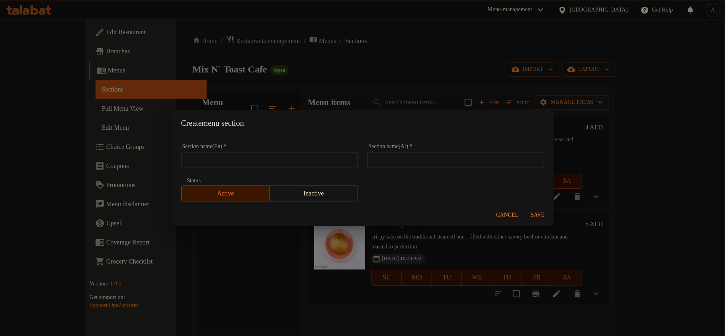
click at [271, 157] on input "text" at bounding box center [269, 160] width 177 height 16
paste input "Korean Garlic Bread"
click at [230, 158] on input "Korean Garlic Bread" at bounding box center [269, 160] width 177 height 16
click at [234, 160] on input "Bread" at bounding box center [269, 160] width 177 height 16
type input "Bread"
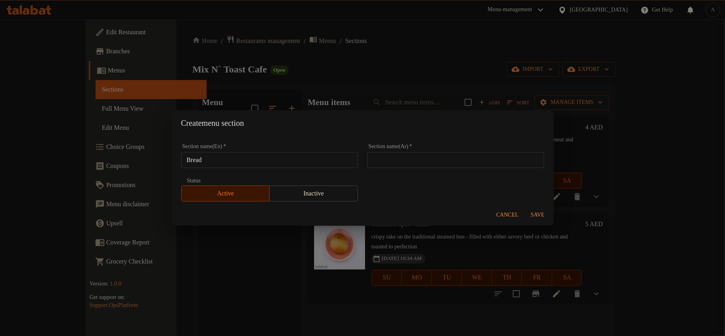
click at [406, 166] on input "text" at bounding box center [455, 160] width 177 height 16
paste input "خبز"
type input "خبز"
click at [545, 211] on span "Save" at bounding box center [537, 215] width 19 height 10
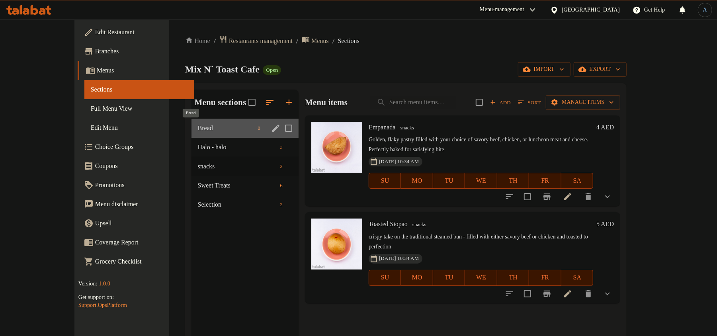
click at [198, 123] on span "Bread" at bounding box center [226, 128] width 57 height 10
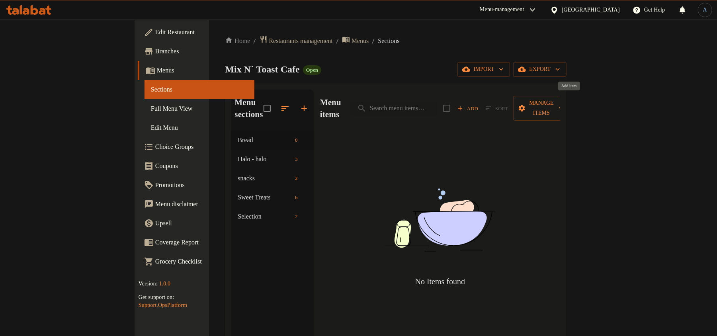
click at [478, 104] on span "Add" at bounding box center [467, 108] width 21 height 9
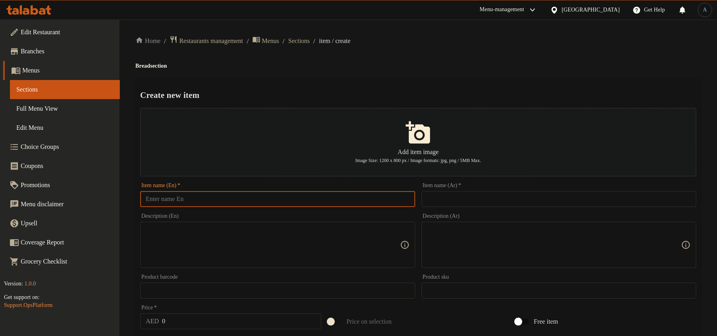
click at [344, 198] on input "text" at bounding box center [277, 199] width 275 height 16
paste input "Korean Garlic Bread"
type input "Korean Garlic Bread"
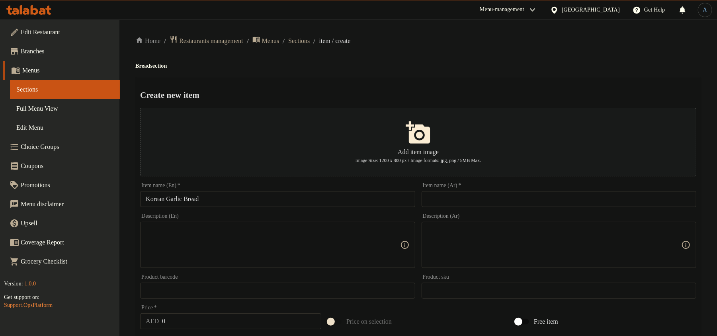
click at [452, 200] on input "text" at bounding box center [559, 199] width 275 height 16
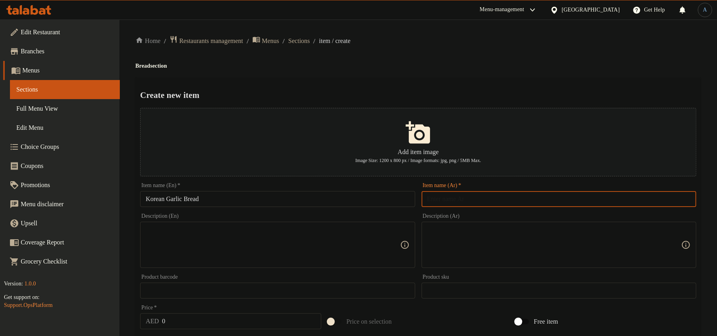
paste input "خبز الثوم الكوري"
type input "خبز الثوم الكوري"
click at [505, 83] on div "Create new item Add item image Image Size: 1200 x 800 px / Image formats: jpg, …" at bounding box center [418, 307] width 566 height 459
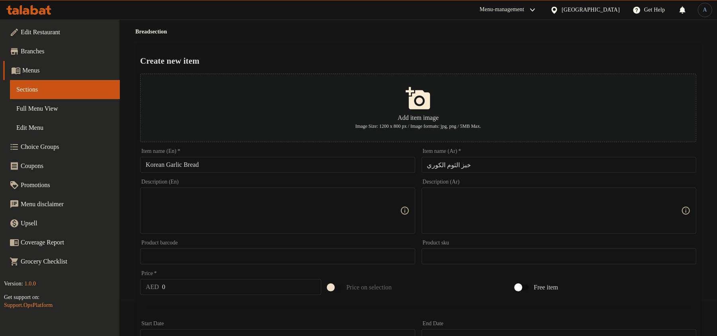
scroll to position [53, 0]
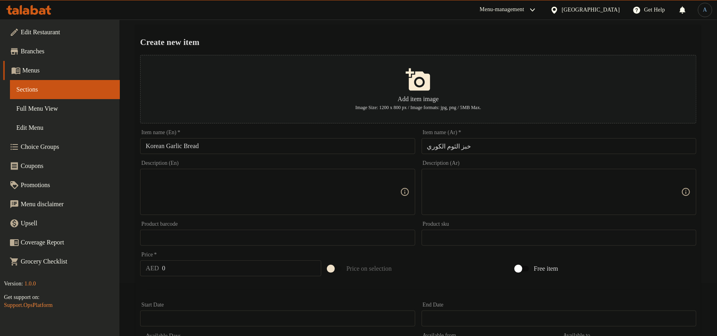
click at [204, 260] on input "0" at bounding box center [241, 268] width 159 height 16
type input "10"
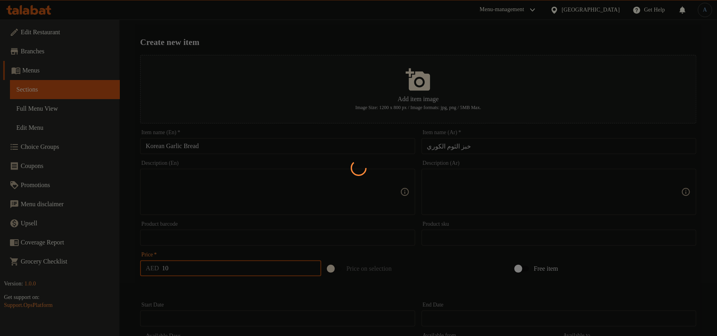
type input "0"
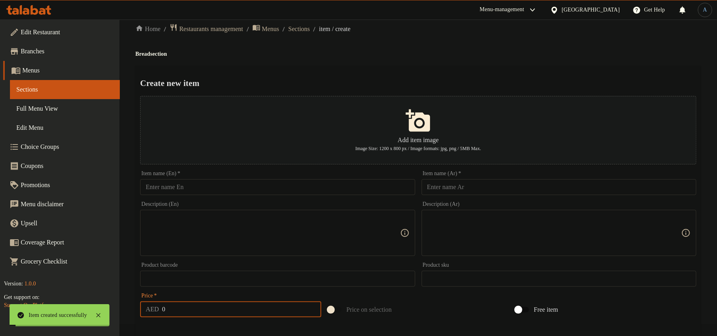
scroll to position [0, 0]
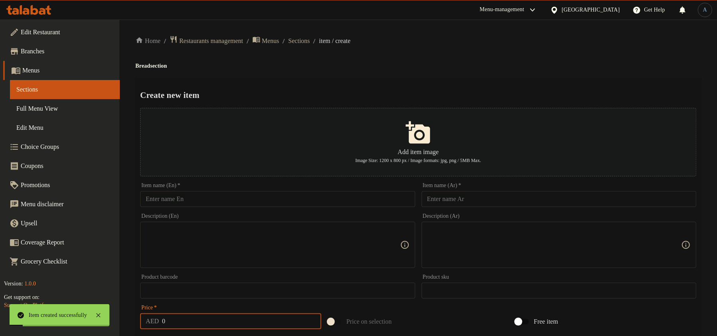
drag, startPoint x: 319, startPoint y: 36, endPoint x: 170, endPoint y: 76, distance: 153.9
click at [310, 36] on span "Sections" at bounding box center [298, 41] width 21 height 10
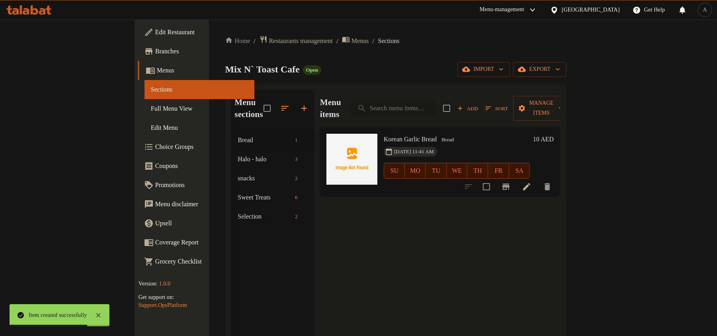
click at [433, 103] on input "search" at bounding box center [394, 108] width 86 height 14
paste input "Mango Halo-Halo"
type input "Mango Halo-Halo"
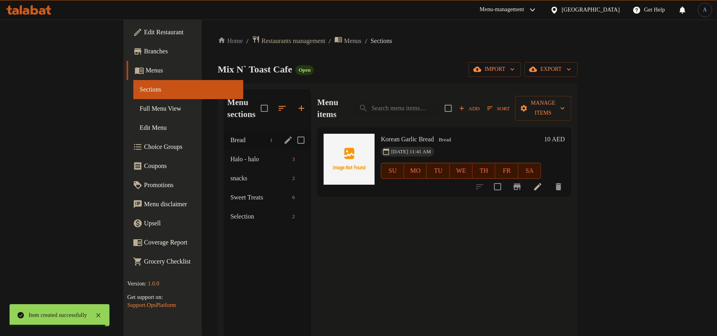
click at [230, 135] on span "Bread" at bounding box center [248, 140] width 36 height 10
click at [230, 154] on span "Halo - halo" at bounding box center [248, 159] width 36 height 10
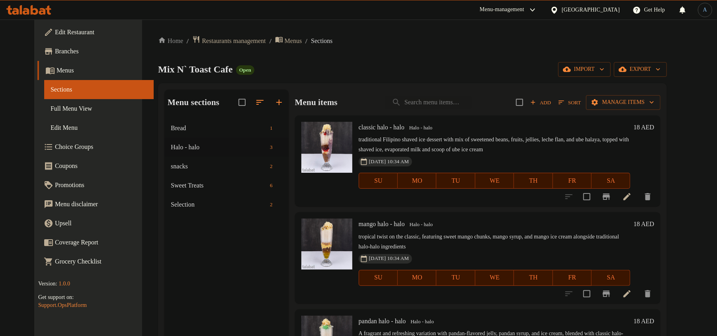
scroll to position [111, 0]
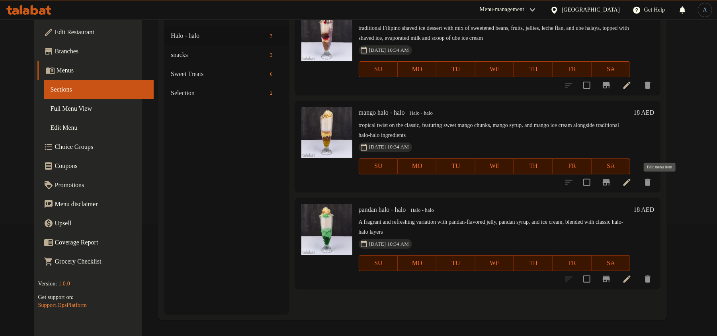
click at [632, 179] on icon at bounding box center [627, 183] width 10 height 10
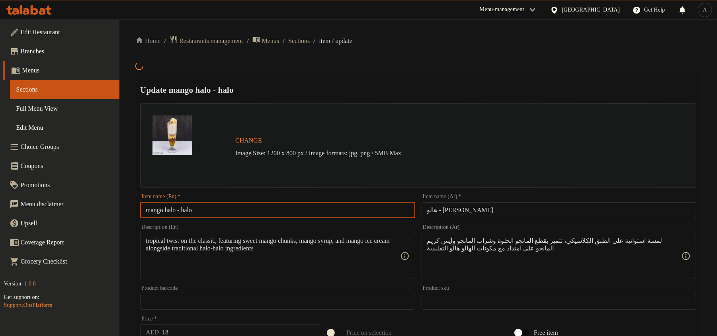
click at [202, 214] on input "mango halo - halo" at bounding box center [277, 210] width 275 height 16
paste input "Mango Halo-H"
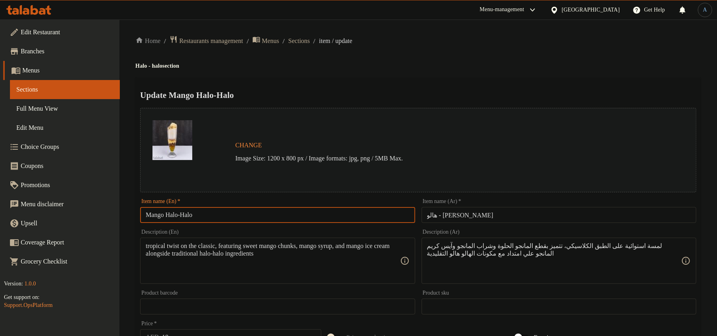
type input "Mango Halo-Halo"
drag, startPoint x: 619, startPoint y: 62, endPoint x: 603, endPoint y: 79, distance: 22.5
click at [619, 62] on h4 "Halo - halo section" at bounding box center [418, 66] width 566 height 8
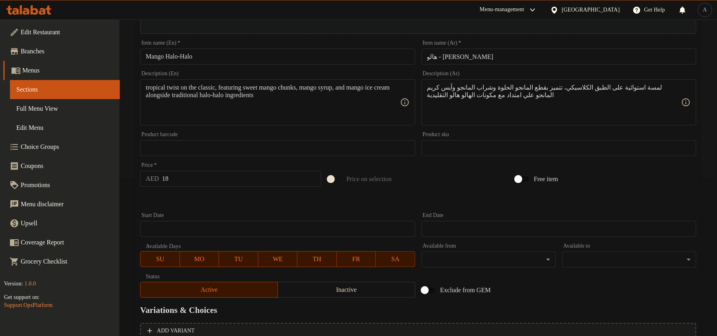
scroll to position [237, 0]
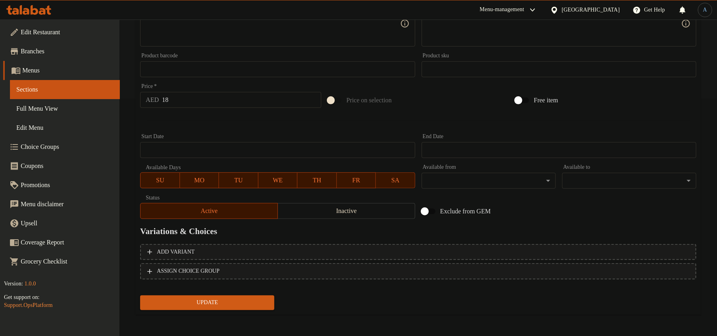
click at [228, 300] on span "Update" at bounding box center [206, 303] width 121 height 10
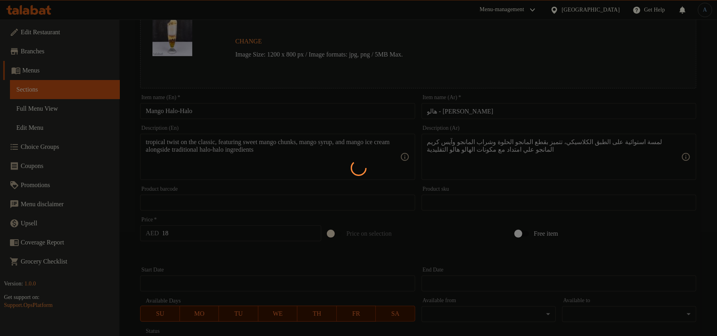
scroll to position [0, 0]
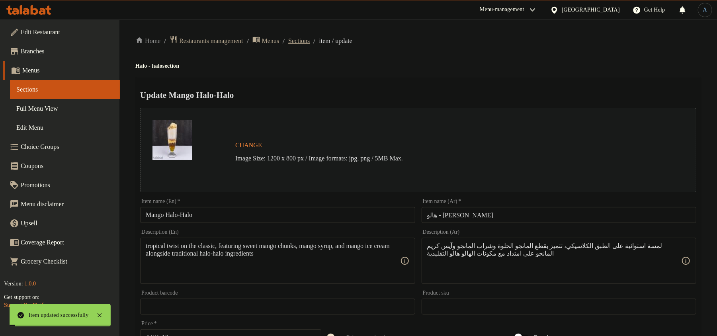
click at [310, 41] on span "Sections" at bounding box center [298, 41] width 21 height 10
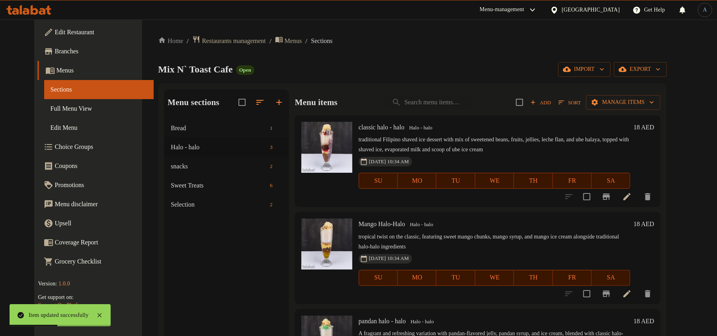
click at [638, 196] on li at bounding box center [627, 196] width 22 height 14
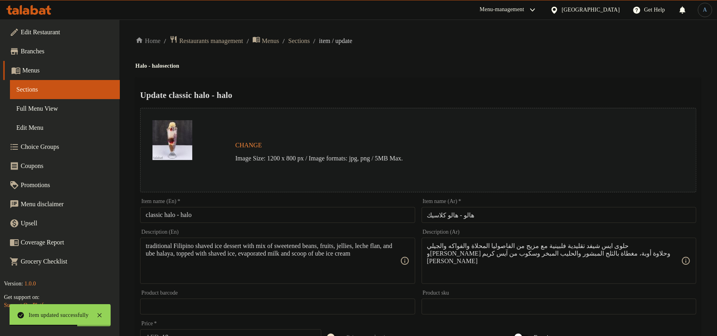
click at [275, 217] on input "classic halo - halo" at bounding box center [277, 215] width 275 height 16
paste input "Classic Halo-H"
type input "Classic Halo-Halo"
click at [449, 69] on div "Home / Restaurants management / Menus / Sections / item / update Halo - halo se…" at bounding box center [418, 296] width 566 height 523
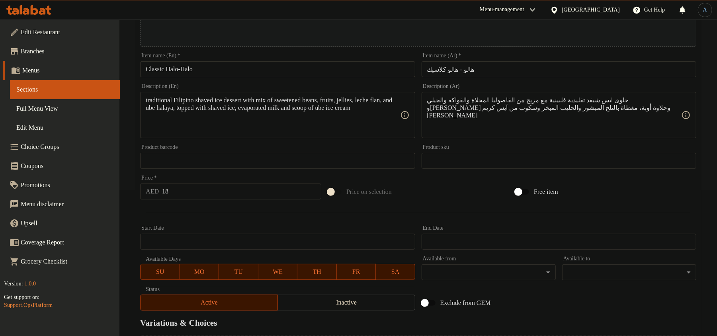
scroll to position [237, 0]
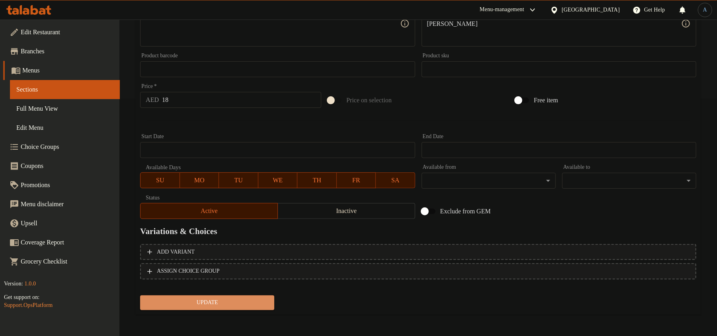
click at [205, 301] on span "Update" at bounding box center [206, 303] width 121 height 10
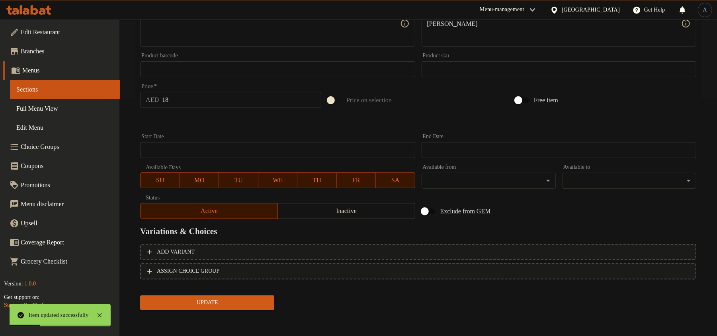
scroll to position [0, 0]
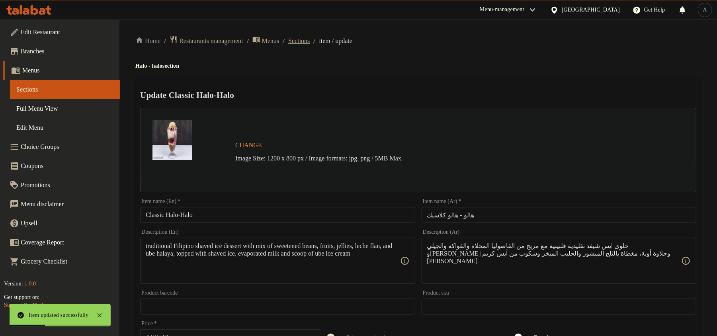
click at [310, 36] on span "Sections" at bounding box center [298, 41] width 21 height 10
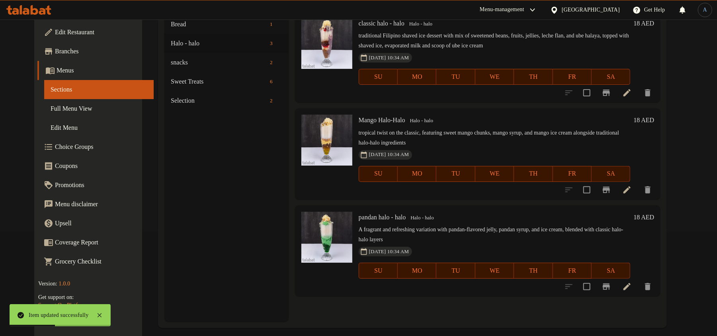
scroll to position [111, 0]
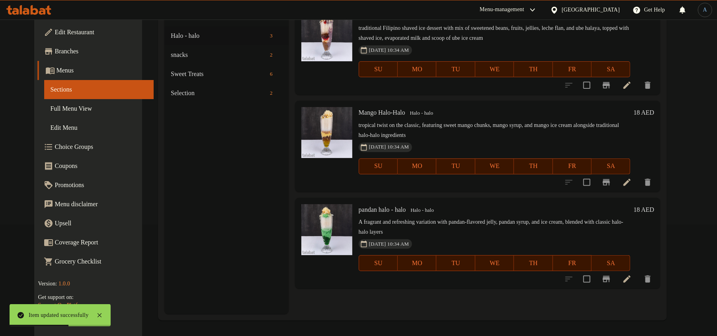
click at [630, 279] on icon at bounding box center [626, 278] width 7 height 7
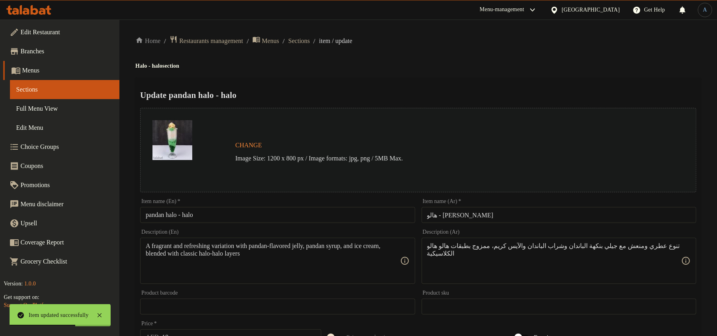
click at [277, 215] on input "pandan halo - halo" at bounding box center [277, 215] width 275 height 16
paste input "Pandan Halo-H"
type input "Pandan Halo-Halo"
click at [470, 72] on div "Home / Restaurants management / Menus / Sections / item / update Halo - halo se…" at bounding box center [418, 296] width 566 height 523
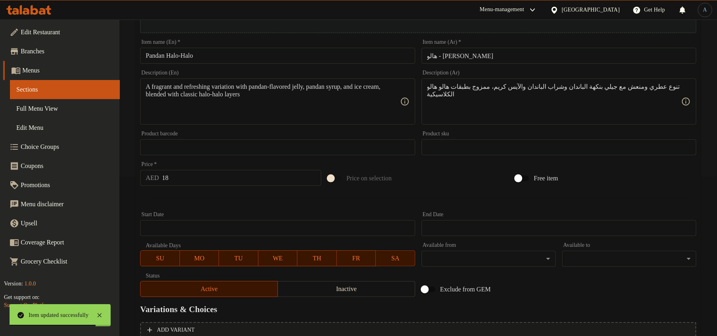
scroll to position [237, 0]
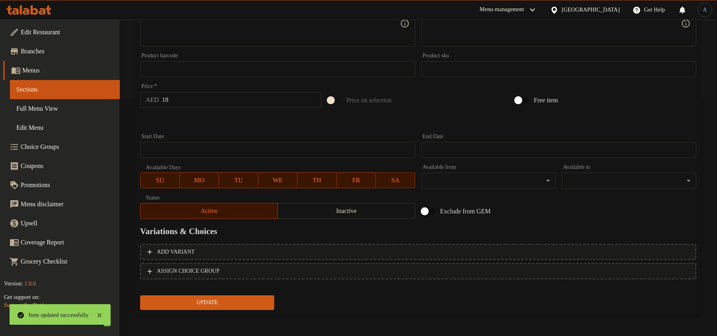
click at [222, 300] on span "Update" at bounding box center [206, 303] width 121 height 10
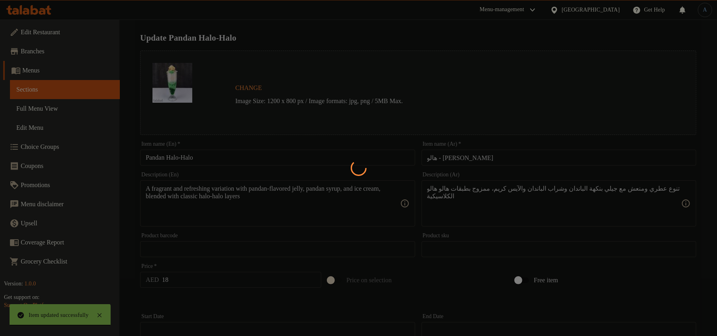
scroll to position [0, 0]
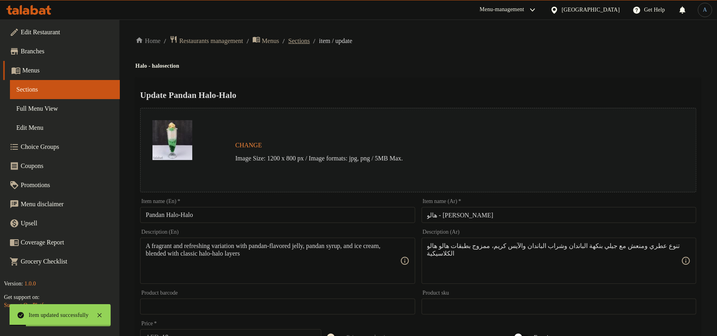
click at [310, 42] on span "Sections" at bounding box center [298, 41] width 21 height 10
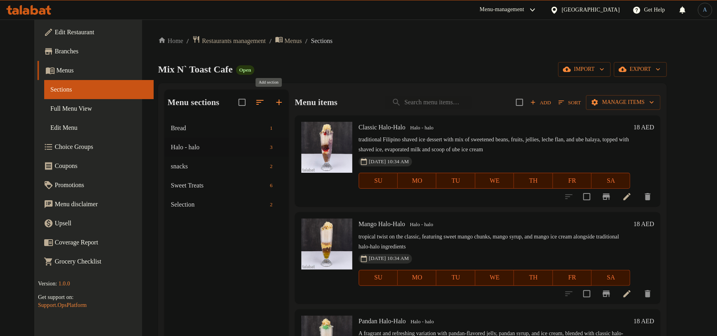
click at [274, 101] on icon "button" at bounding box center [279, 103] width 10 height 10
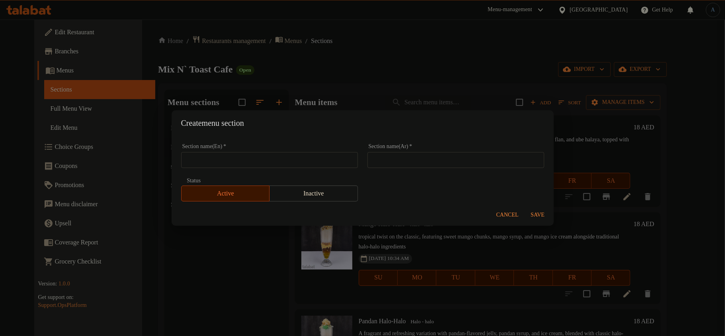
click at [242, 161] on input "text" at bounding box center [269, 160] width 177 height 16
type input "[GEOGRAPHIC_DATA]"
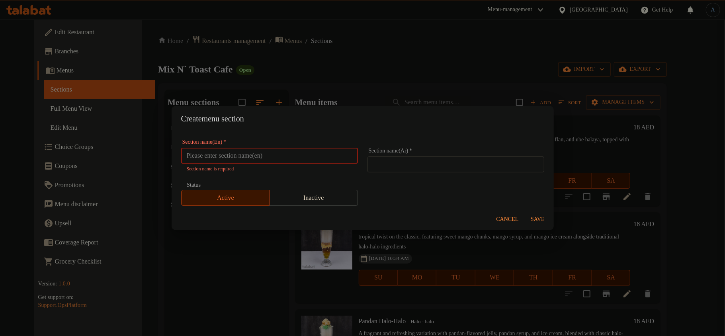
click at [242, 155] on input "text" at bounding box center [269, 156] width 177 height 16
paste input "Bakery"
type input "Bakery"
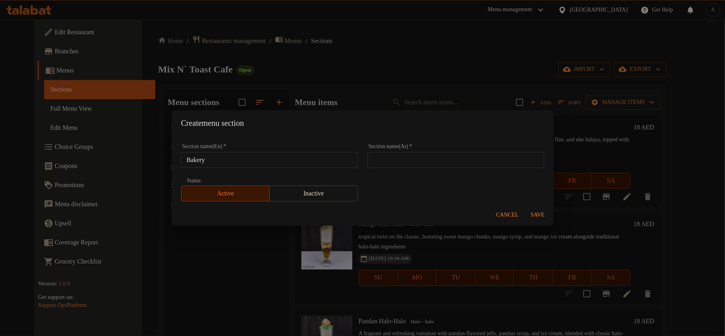
click at [429, 166] on input "text" at bounding box center [455, 160] width 177 height 16
paste input "مخبز"
type input "مخبوزات"
click at [439, 123] on h2 "Create menu section" at bounding box center [362, 123] width 363 height 13
click at [531, 215] on span "Save" at bounding box center [537, 215] width 19 height 10
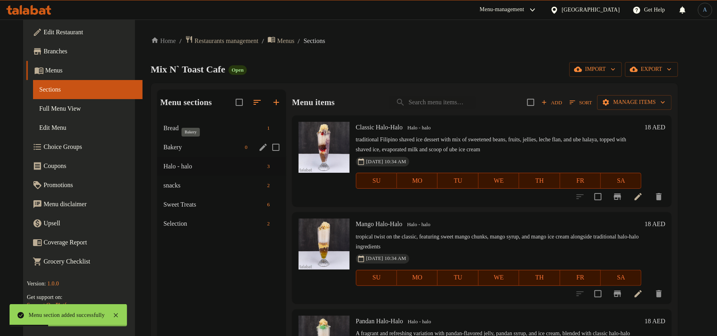
click at [195, 146] on span "Bakery" at bounding box center [203, 147] width 78 height 10
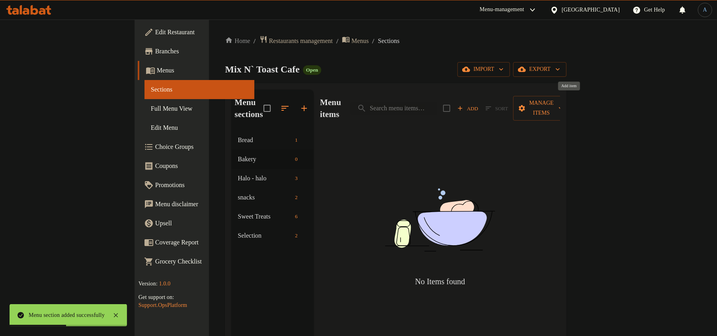
click at [478, 104] on span "Add" at bounding box center [467, 108] width 21 height 9
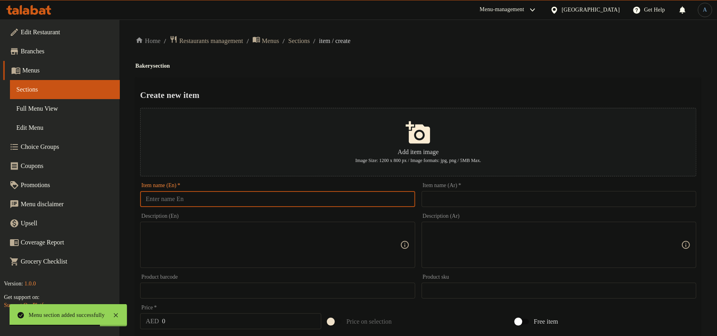
click at [347, 195] on input "text" at bounding box center [277, 199] width 275 height 16
paste input "Chocolate Croissant"
type input "Chocolate Croissant"
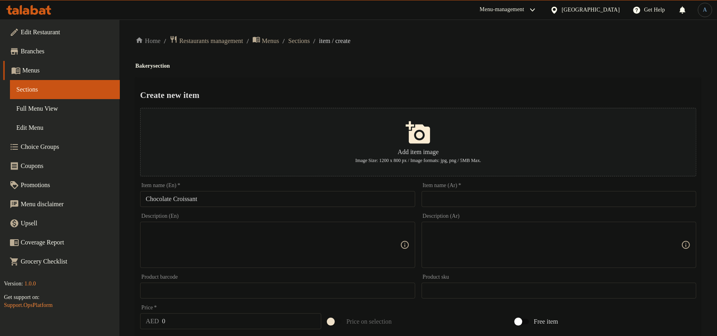
click at [457, 201] on input "text" at bounding box center [559, 199] width 275 height 16
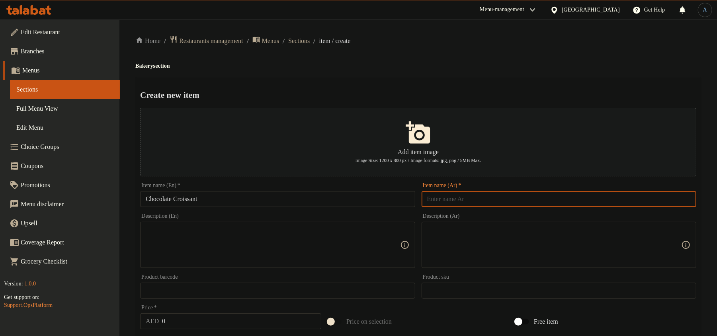
paste input "كرواسون الشوكولاتة"
type input "كرواسون الشوكولاتة"
click at [527, 86] on div "Create new item Add item image Image Size: 1200 x 800 px / Image formats: jpg, …" at bounding box center [418, 307] width 566 height 459
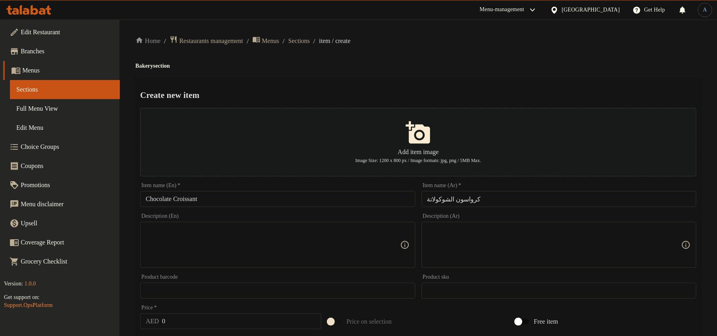
click at [221, 318] on input "0" at bounding box center [241, 321] width 159 height 16
type input "8"
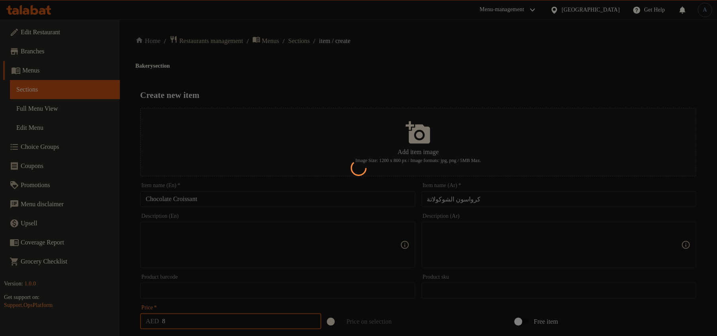
type input "0"
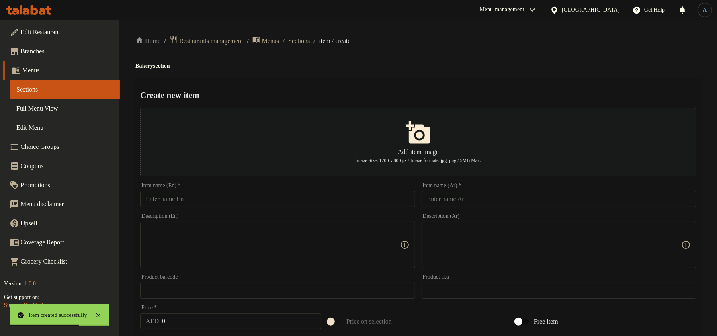
click at [239, 198] on input "text" at bounding box center [277, 199] width 275 height 16
paste input "Plain Croissant"
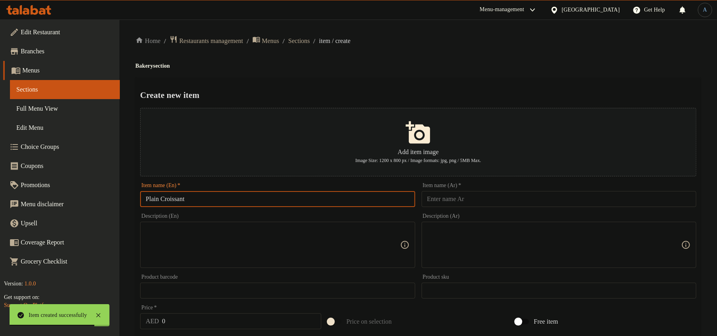
type input "Plain Croissant"
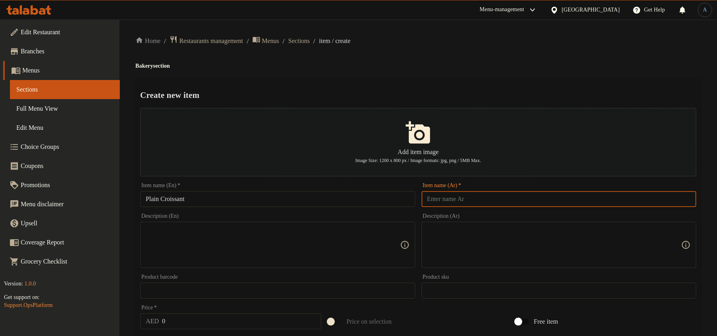
click at [483, 196] on input "text" at bounding box center [559, 199] width 275 height 16
type input "كرواسون سادة"
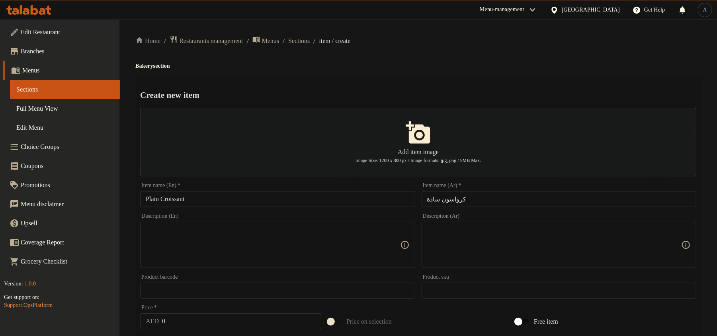
click at [450, 78] on div "Create new item Add item image Image Size: 1200 x 800 px / Image formats: jpg, …" at bounding box center [418, 307] width 566 height 459
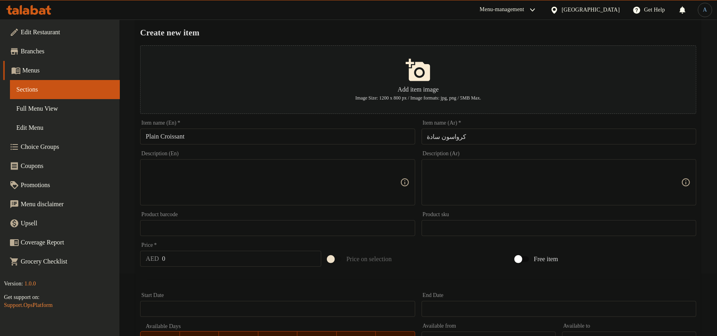
scroll to position [106, 0]
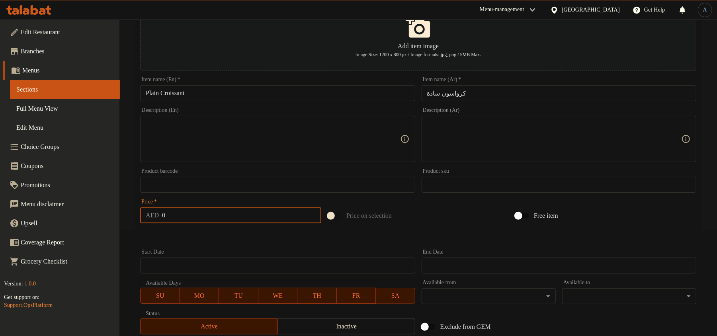
click at [212, 216] on input "0" at bounding box center [241, 215] width 159 height 16
type input "6"
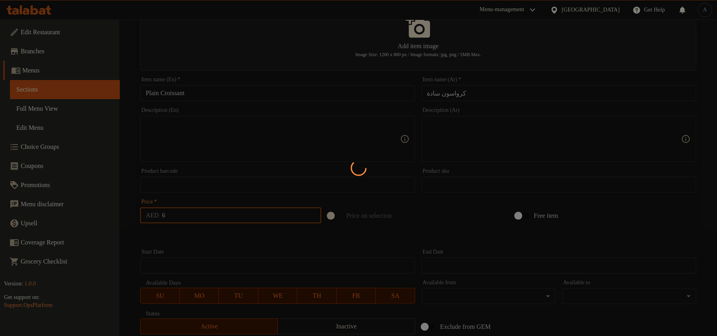
type input "0"
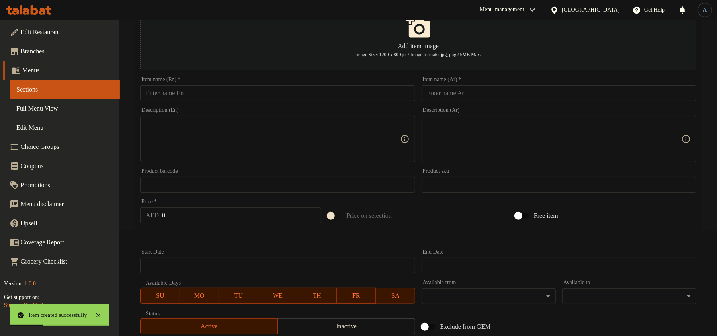
scroll to position [0, 0]
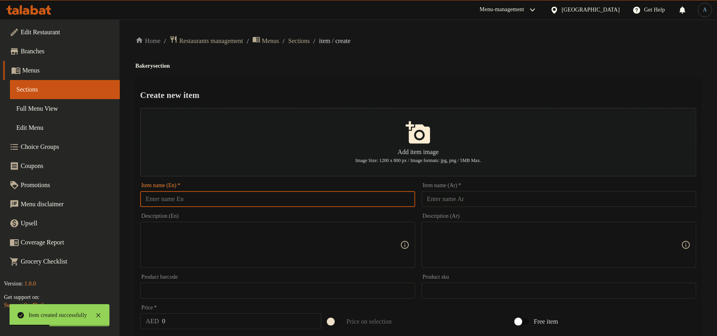
click at [251, 201] on input "text" at bounding box center [277, 199] width 275 height 16
paste input "Cheese Croissant"
type input "Cheese Croissant"
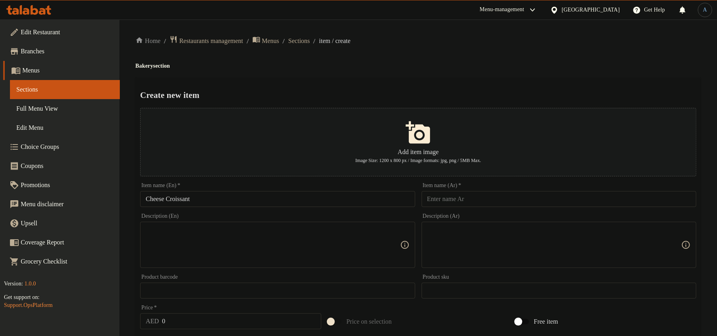
click at [653, 72] on div "Home / Restaurants management / Menus / Sections / item / create Bakery section…" at bounding box center [418, 288] width 566 height 507
click at [486, 202] on input "text" at bounding box center [559, 199] width 275 height 16
paste input "كرواسون الجبن"
click at [491, 65] on h4 "Bakery section" at bounding box center [418, 66] width 566 height 8
click at [435, 90] on h2 "Create new item" at bounding box center [418, 95] width 556 height 12
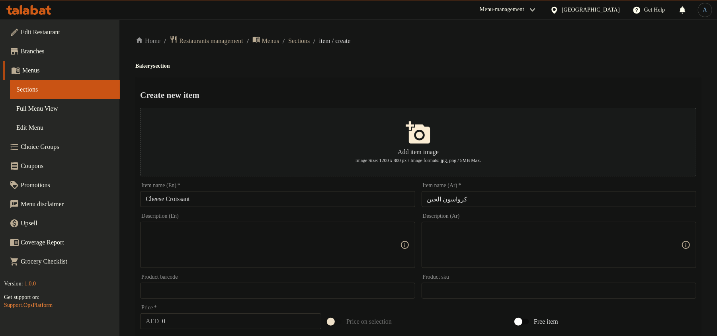
click at [435, 195] on input "كرواسون الجبن" at bounding box center [559, 199] width 275 height 16
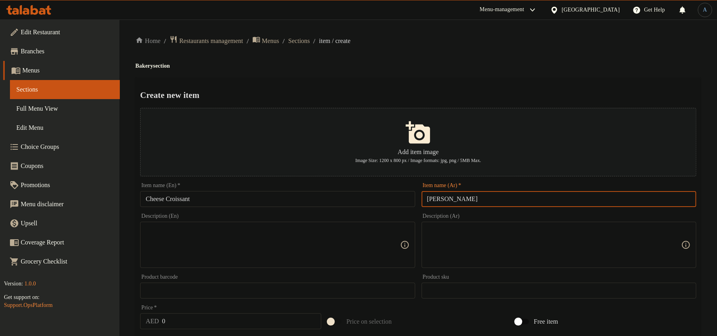
type input "[PERSON_NAME]"
click at [482, 80] on div "Create new item Add item image Image Size: 1200 x 800 px / Image formats: jpg, …" at bounding box center [418, 307] width 566 height 459
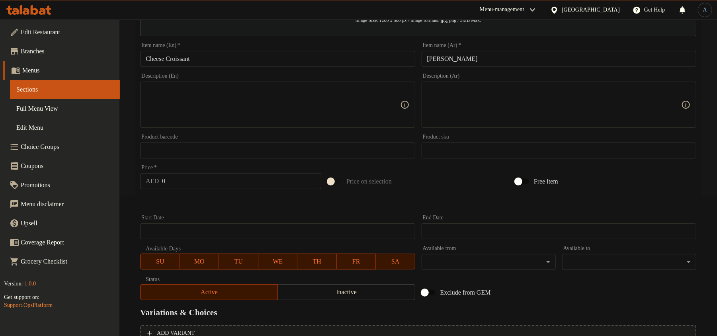
scroll to position [159, 0]
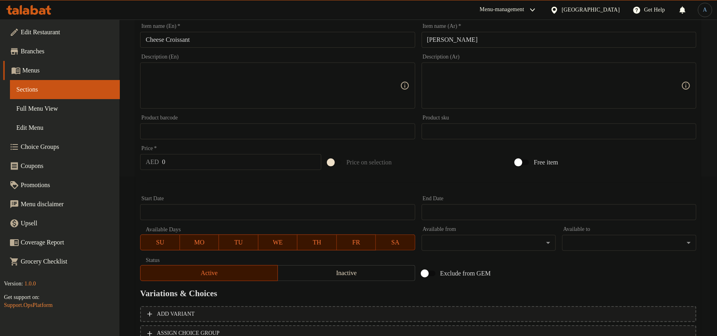
click at [221, 166] on input "0" at bounding box center [241, 162] width 159 height 16
click at [263, 162] on input "0" at bounding box center [241, 162] width 159 height 16
type input "8"
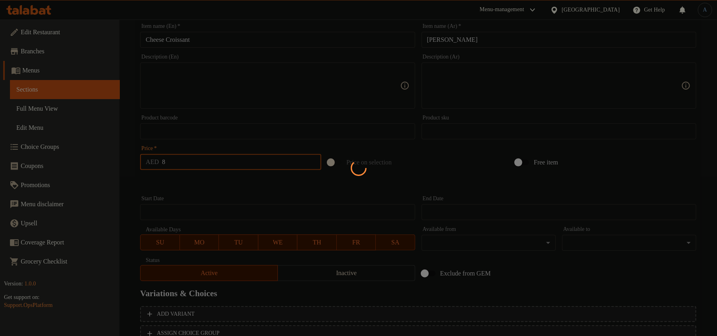
type input "0"
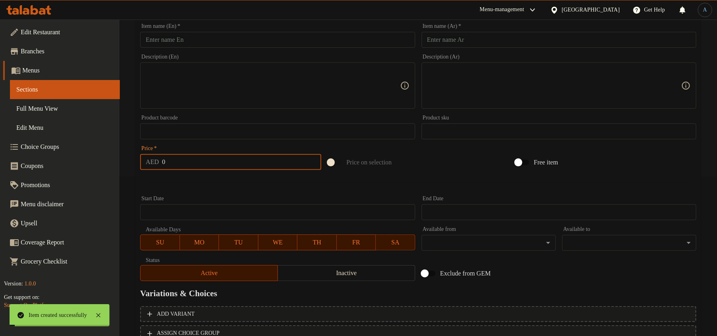
click at [183, 179] on div at bounding box center [418, 183] width 562 height 20
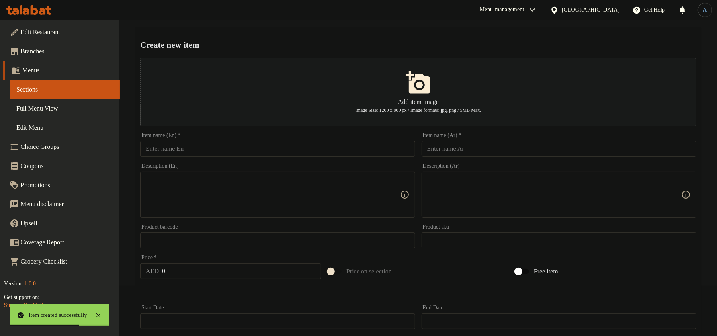
scroll to position [0, 0]
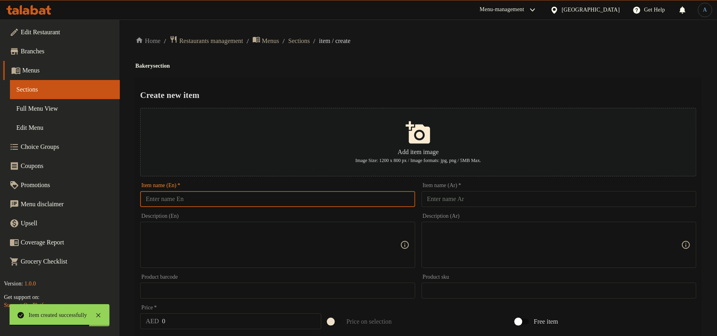
click at [329, 196] on input "text" at bounding box center [277, 199] width 275 height 16
paste input "Blueberry Cheesecake"
type input "Blueberry Cheesecake"
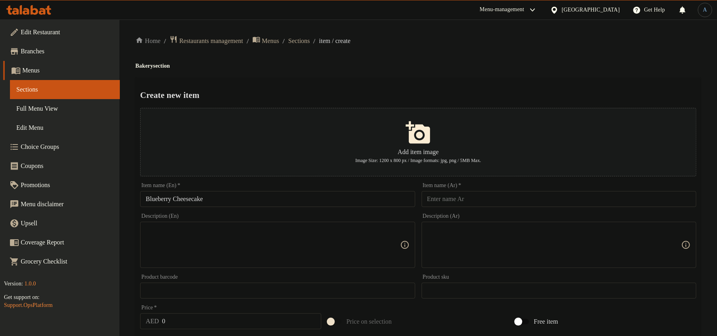
click at [455, 198] on input "text" at bounding box center [559, 199] width 275 height 16
paste input "تشيز كيك التوت الأزرق"
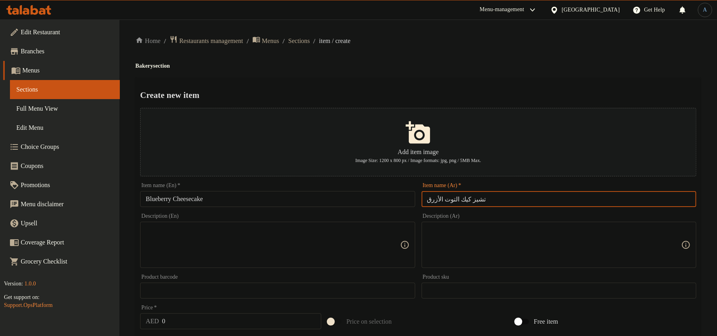
click at [476, 72] on div "Home / Restaurants management / Menus / Sections / item / create Bakery section…" at bounding box center [418, 288] width 566 height 507
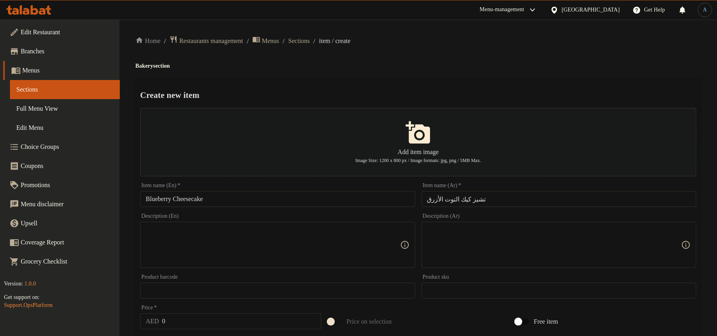
click at [515, 193] on input "تشيز كيك التوت الأزرق" at bounding box center [559, 199] width 275 height 16
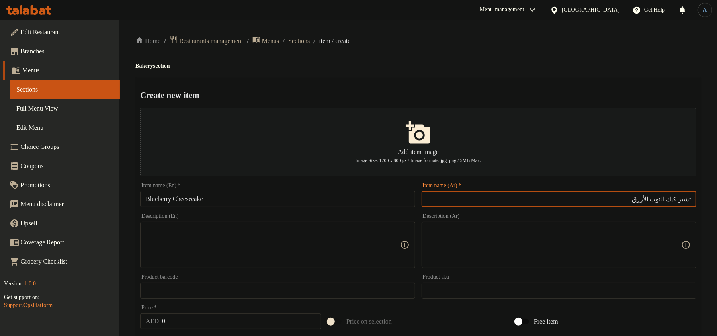
click at [663, 199] on input "تشيز كيك التوت الأزرق" at bounding box center [559, 199] width 275 height 16
click at [657, 196] on input "تشيز كيك توت الأزرق" at bounding box center [559, 199] width 275 height 16
type input "تشيز كيك توت أزرق"
click at [548, 73] on div "Home / Restaurants management / Menus / Sections / item / create Bakery section…" at bounding box center [418, 288] width 566 height 507
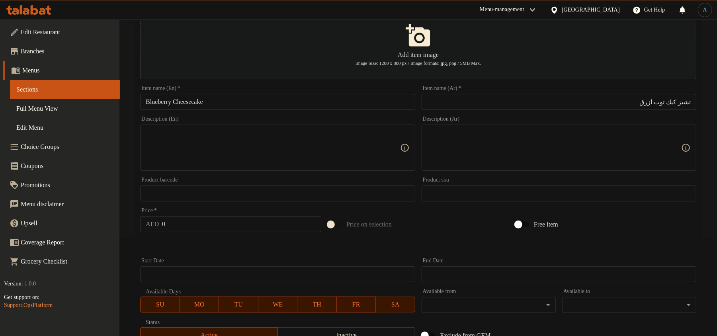
scroll to position [106, 0]
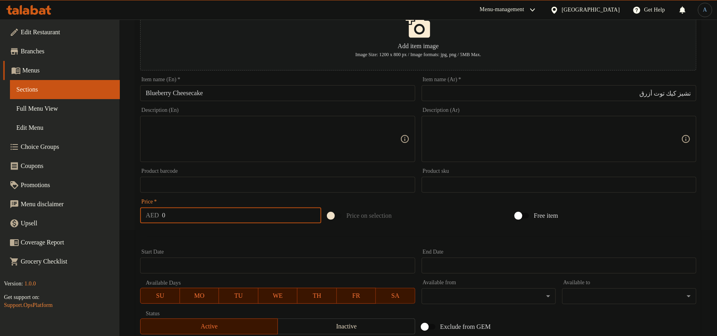
click at [225, 220] on input "0" at bounding box center [241, 215] width 159 height 16
type input "16"
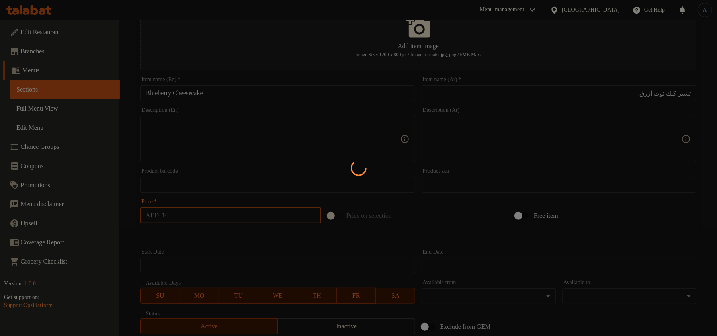
type input "0"
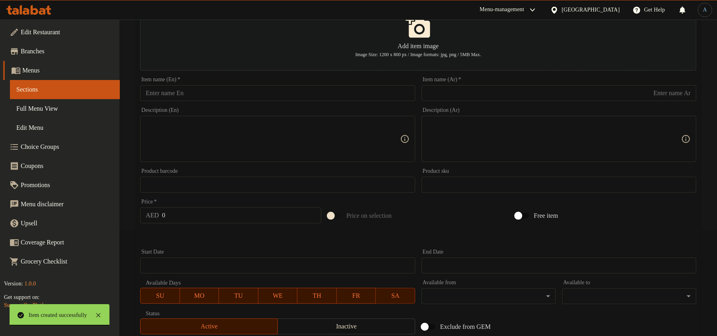
click at [267, 86] on input "text" at bounding box center [277, 93] width 275 height 16
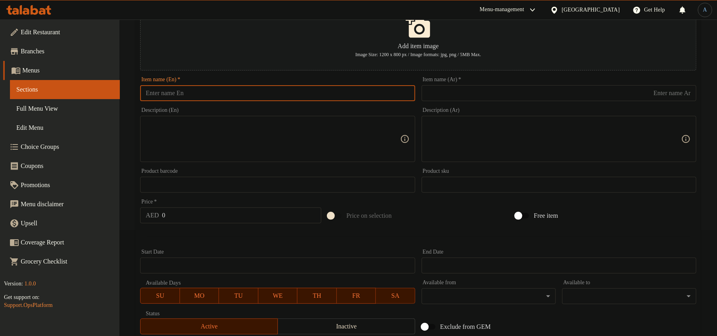
paste input "San Sebastian Cheesecake"
type input "San Sebastian Cheesecake"
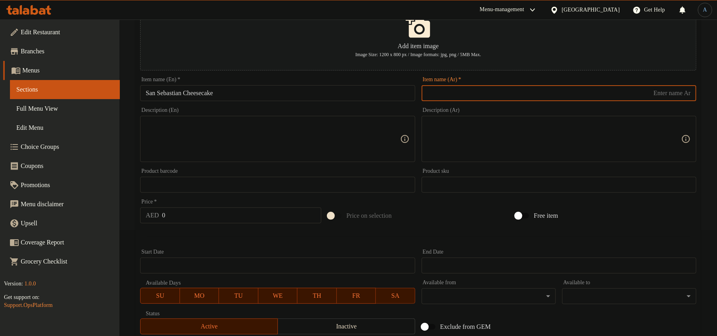
click at [587, 88] on input "text" at bounding box center [559, 93] width 275 height 16
paste input "تشيز كيك سان سيباستيان"
type input "تشيز كيك سان سيباستيان"
click at [191, 210] on input "0" at bounding box center [241, 215] width 159 height 16
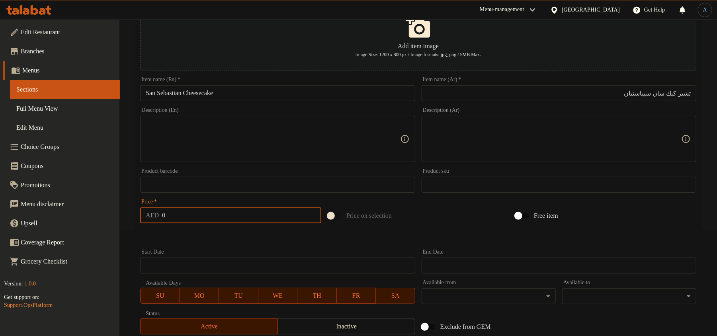
click at [205, 214] on input "0" at bounding box center [241, 215] width 159 height 16
type input "18"
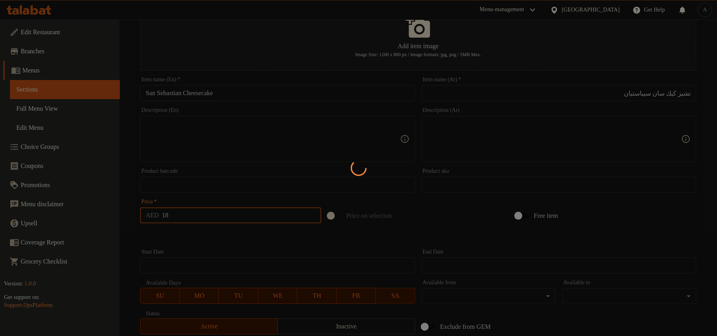
type input "0"
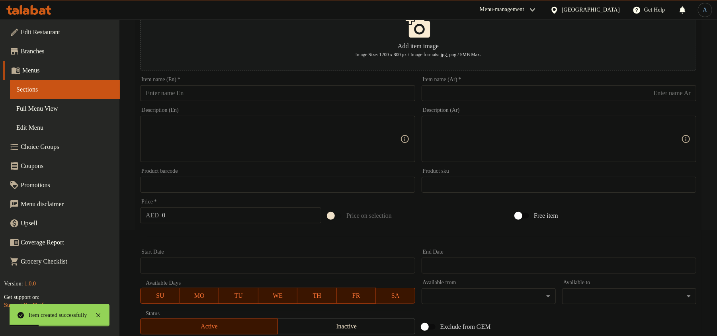
click at [331, 101] on input "text" at bounding box center [277, 93] width 275 height 16
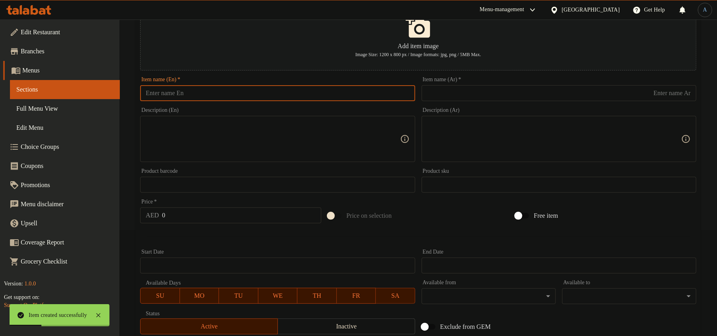
paste input "Chocolate Profiterole"
type input "Chocolate Profiterole"
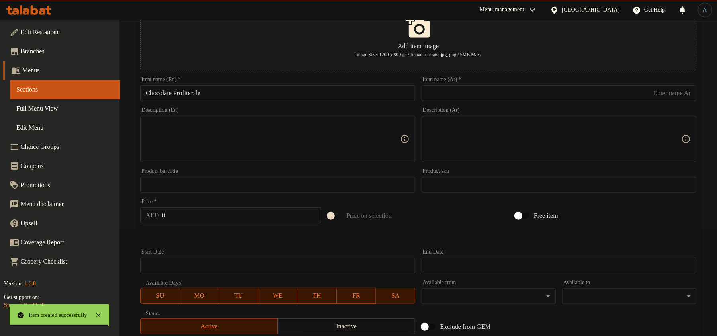
click at [589, 93] on input "text" at bounding box center [559, 93] width 275 height 16
paste input "بروفيترول الشوكولاتة"
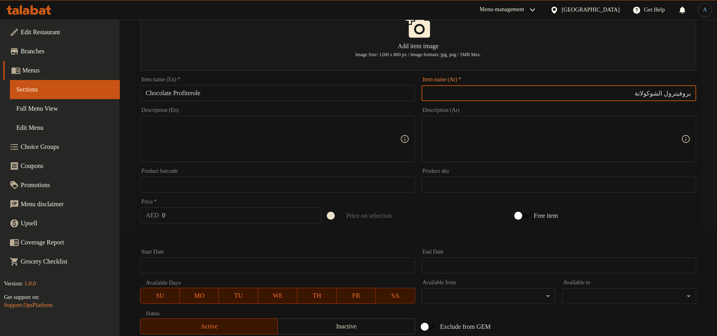
type input "بروفيترول الشوكولاتة"
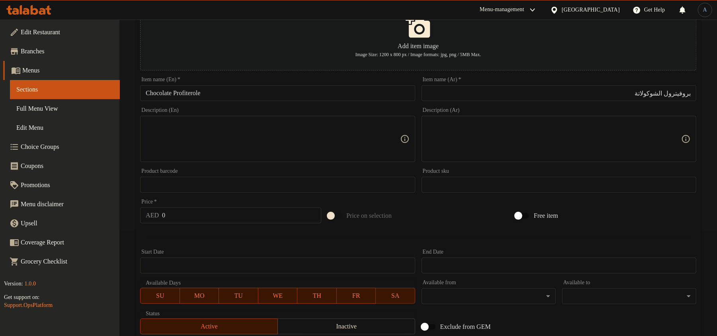
click at [243, 221] on input "0" at bounding box center [241, 215] width 159 height 16
type input "18"
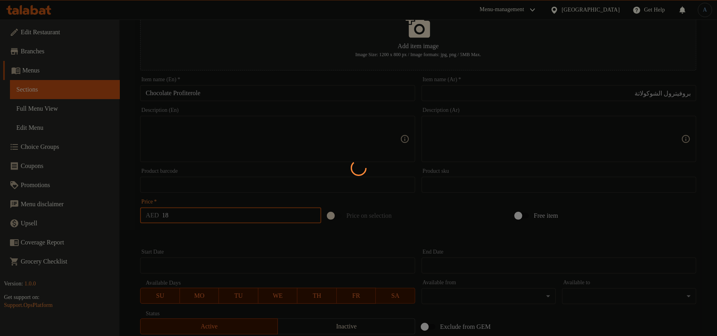
type input "0"
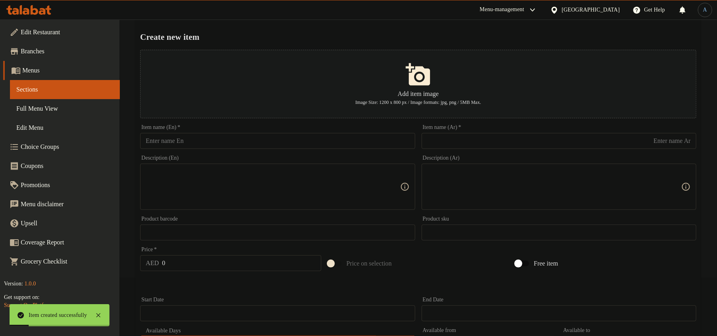
scroll to position [0, 0]
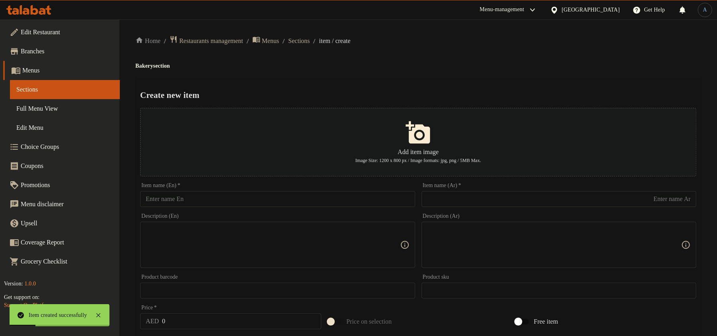
click at [202, 201] on input "text" at bounding box center [277, 199] width 275 height 16
paste input "Mais Con Yelo"
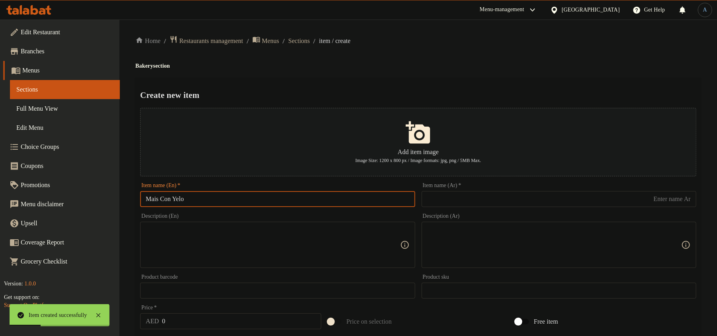
type input "Mais Con Yelo"
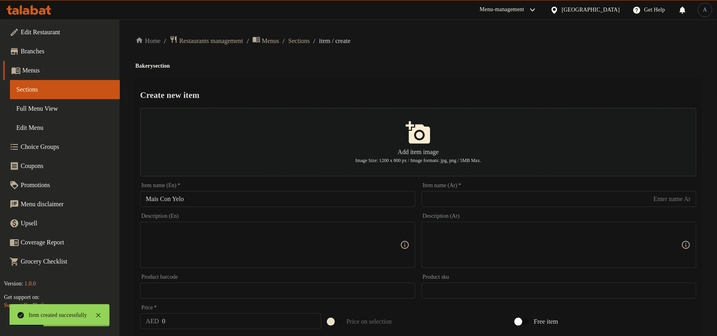
click at [445, 64] on h4 "Bakery section" at bounding box center [418, 66] width 566 height 8
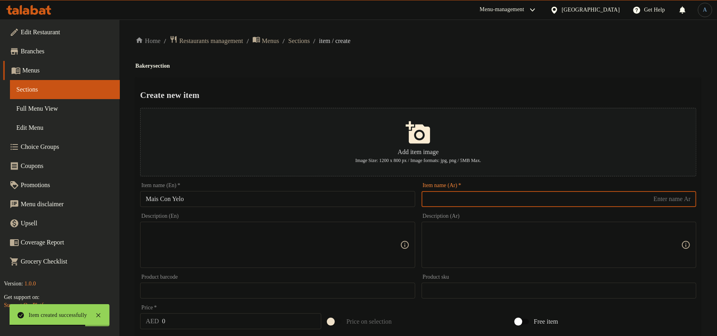
click at [483, 193] on input "text" at bounding box center [559, 199] width 275 height 16
type input "مايز كون يولاو"
click at [559, 44] on ol "Home / Restaurants management / Menus / Sections / item / create" at bounding box center [418, 40] width 566 height 11
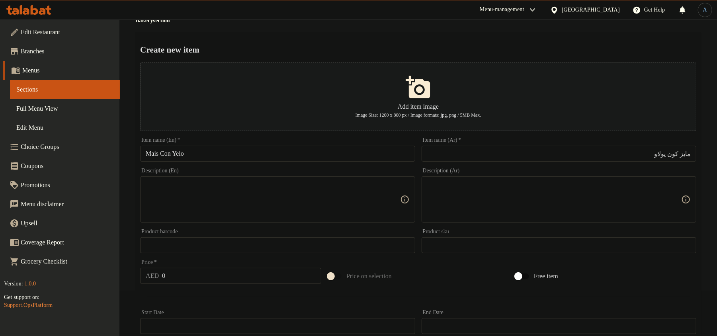
scroll to position [159, 0]
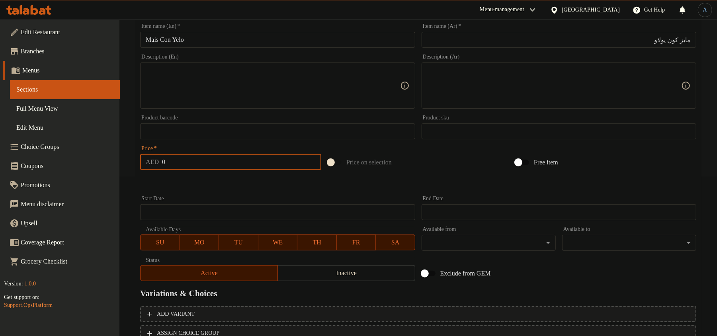
click at [198, 165] on input "0" at bounding box center [241, 162] width 159 height 16
type input "15"
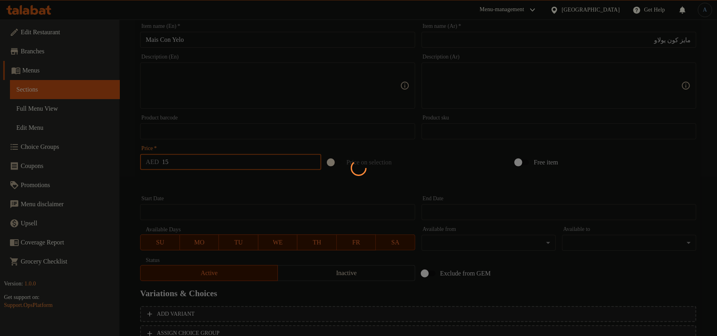
click at [175, 182] on div at bounding box center [358, 168] width 717 height 336
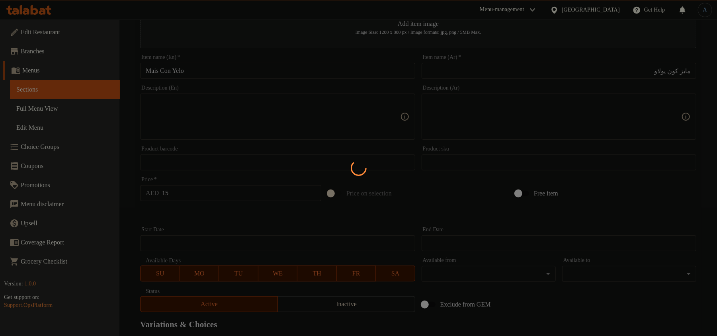
type input "0"
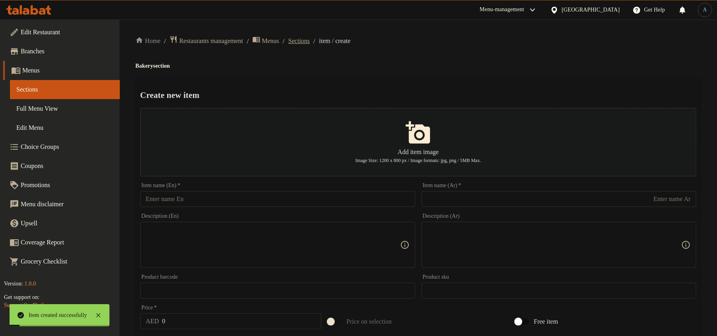
click at [310, 37] on span "Sections" at bounding box center [298, 41] width 21 height 10
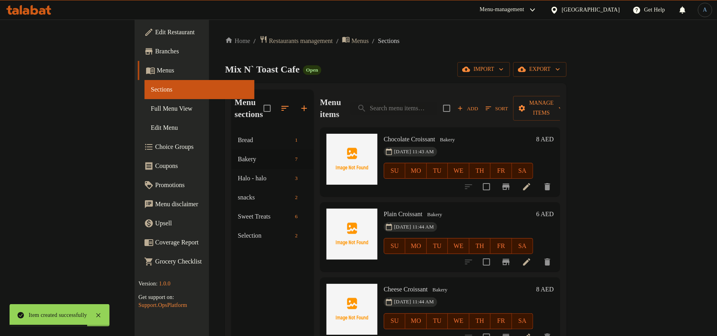
click at [471, 134] on h6 "Chocolate Croissant Bakery" at bounding box center [458, 139] width 149 height 11
click at [151, 110] on span "Full Menu View" at bounding box center [199, 109] width 97 height 10
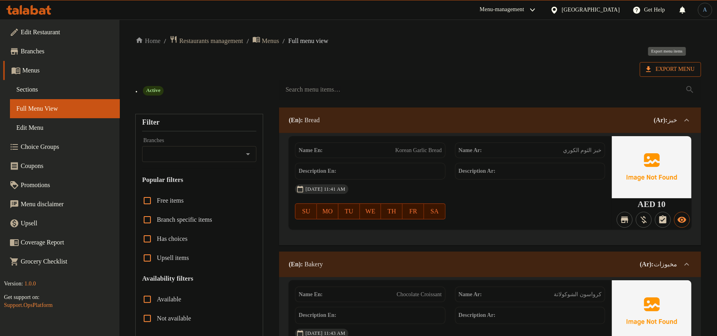
click at [677, 72] on span "Export Menu" at bounding box center [670, 69] width 49 height 10
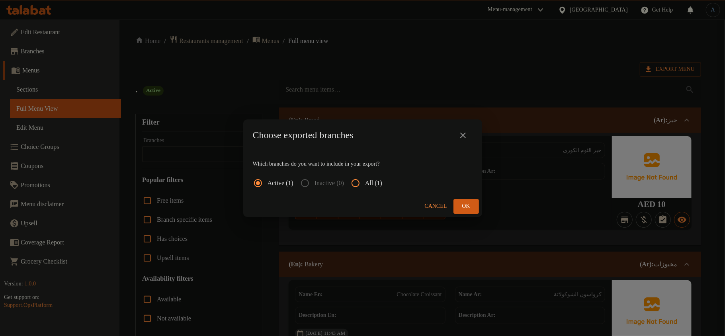
click at [365, 184] on input "All (1)" at bounding box center [355, 183] width 19 height 19
radio input "true"
click at [477, 206] on button "Ok" at bounding box center [465, 206] width 25 height 15
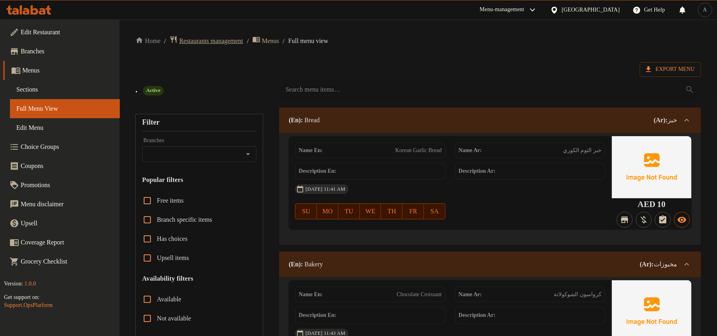
click at [221, 37] on span "Restaurants management" at bounding box center [211, 41] width 64 height 10
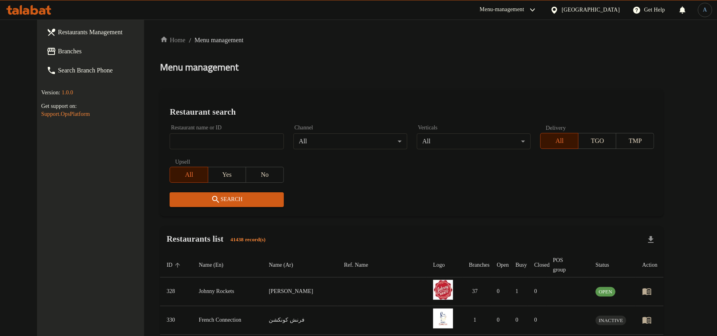
click at [566, 15] on div "[GEOGRAPHIC_DATA]" at bounding box center [585, 9] width 82 height 19
click at [584, 8] on div "[GEOGRAPHIC_DATA]" at bounding box center [591, 10] width 58 height 9
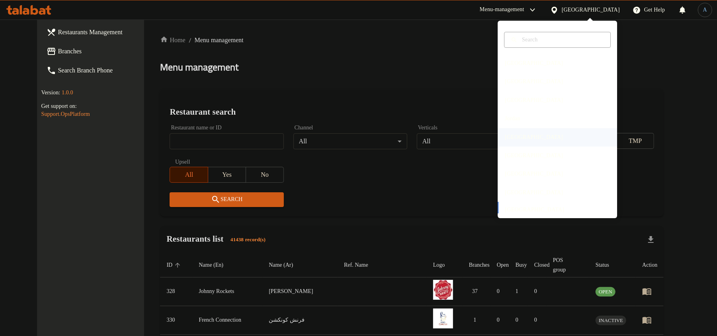
click at [511, 134] on div "[GEOGRAPHIC_DATA]" at bounding box center [534, 137] width 58 height 9
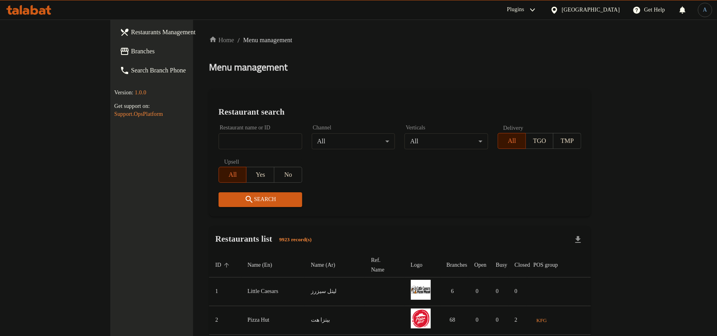
click at [131, 55] on span "Branches" at bounding box center [177, 52] width 93 height 10
